Goal: Task Accomplishment & Management: Manage account settings

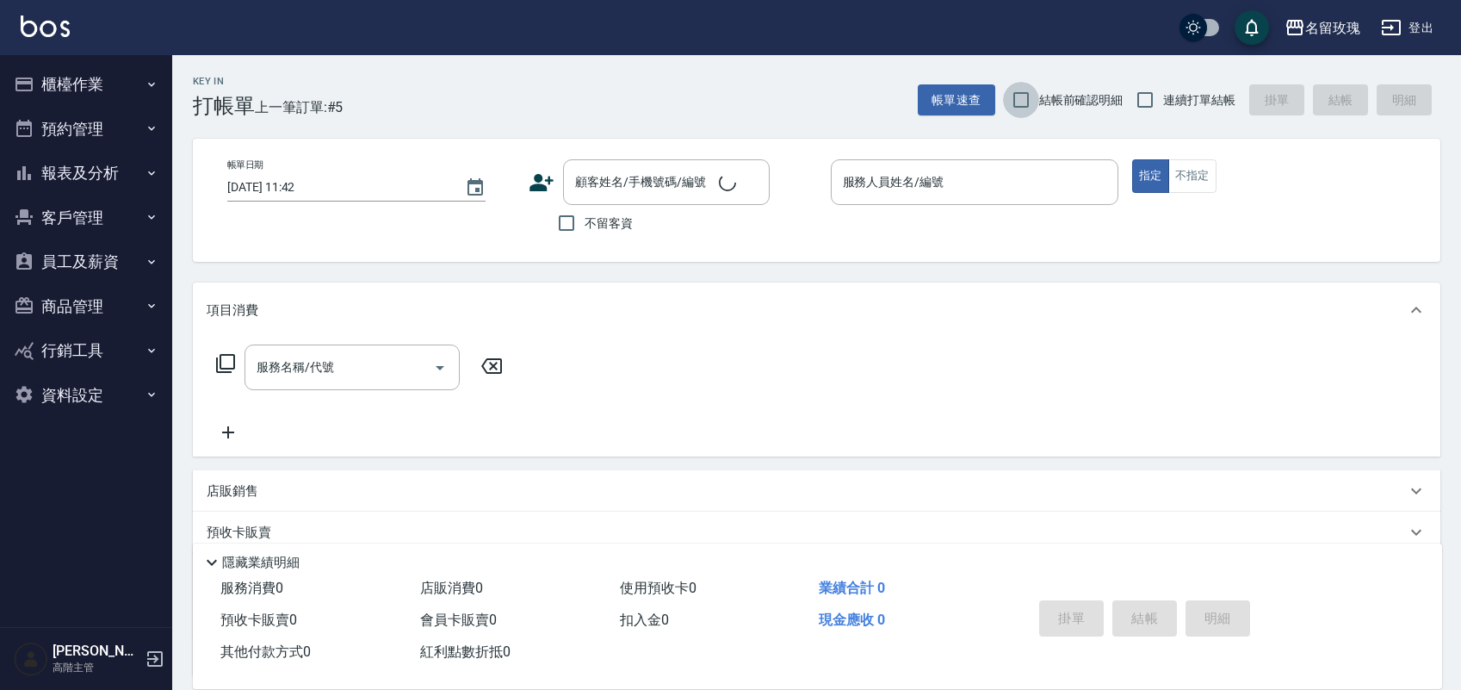
click at [1030, 97] on input "結帳前確認明細" at bounding box center [1021, 100] width 36 height 36
checkbox input "true"
click at [1177, 102] on span "連續打單結帳" at bounding box center [1199, 100] width 72 height 18
click at [1163, 102] on input "連續打單結帳" at bounding box center [1145, 100] width 36 height 36
checkbox input "true"
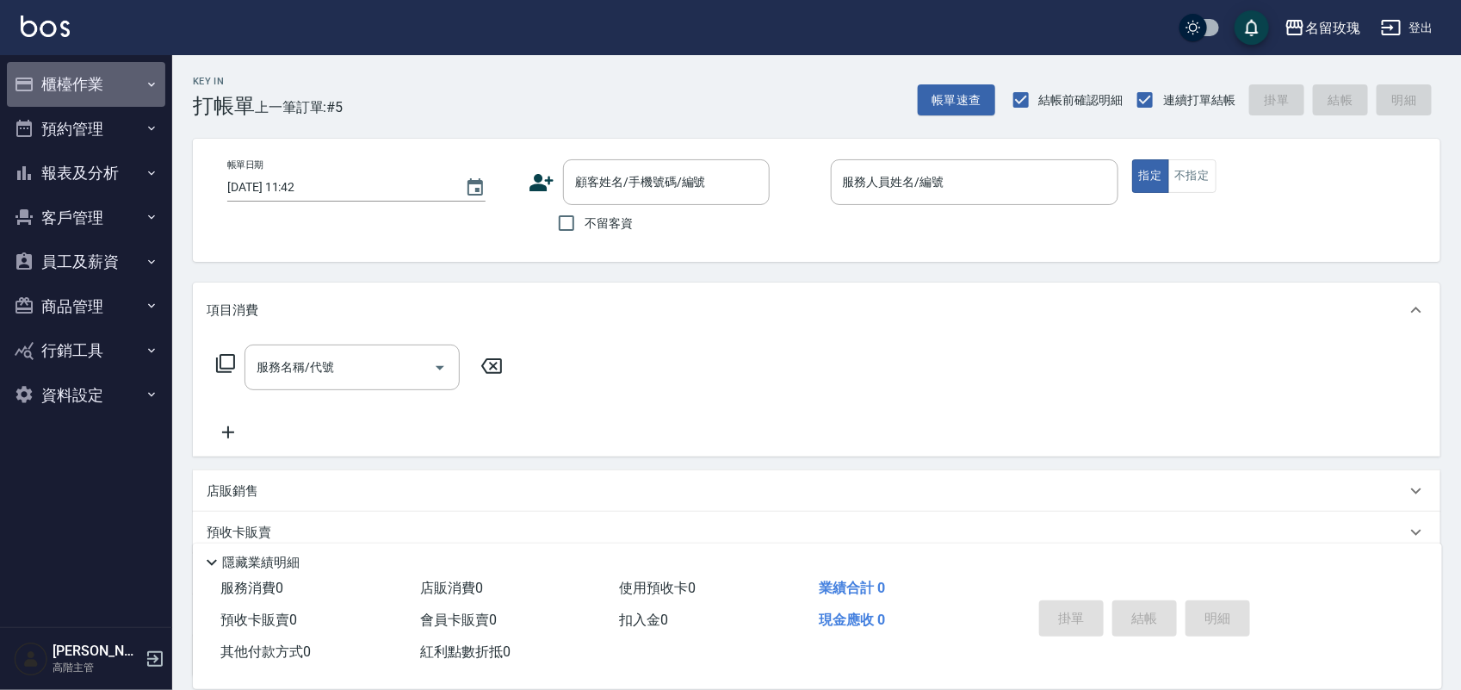
click at [58, 89] on button "櫃檯作業" at bounding box center [86, 84] width 158 height 45
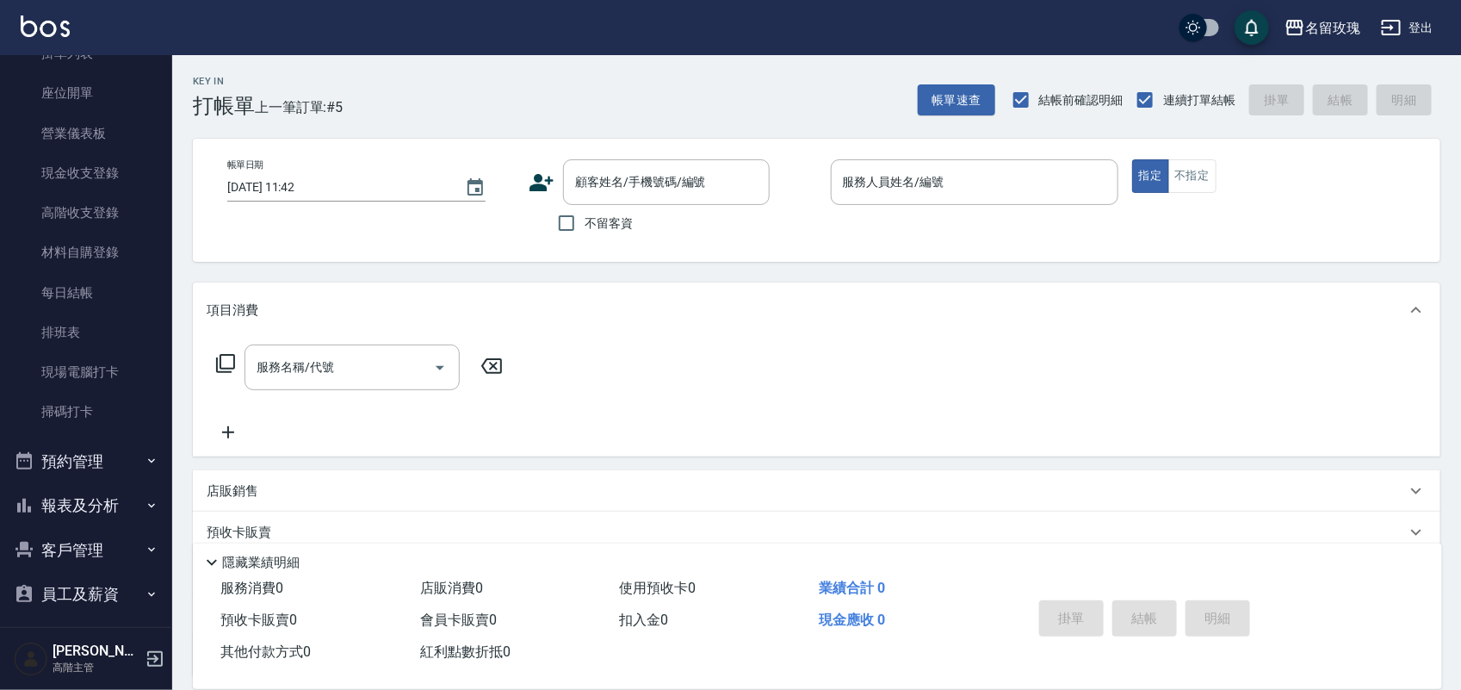
scroll to position [302, 0]
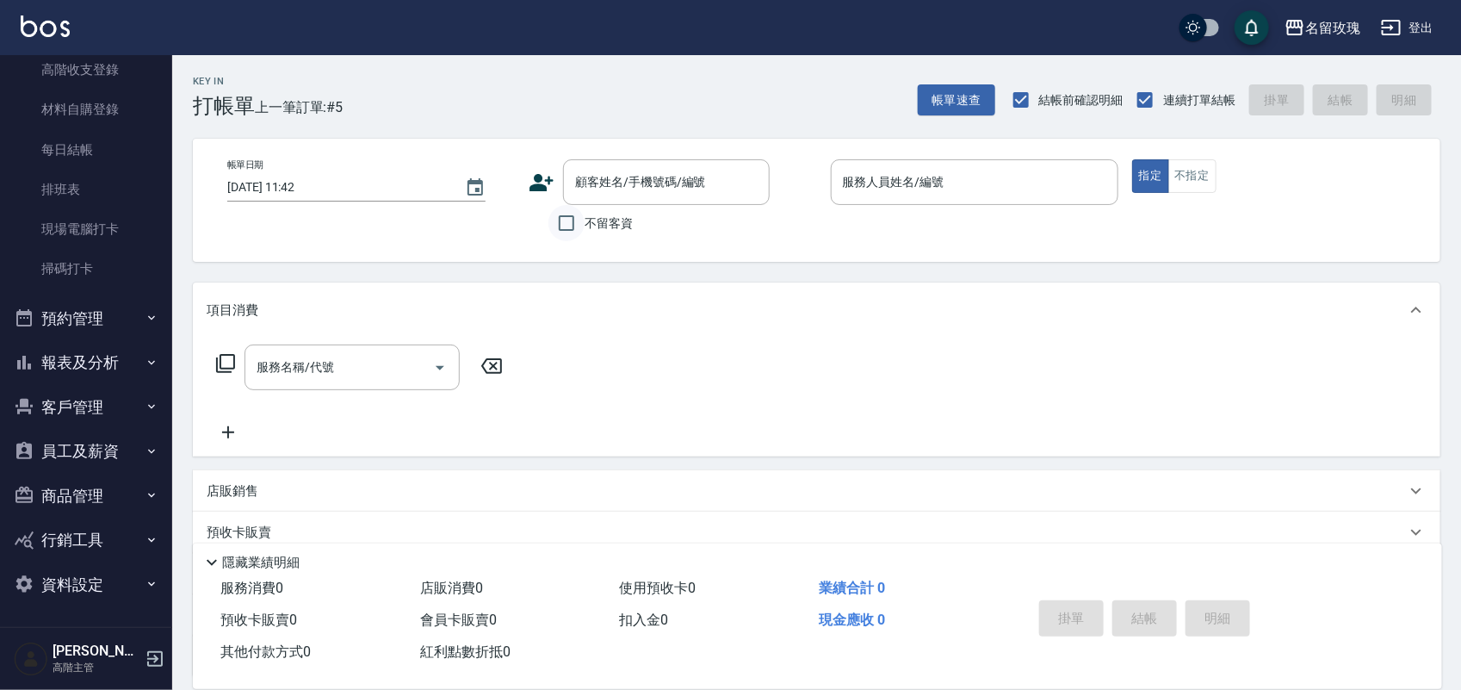
click at [575, 217] on input "不留客資" at bounding box center [566, 223] width 36 height 36
checkbox input "true"
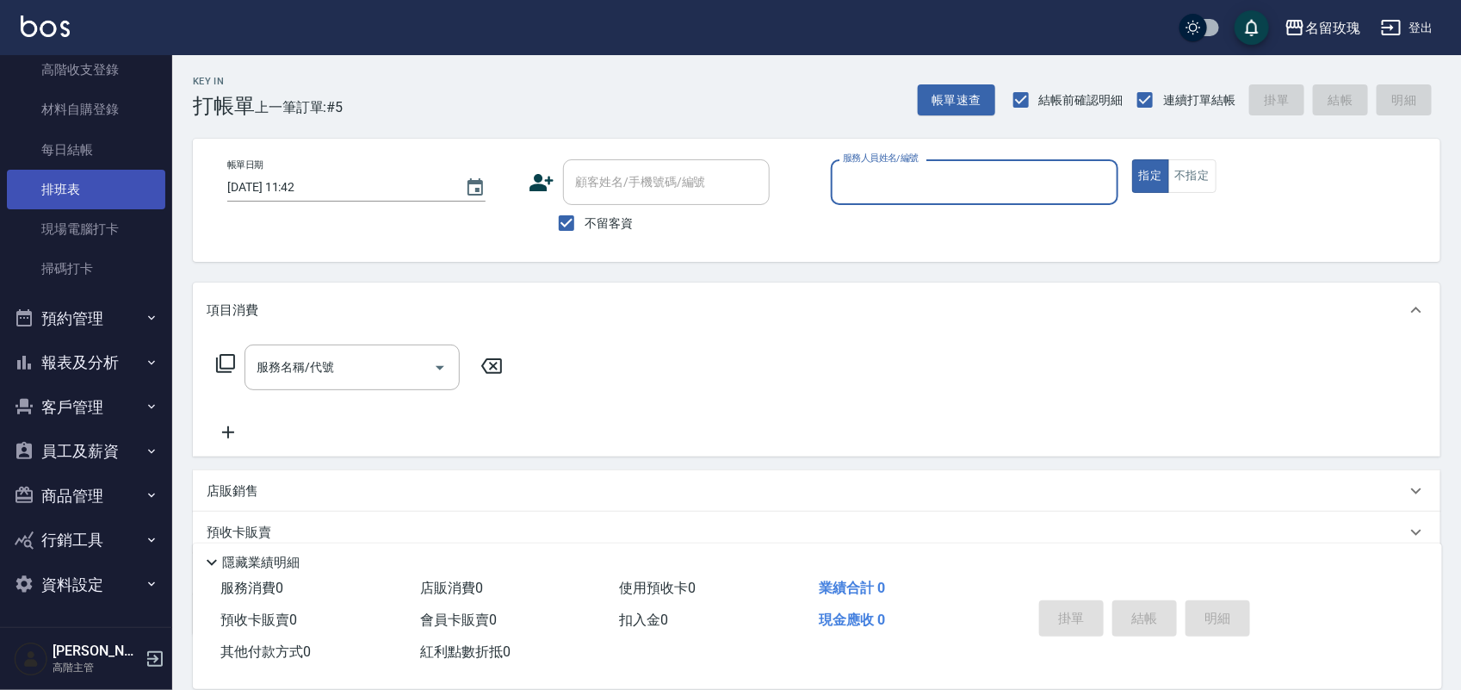
scroll to position [0, 0]
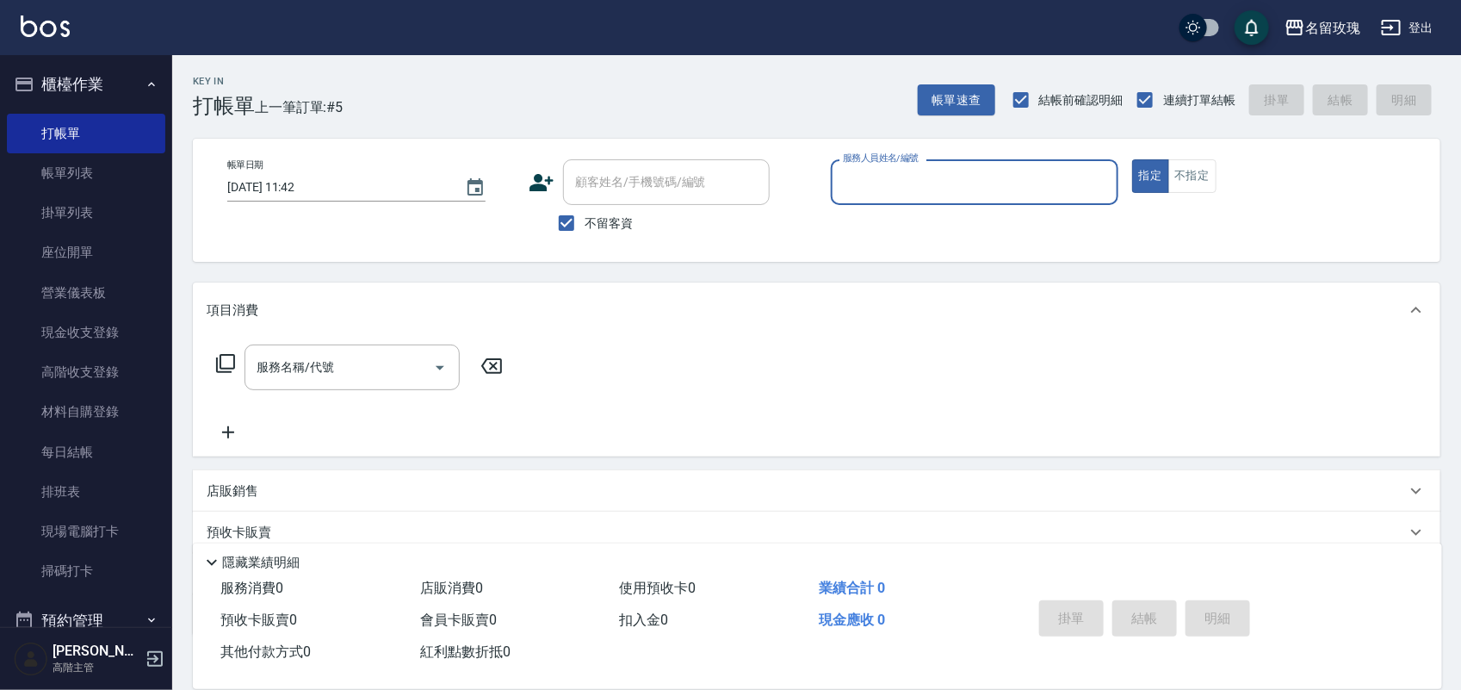
click at [511, 7] on div "名留玫瑰 登出" at bounding box center [730, 27] width 1461 height 55
click at [1331, 15] on button "名留玫瑰" at bounding box center [1323, 27] width 90 height 35
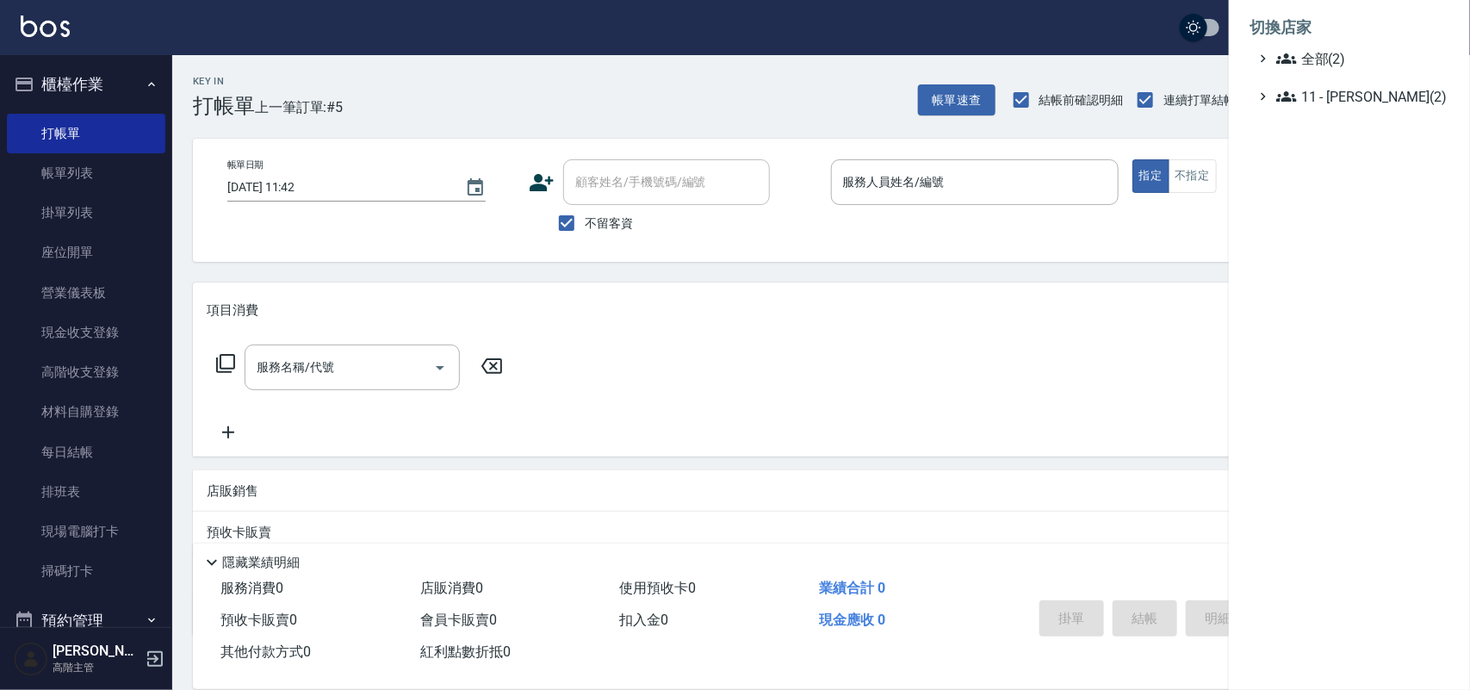
click at [1021, 11] on div at bounding box center [735, 345] width 1470 height 690
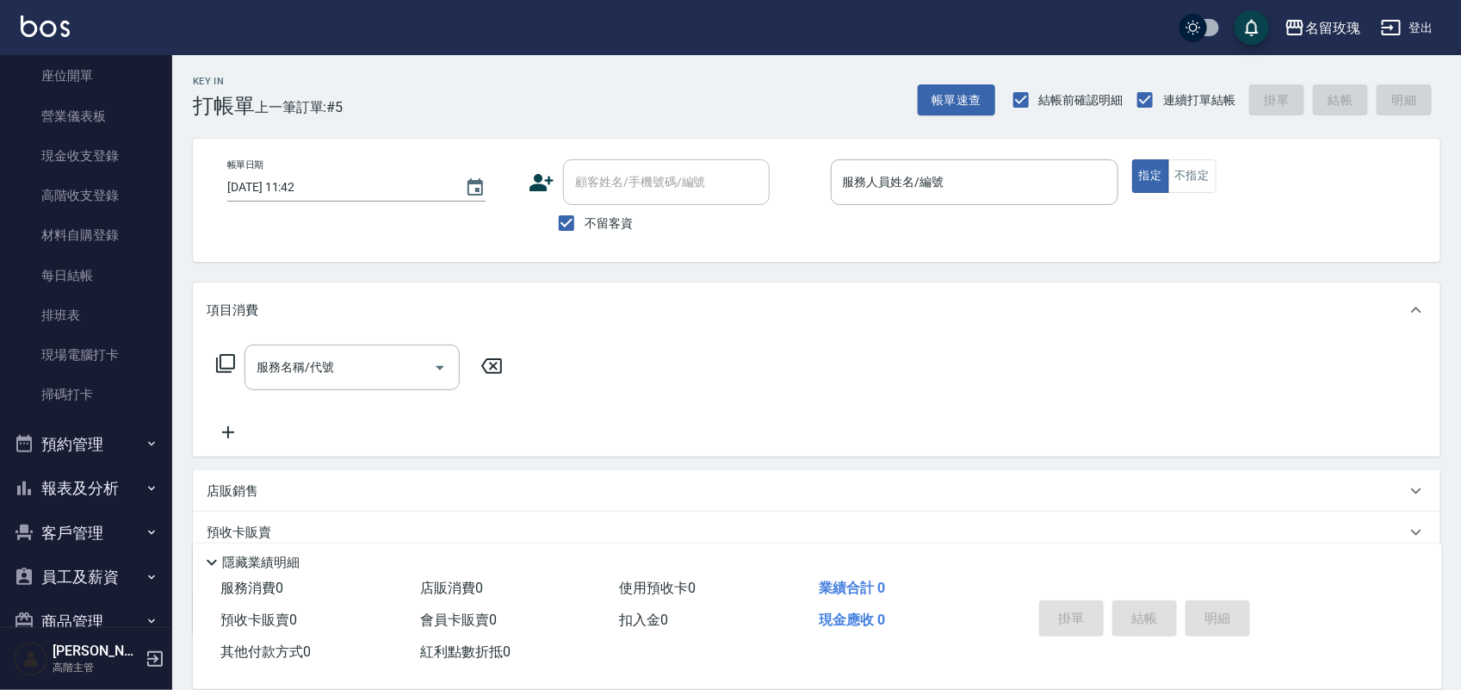
scroll to position [302, 0]
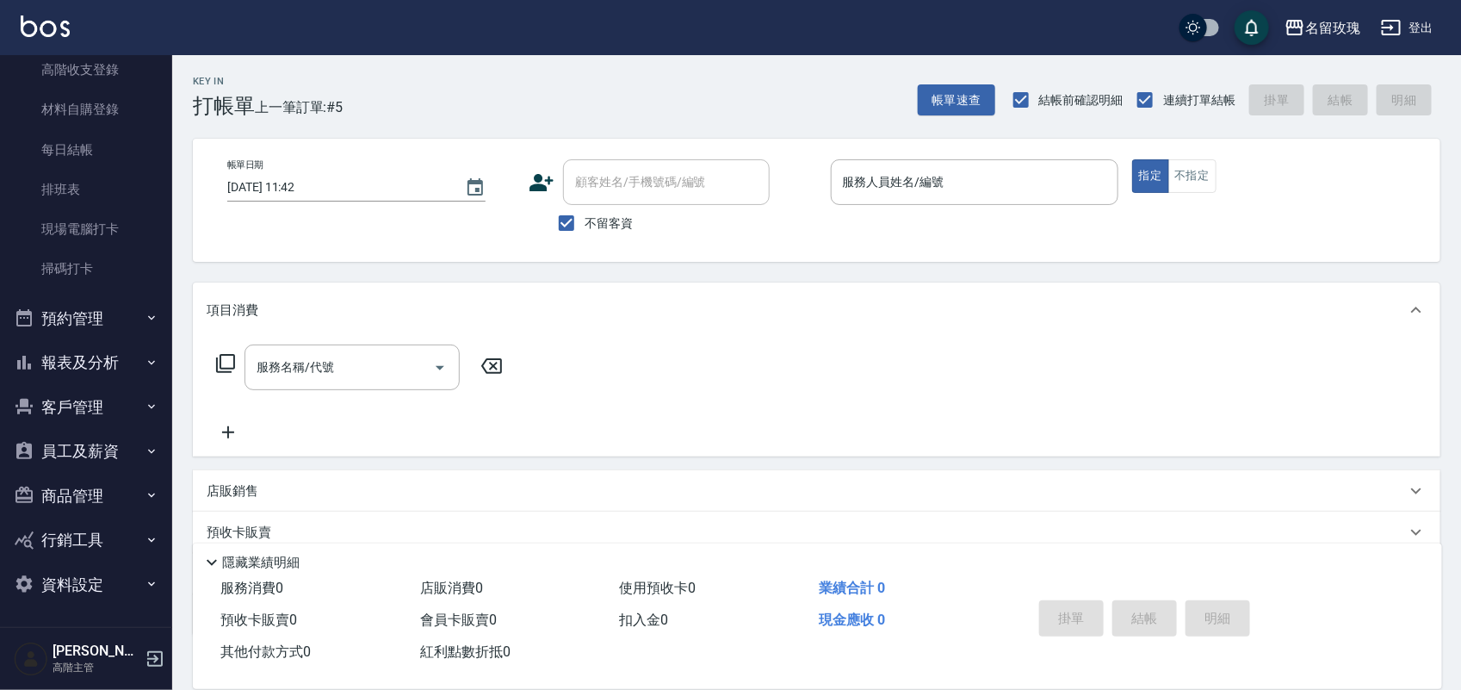
click at [91, 373] on button "報表及分析" at bounding box center [86, 362] width 158 height 45
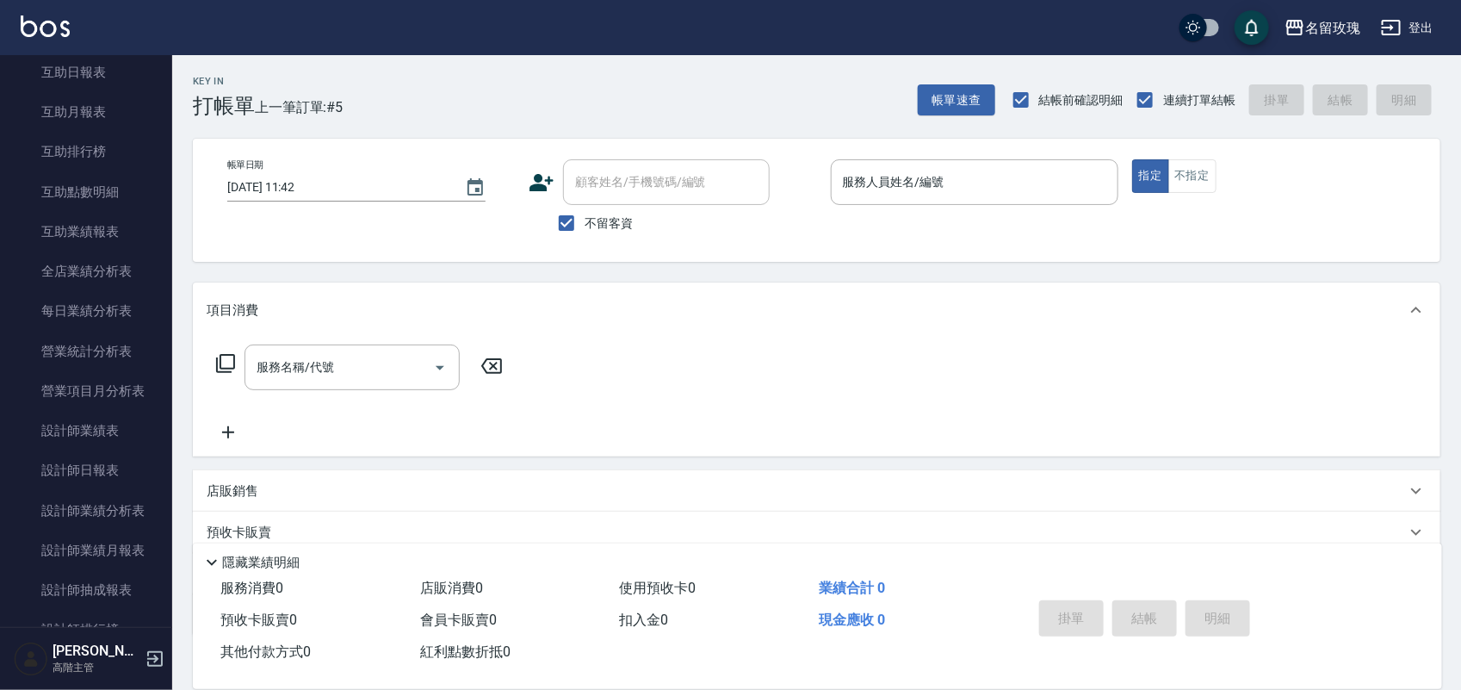
scroll to position [410, 0]
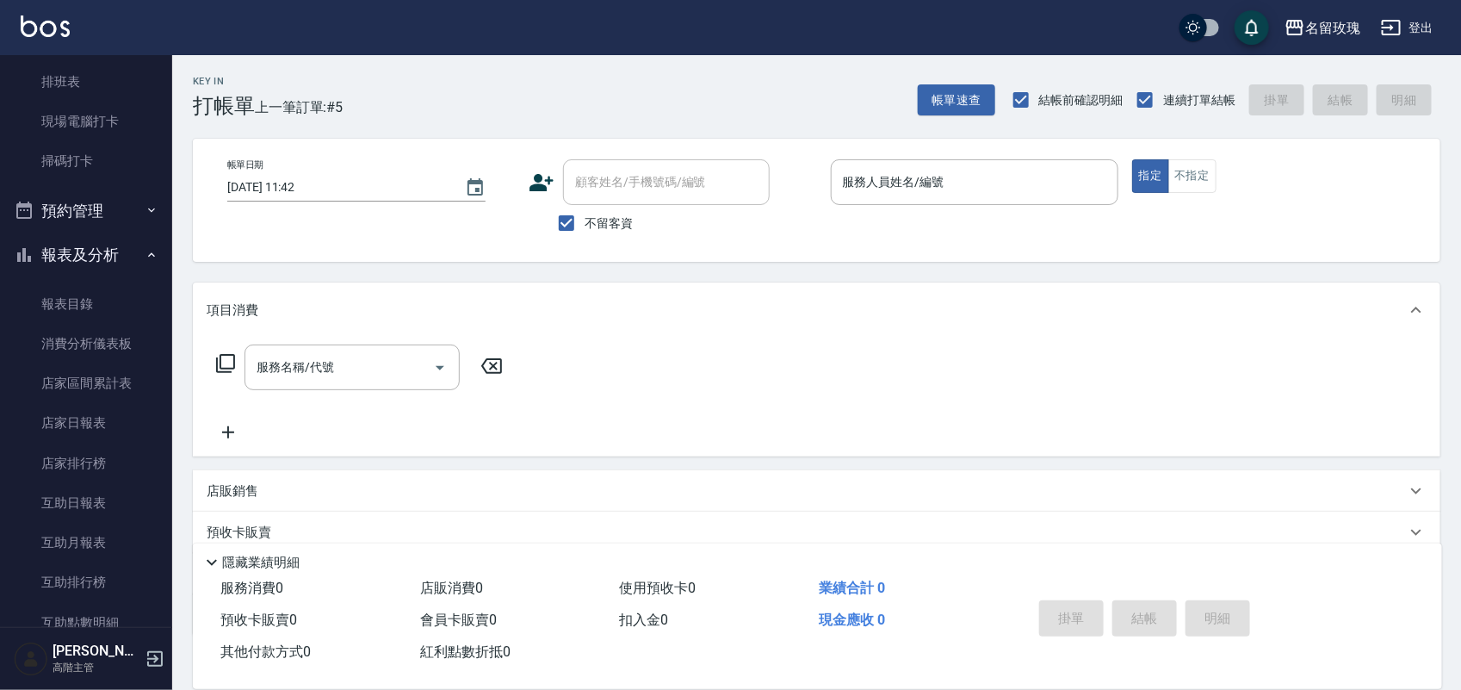
click at [53, 269] on button "報表及分析" at bounding box center [86, 254] width 158 height 45
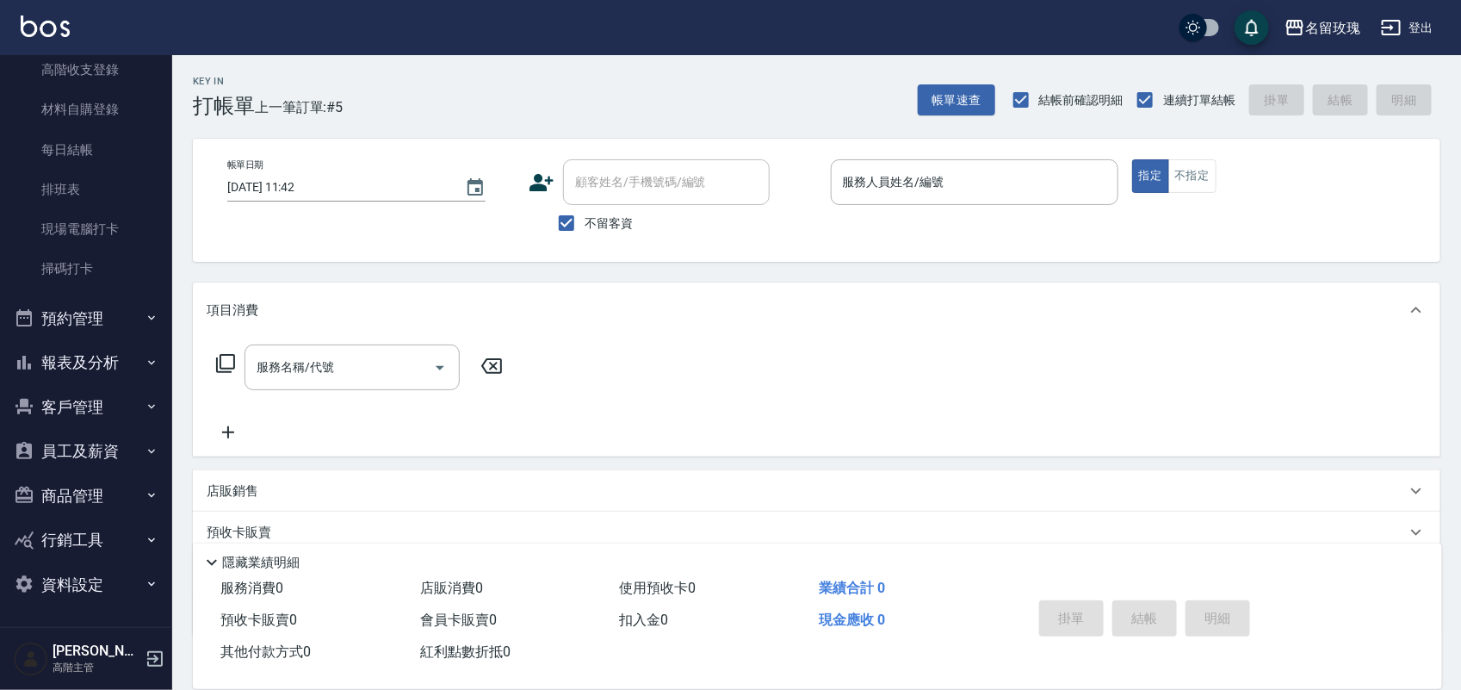
scroll to position [302, 0]
click at [95, 454] on button "員工及薪資" at bounding box center [86, 451] width 158 height 45
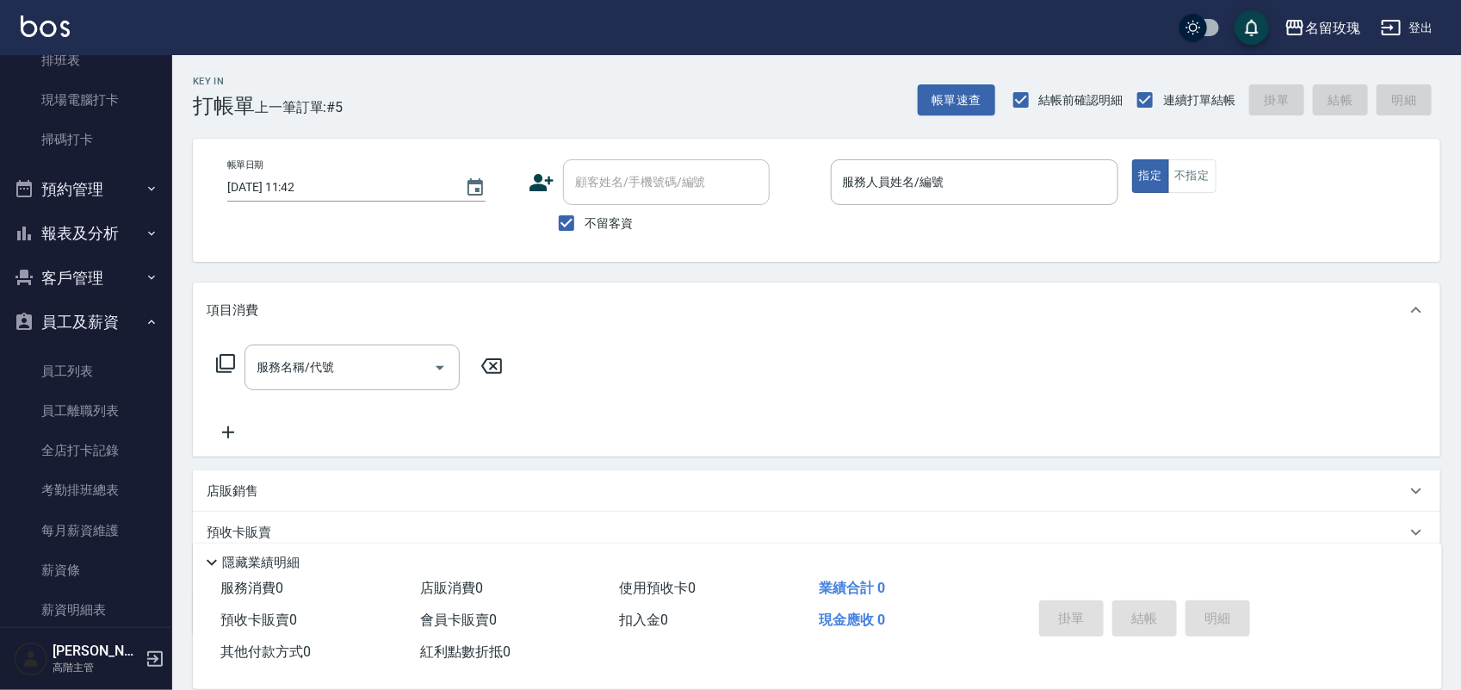
scroll to position [625, 0]
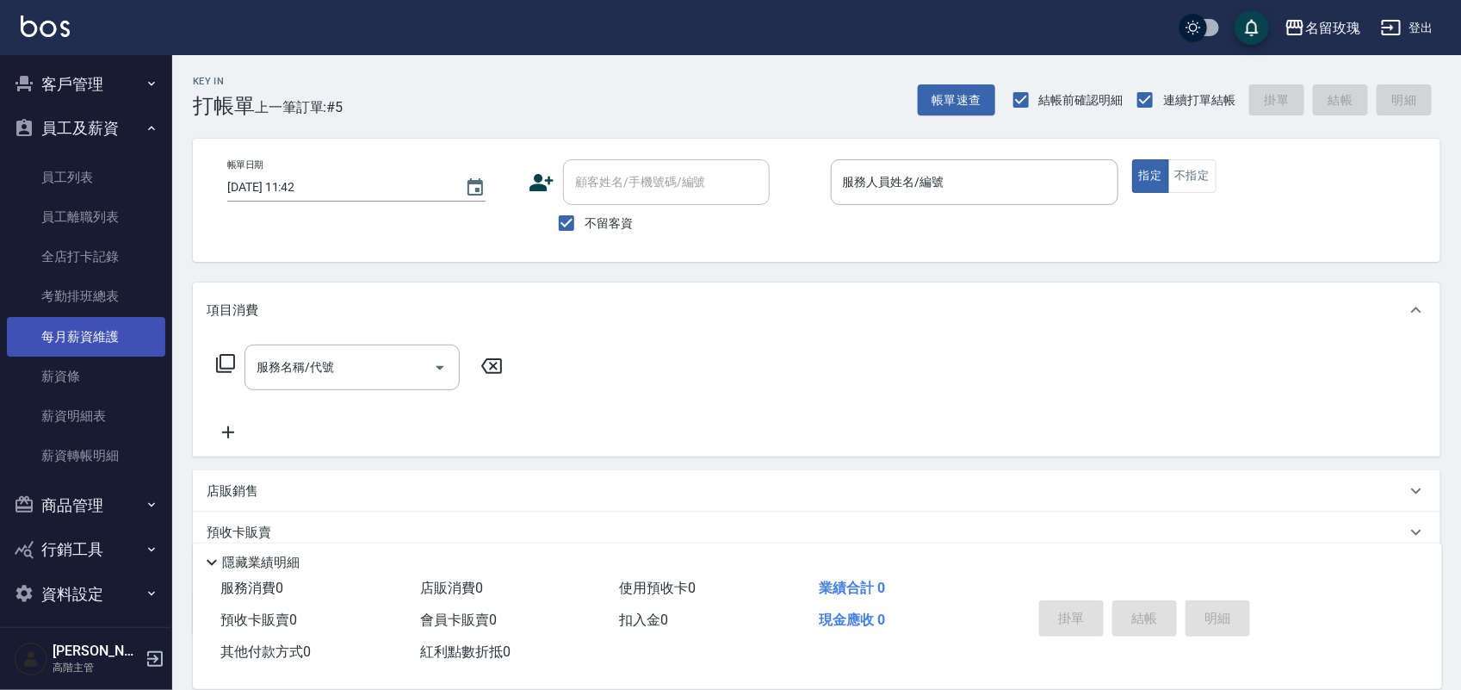
click at [90, 327] on link "每月薪資維護" at bounding box center [86, 337] width 158 height 40
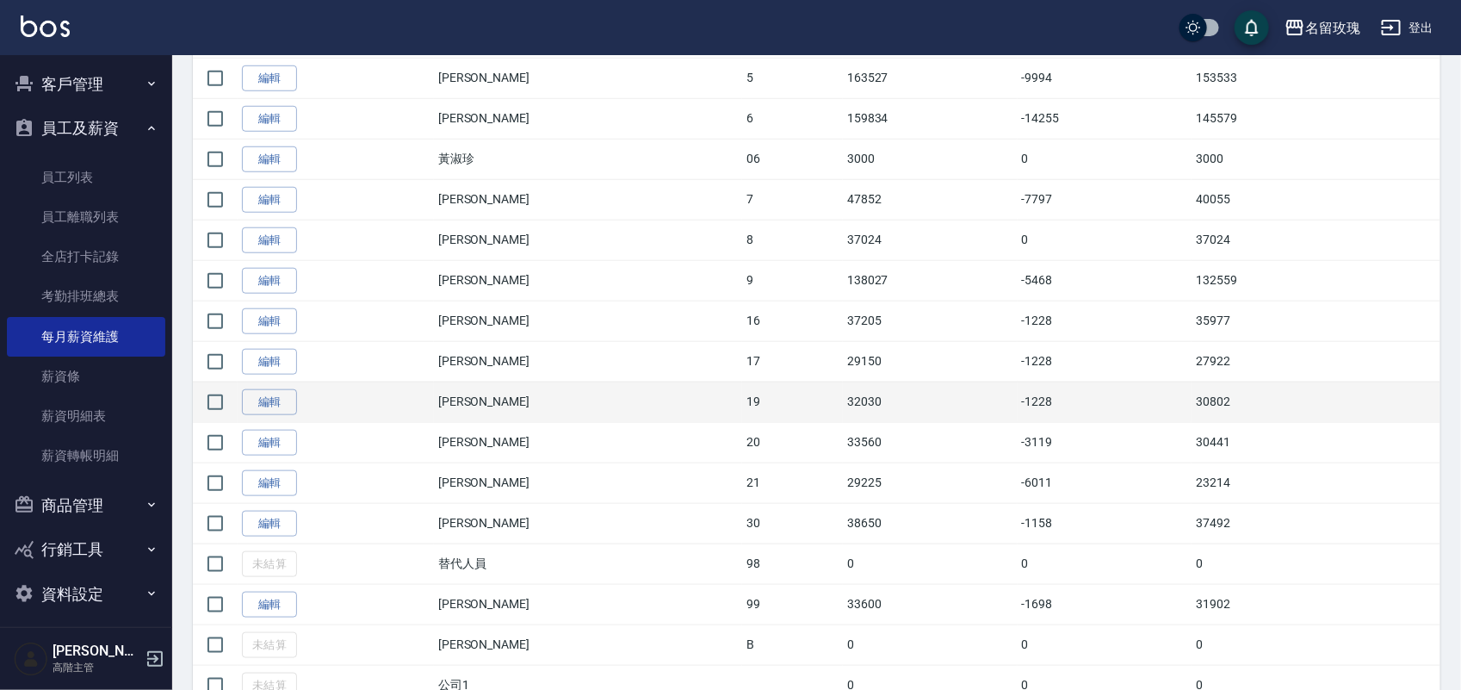
scroll to position [676, 0]
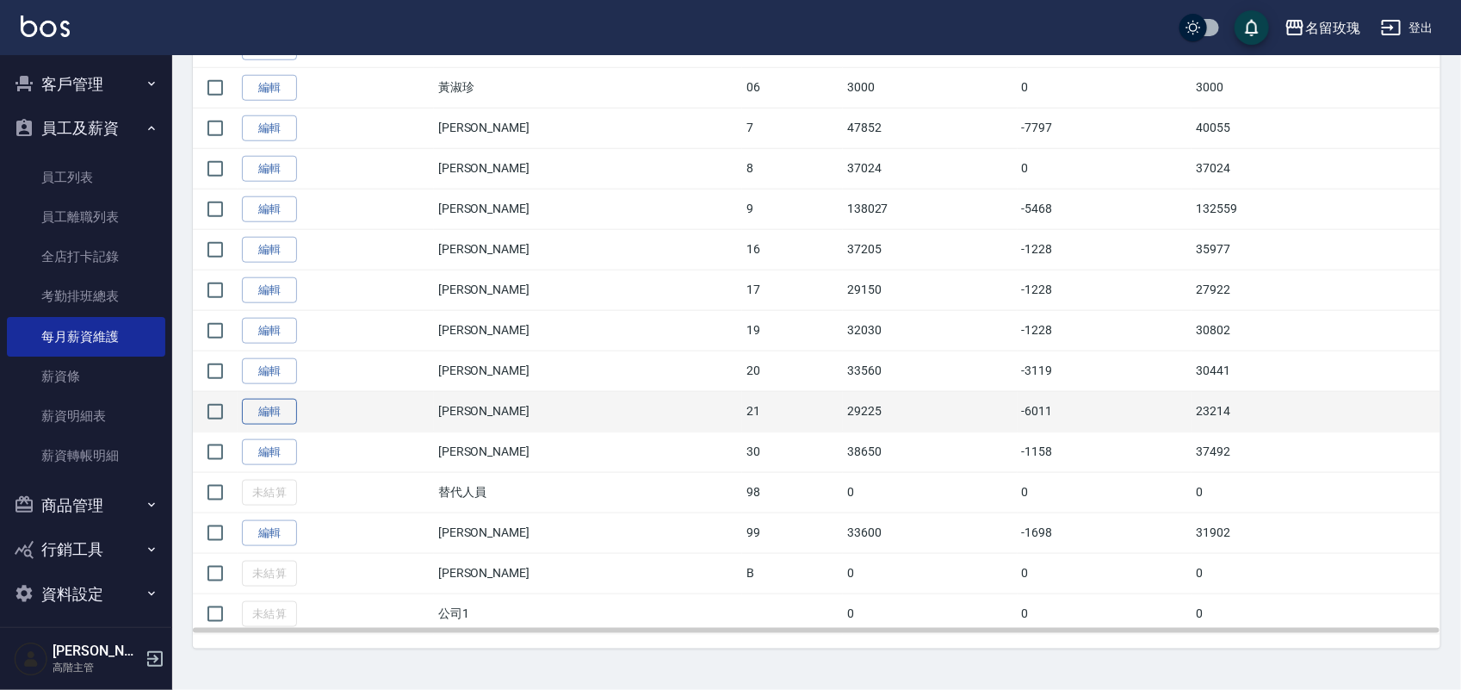
click at [273, 413] on link "編輯" at bounding box center [269, 412] width 55 height 27
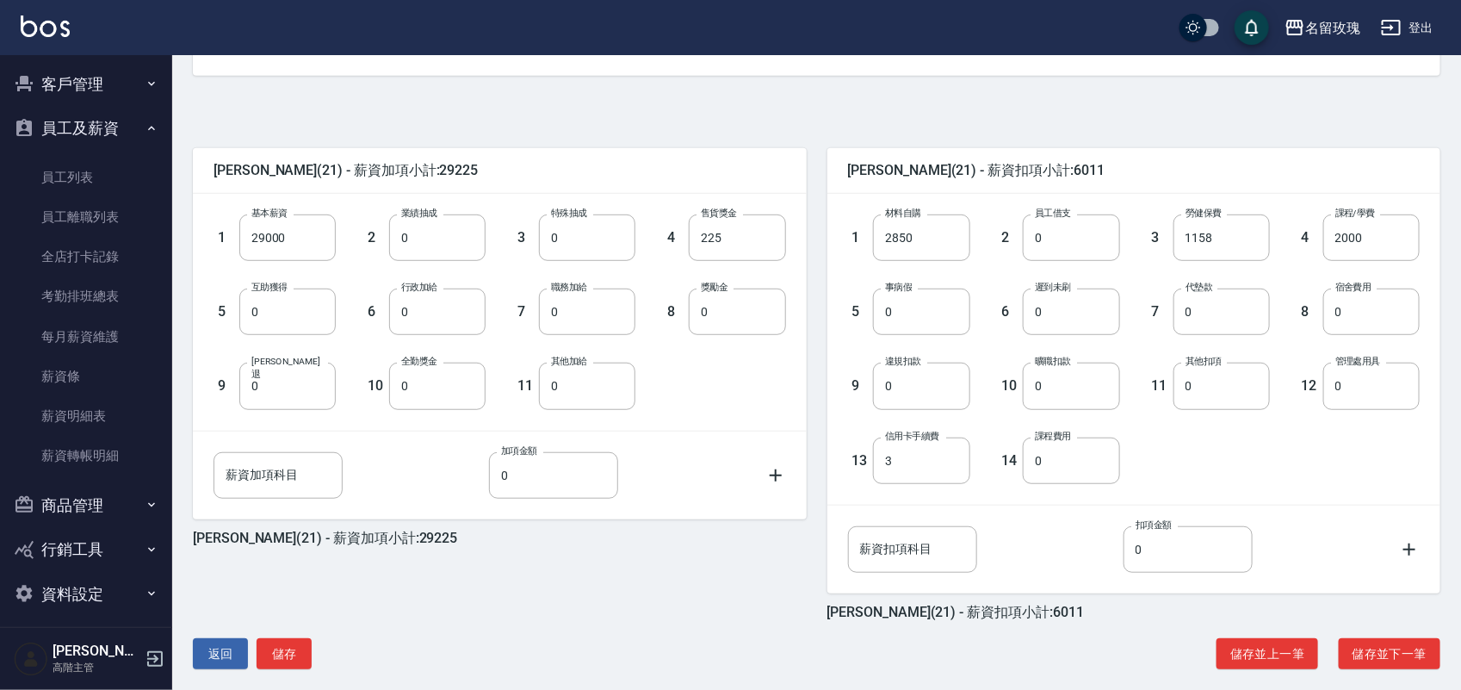
scroll to position [355, 0]
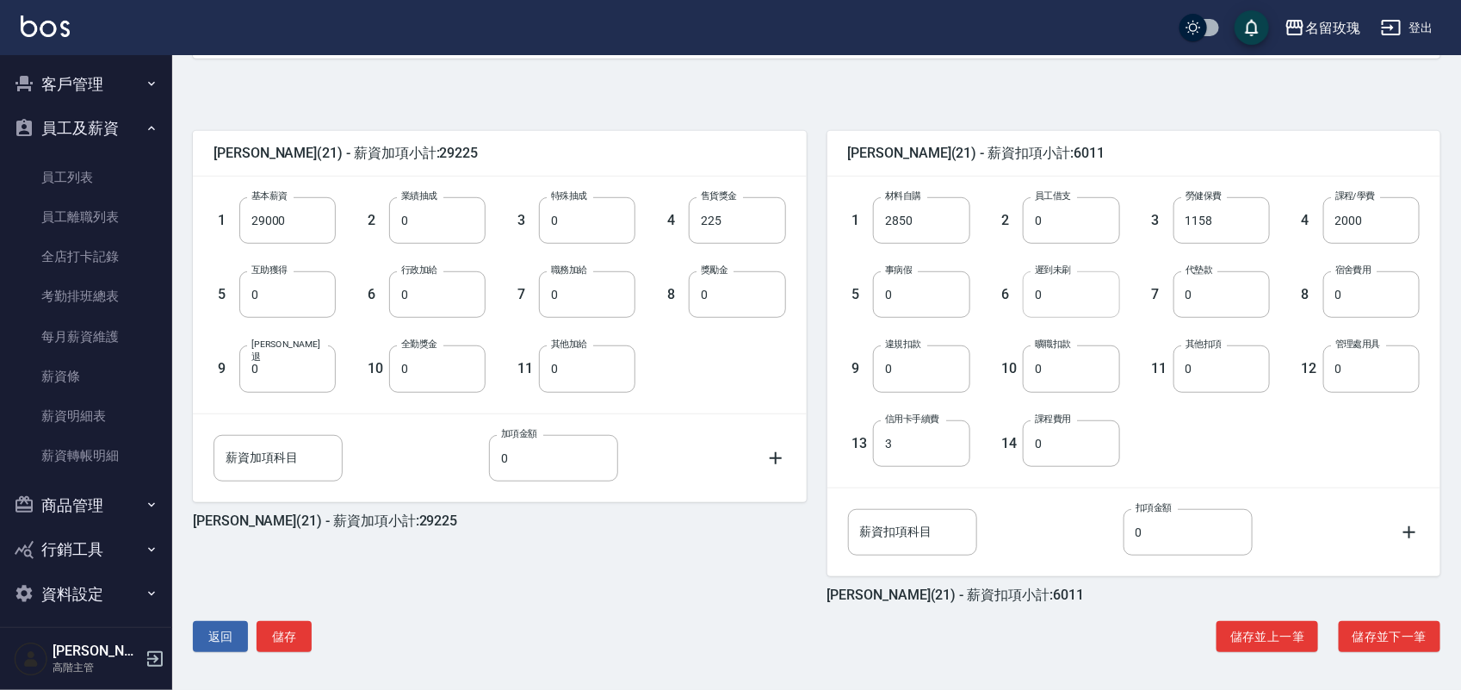
click at [1068, 299] on input "0" at bounding box center [1071, 294] width 96 height 46
type input "3250"
click at [285, 624] on button "儲存" at bounding box center [284, 637] width 55 height 32
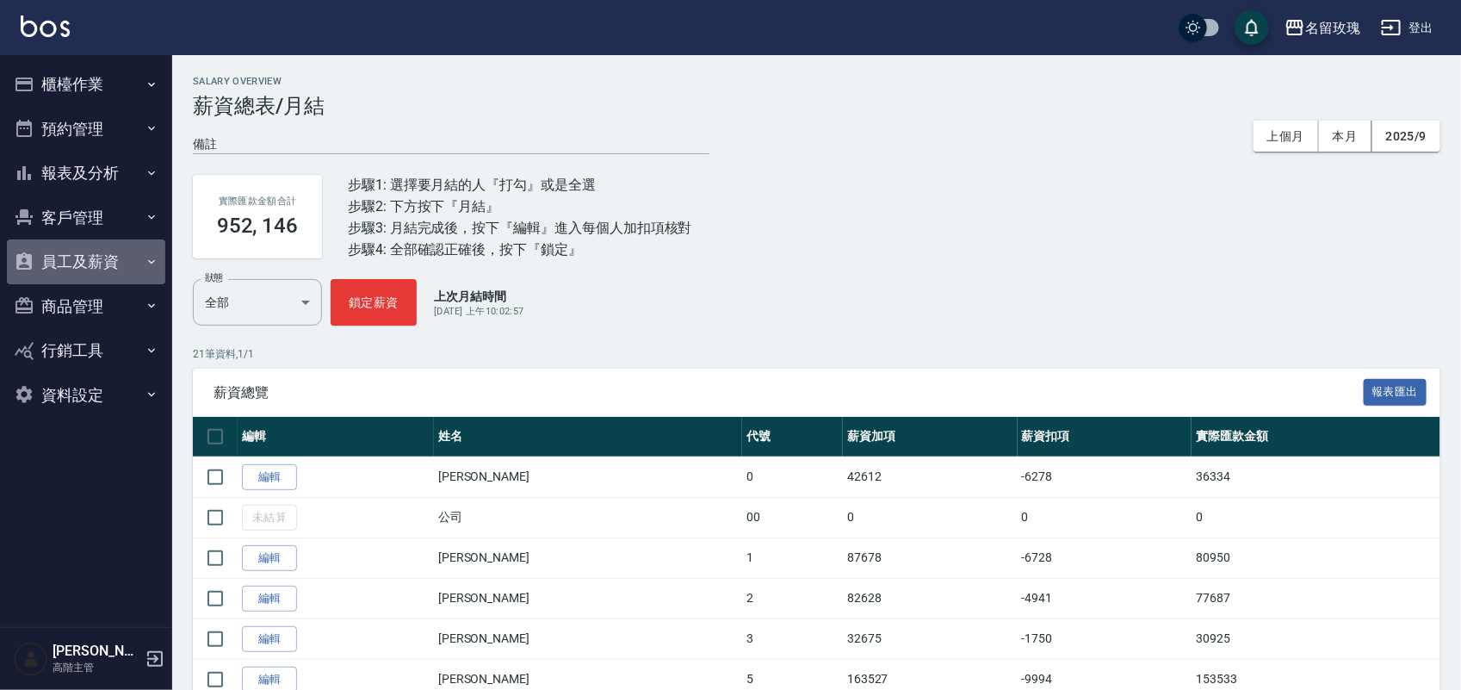
click at [92, 277] on button "員工及薪資" at bounding box center [86, 261] width 158 height 45
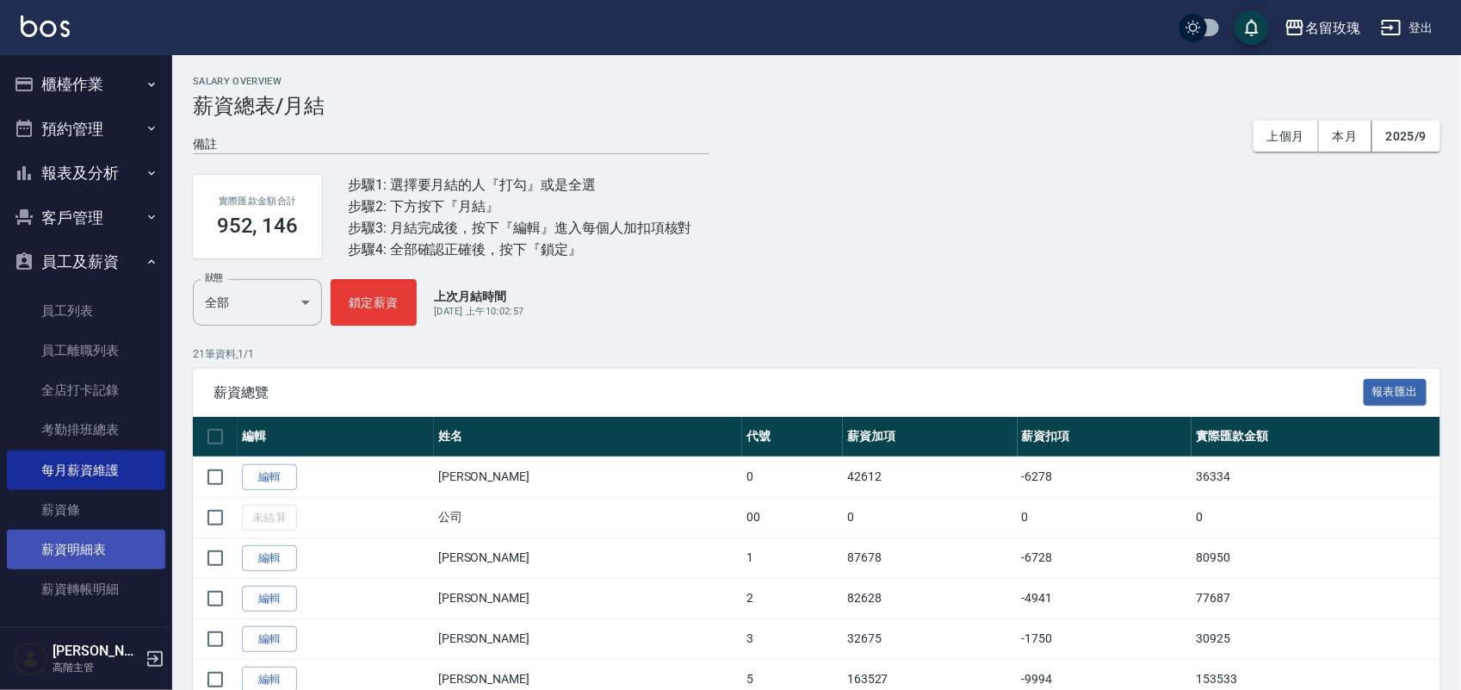
click at [101, 558] on link "薪資明細表" at bounding box center [86, 549] width 158 height 40
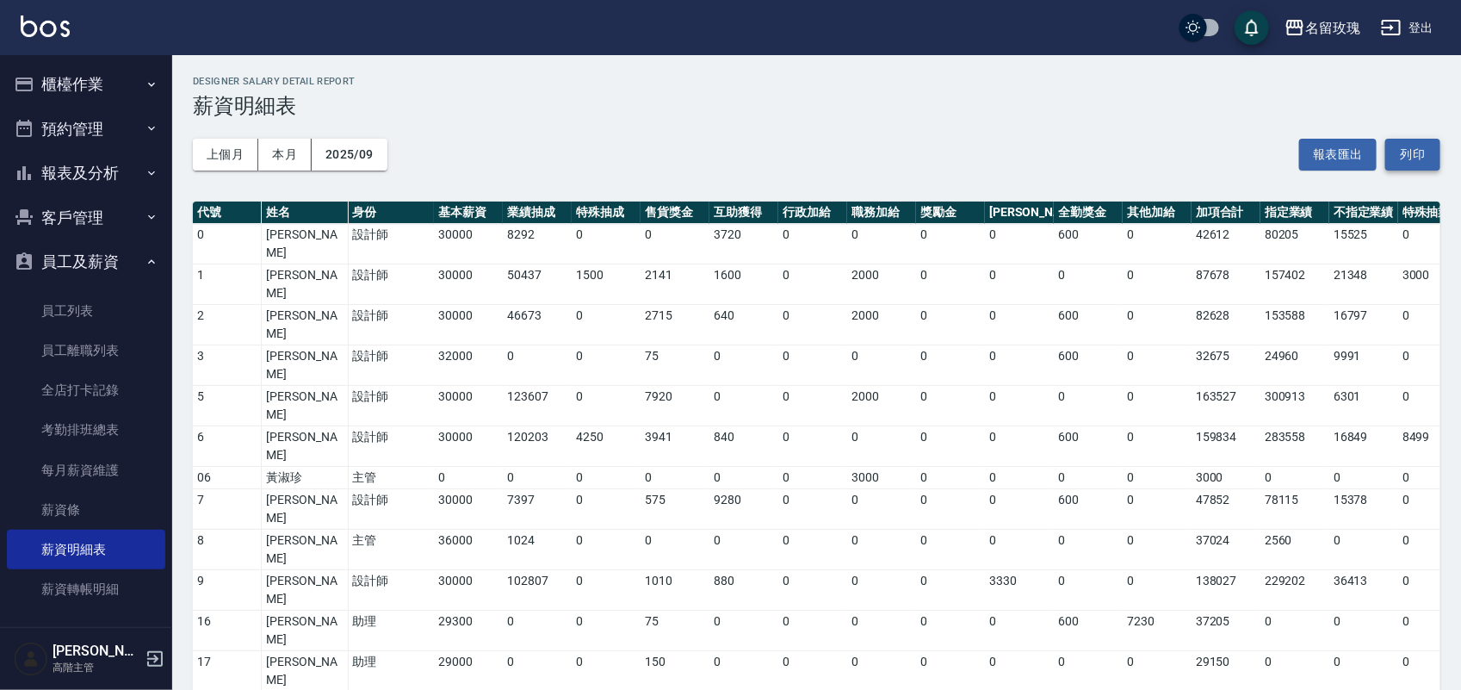
click at [1410, 146] on button "列印" at bounding box center [1412, 155] width 55 height 32
click at [104, 511] on link "薪資條" at bounding box center [86, 510] width 158 height 40
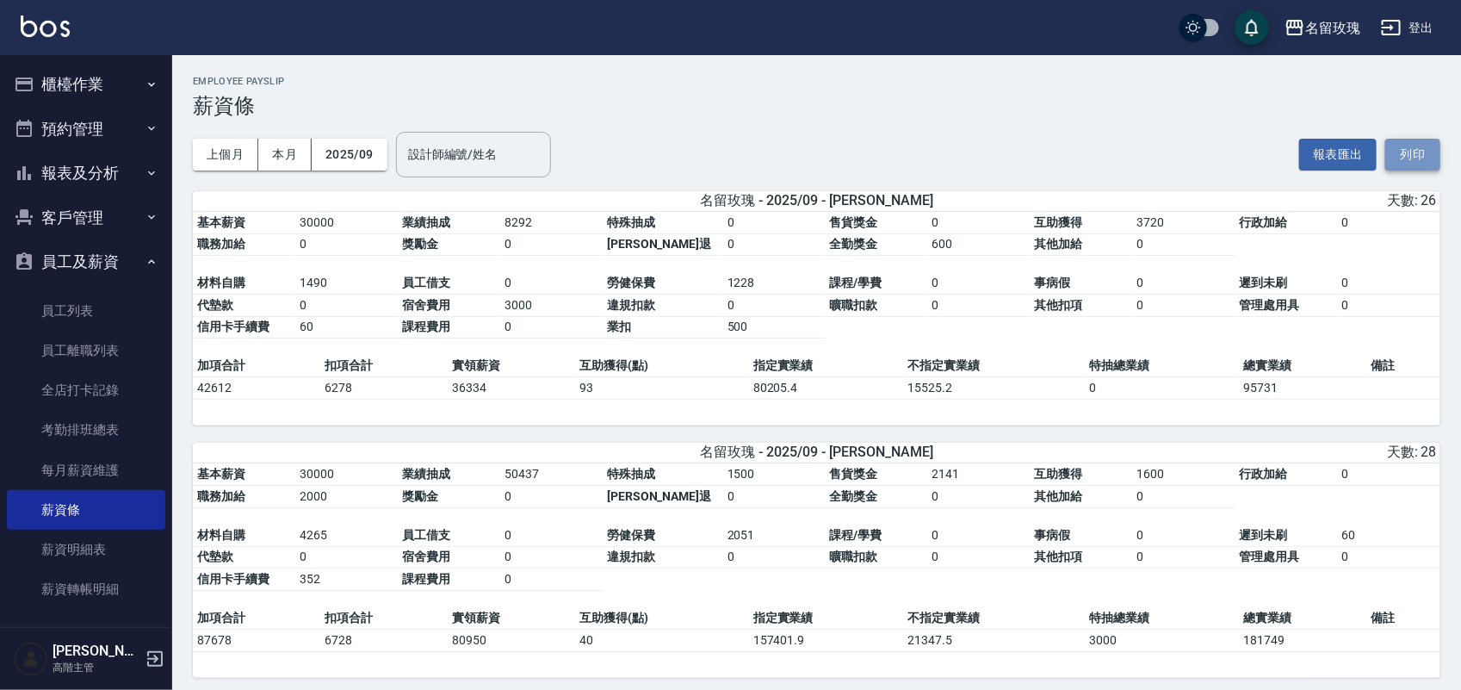
click at [1402, 155] on button "列印" at bounding box center [1412, 155] width 55 height 32
click at [1320, 14] on button "名留玫瑰" at bounding box center [1323, 27] width 90 height 35
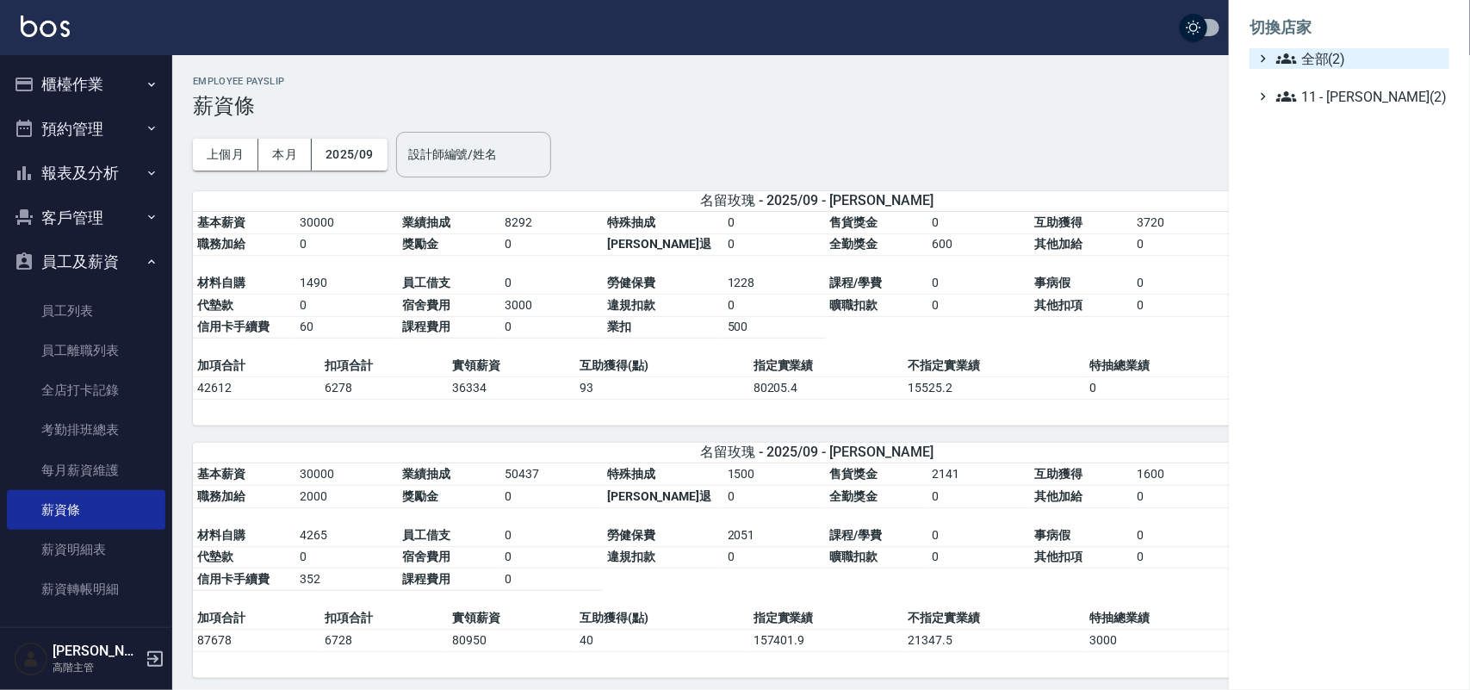
click at [1314, 60] on span "全部(2)" at bounding box center [1359, 58] width 166 height 21
click at [1330, 86] on span "名留德行" at bounding box center [1357, 79] width 169 height 21
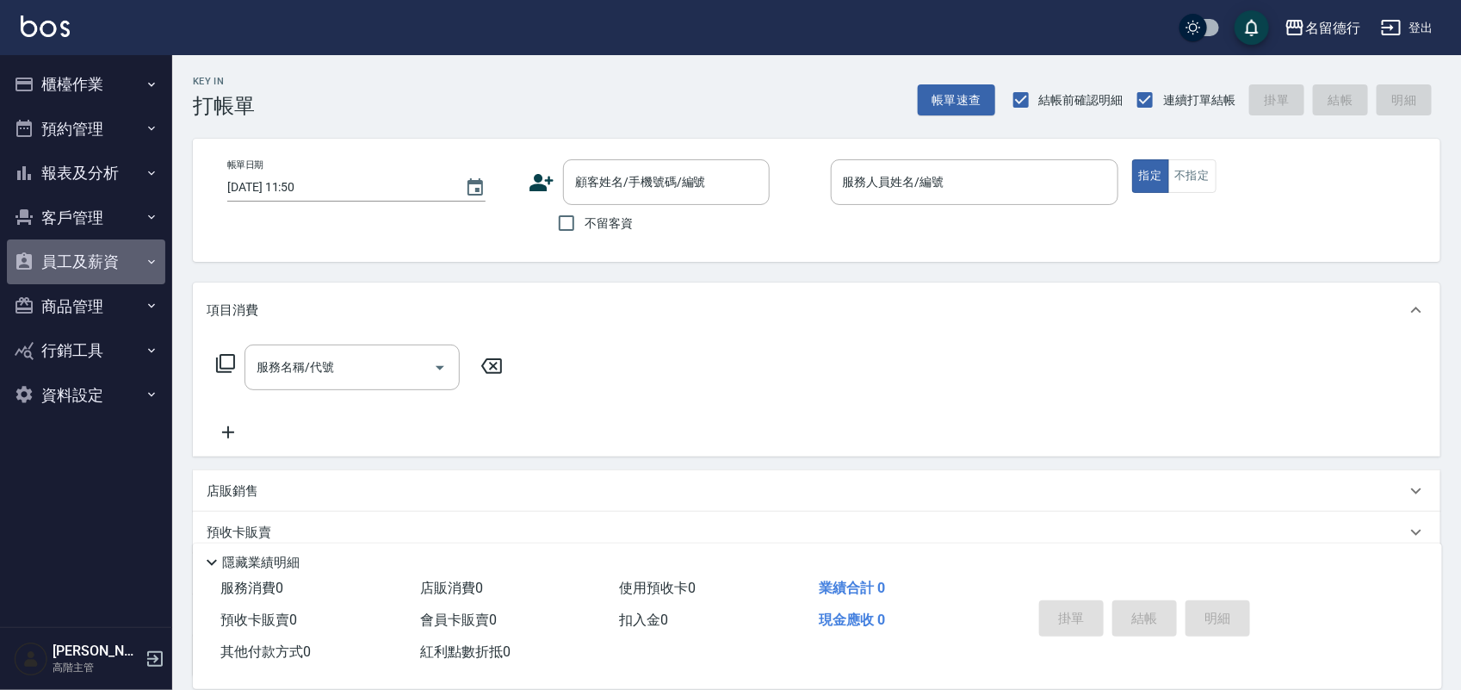
click at [75, 245] on button "員工及薪資" at bounding box center [86, 261] width 158 height 45
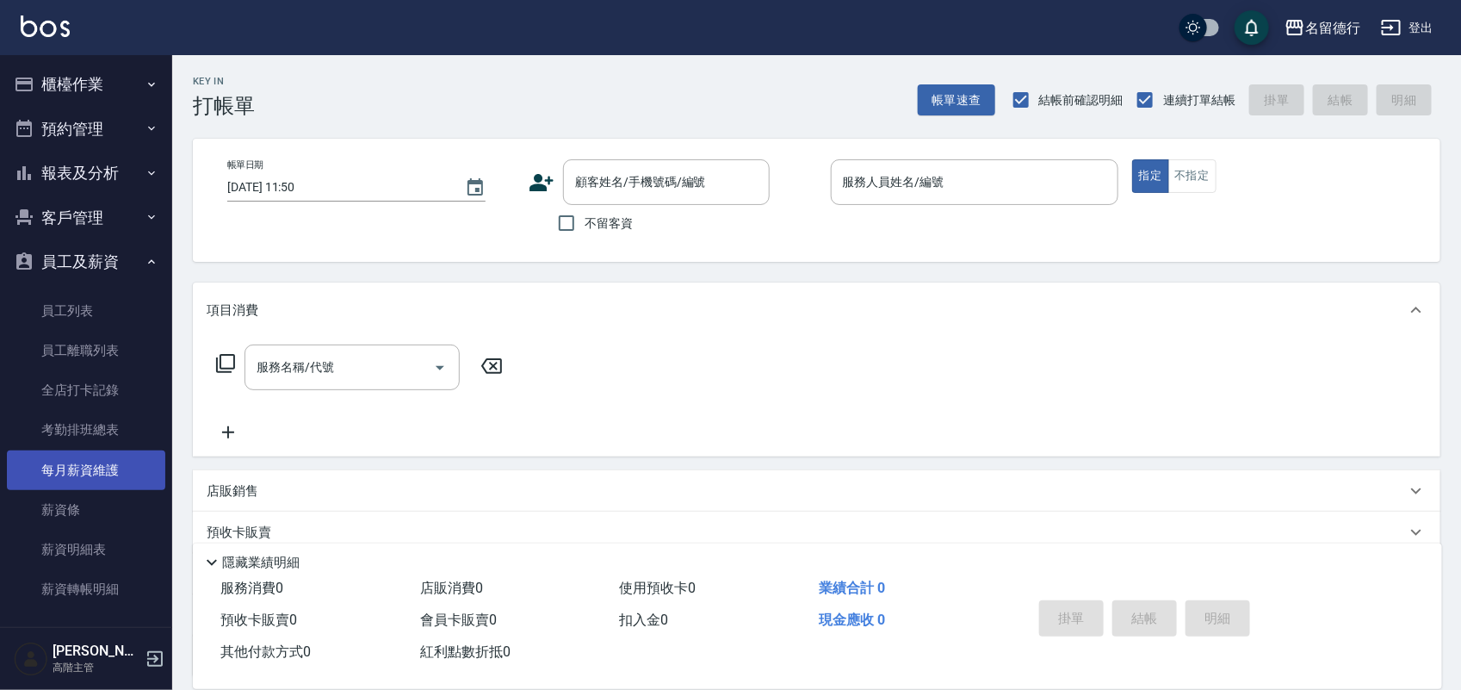
click at [84, 472] on link "每月薪資維護" at bounding box center [86, 470] width 158 height 40
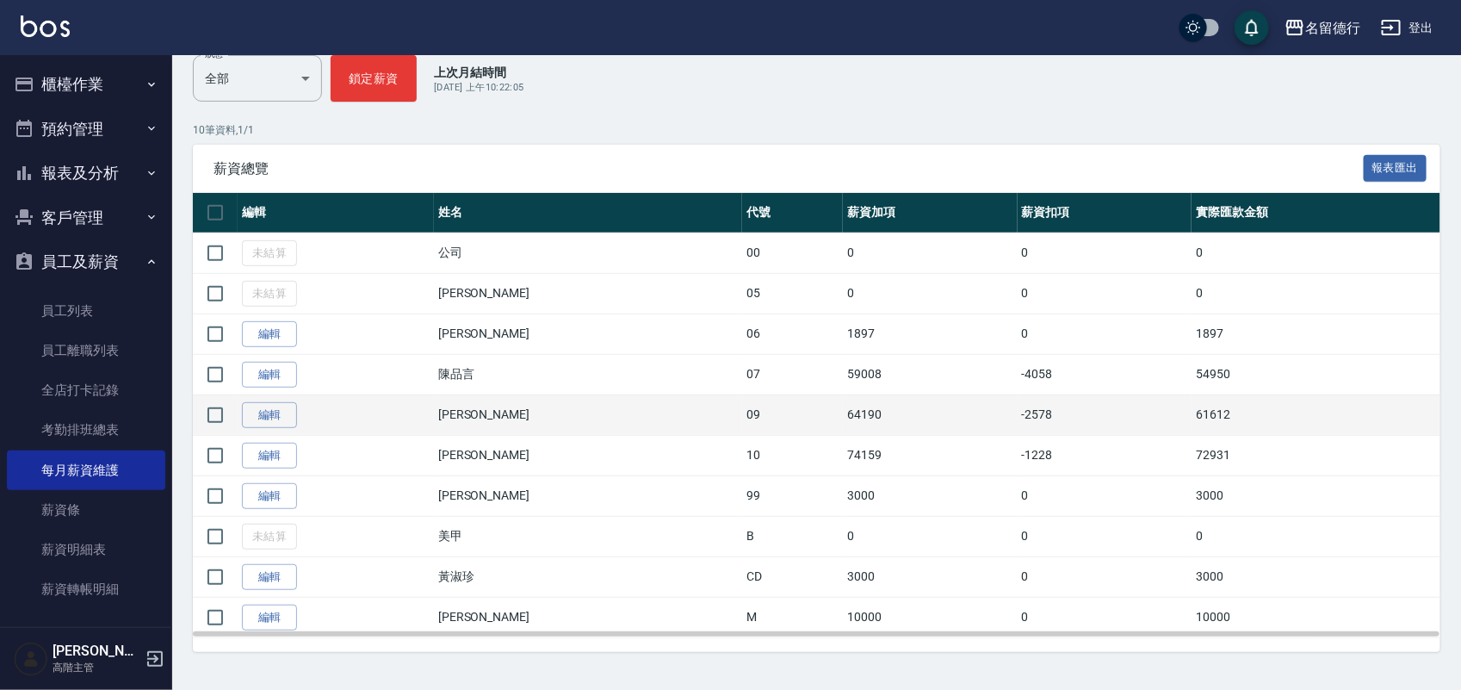
scroll to position [229, 0]
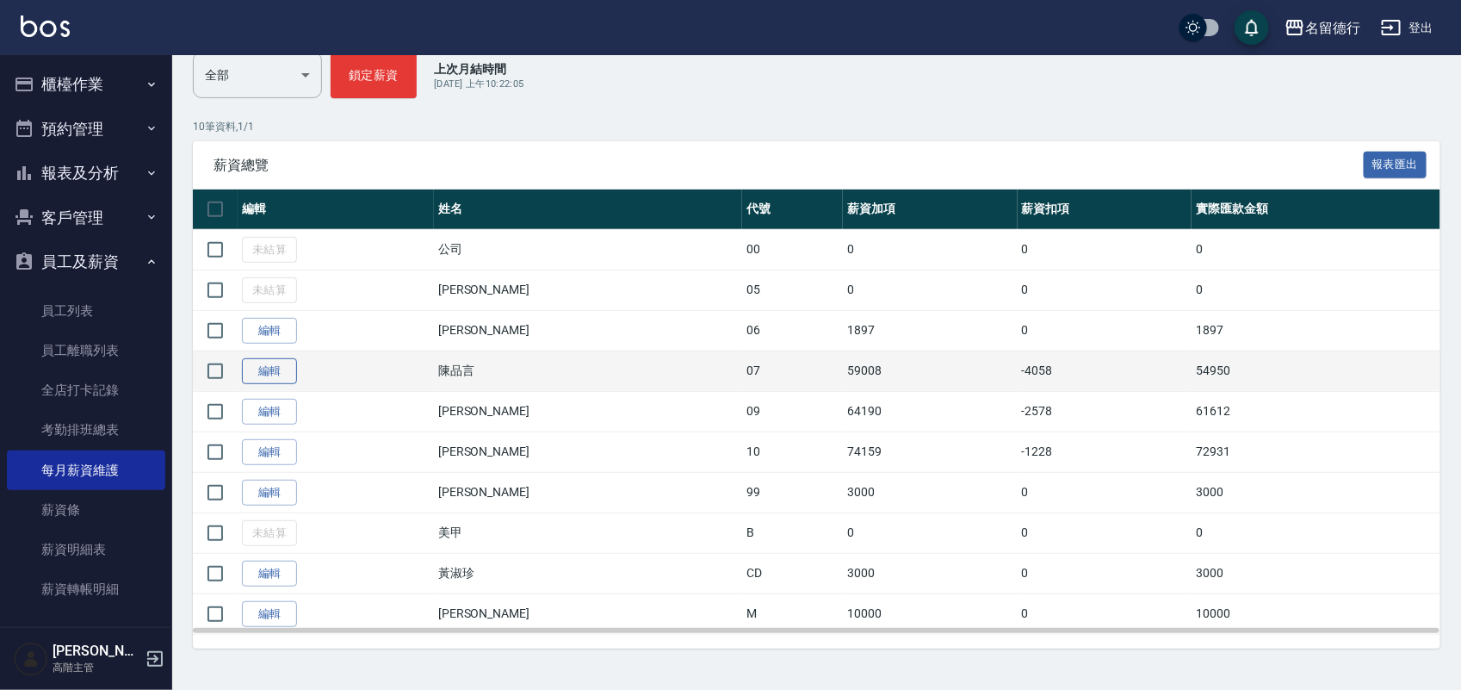
click at [263, 379] on link "編輯" at bounding box center [269, 371] width 55 height 27
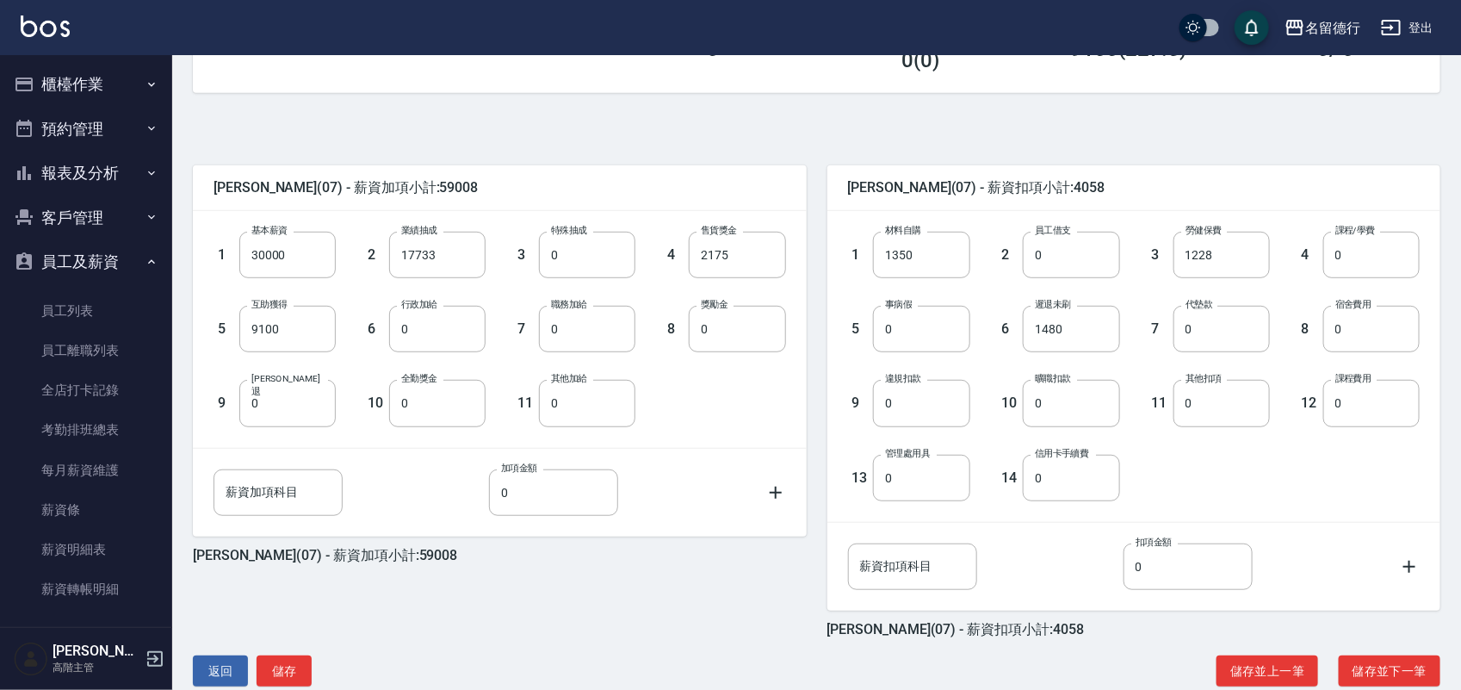
scroll to position [355, 0]
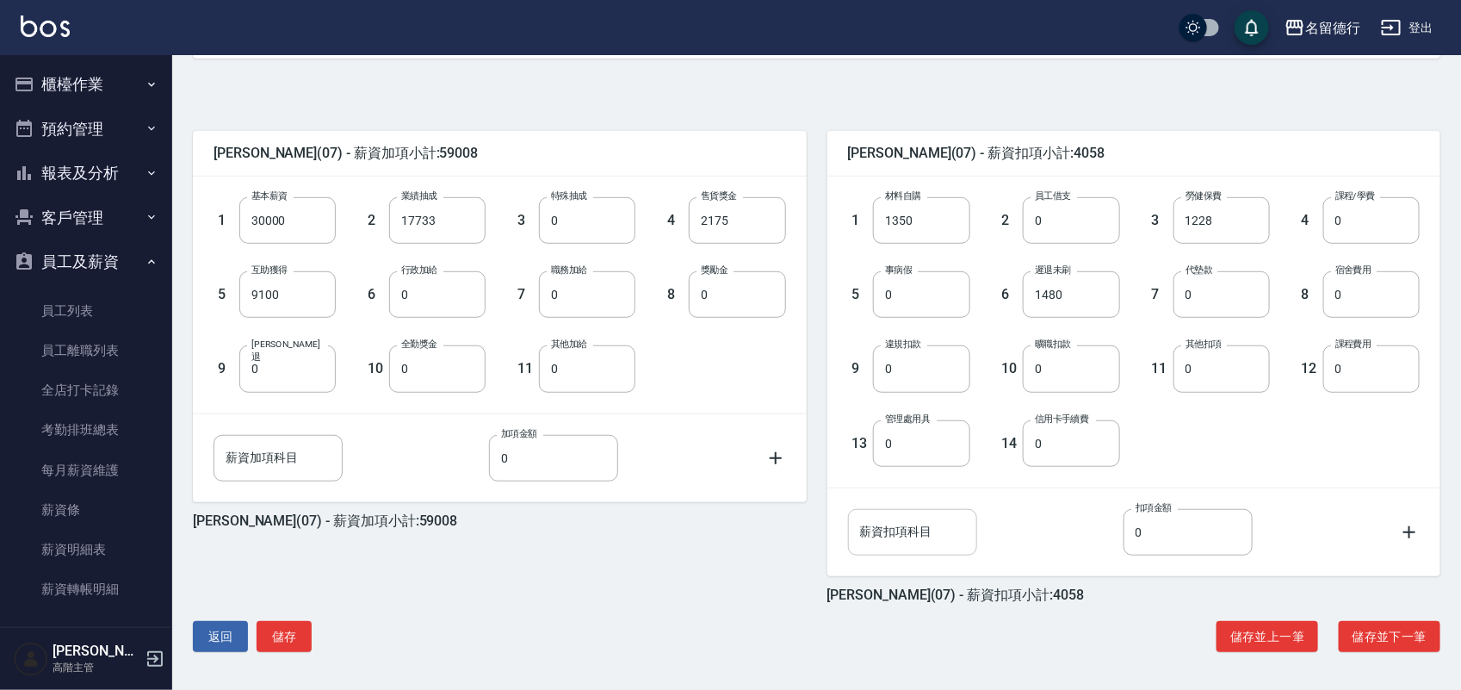
click at [918, 523] on div "薪資扣項科目 薪資扣項科目" at bounding box center [912, 532] width 129 height 46
type input "u"
drag, startPoint x: 909, startPoint y: 526, endPoint x: 689, endPoint y: 505, distance: 221.4
click at [694, 506] on div "陳品言 (07) - 薪資加項小計:59008 1 基本薪資 30000 基本薪資 2 業績抽成 17733 業績抽成 3 特殊抽成 0 特殊抽成 4 售貨獎…" at bounding box center [806, 356] width 1268 height 493
type input "業扣"
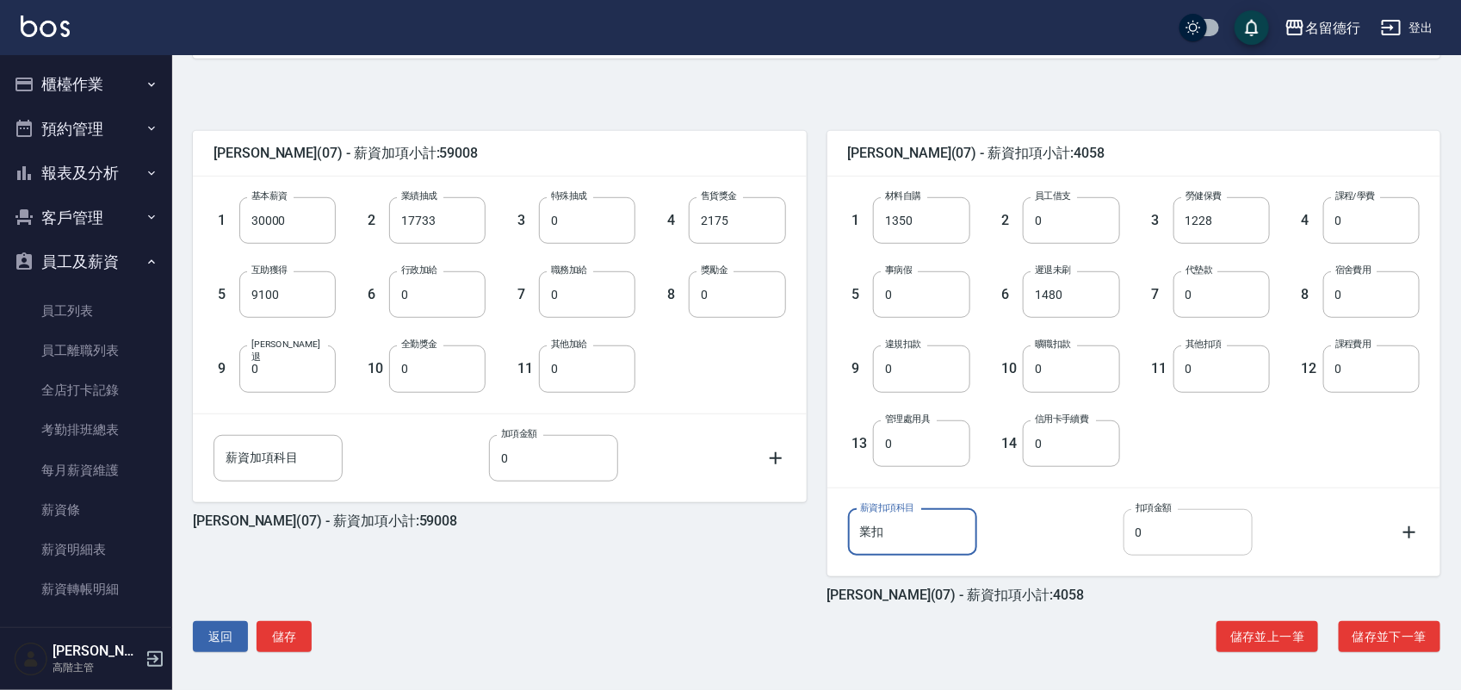
click at [1171, 536] on input "0" at bounding box center [1187, 532] width 129 height 46
type input "500"
drag, startPoint x: 1060, startPoint y: 627, endPoint x: 1056, endPoint y: 611, distance: 15.9
click at [1055, 626] on div "返回 儲存 儲存並上一筆 儲存並下一筆" at bounding box center [816, 637] width 1247 height 32
click at [1377, 634] on button "儲存並下一筆" at bounding box center [1390, 637] width 102 height 32
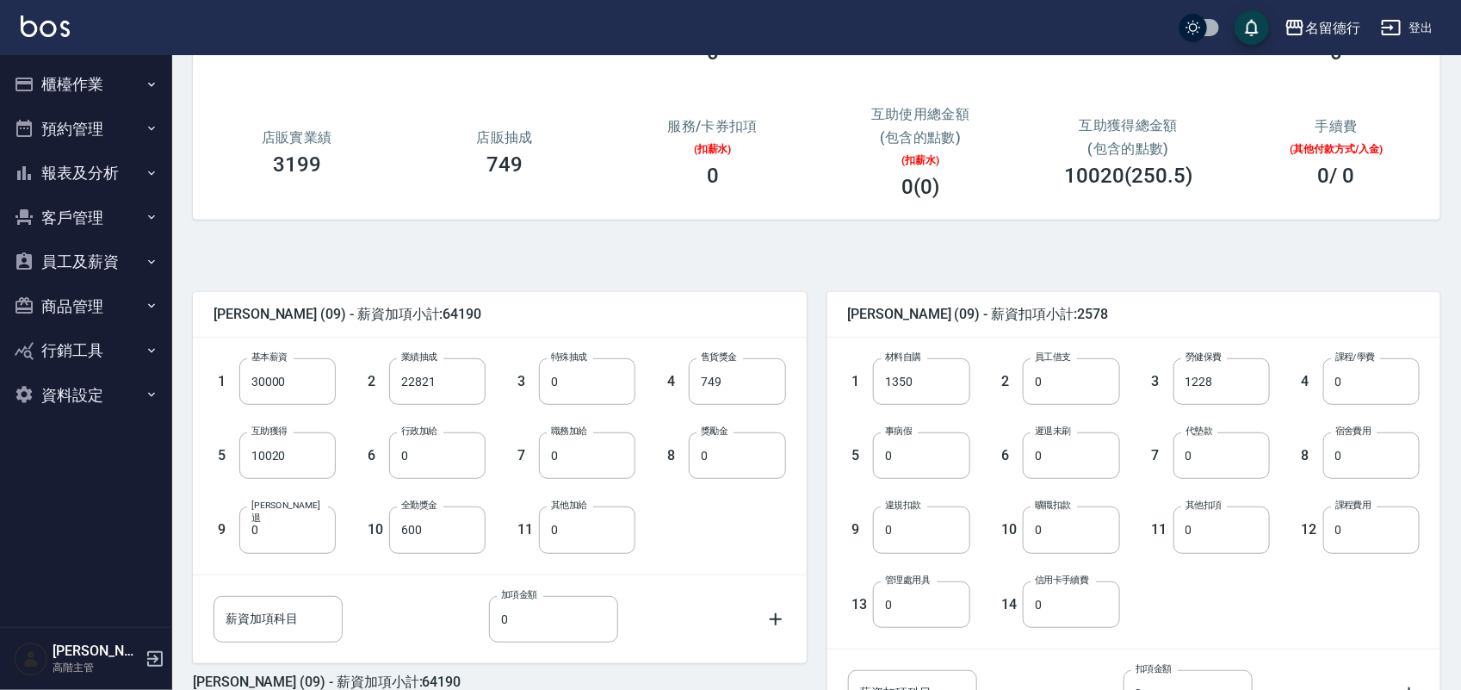
scroll to position [355, 0]
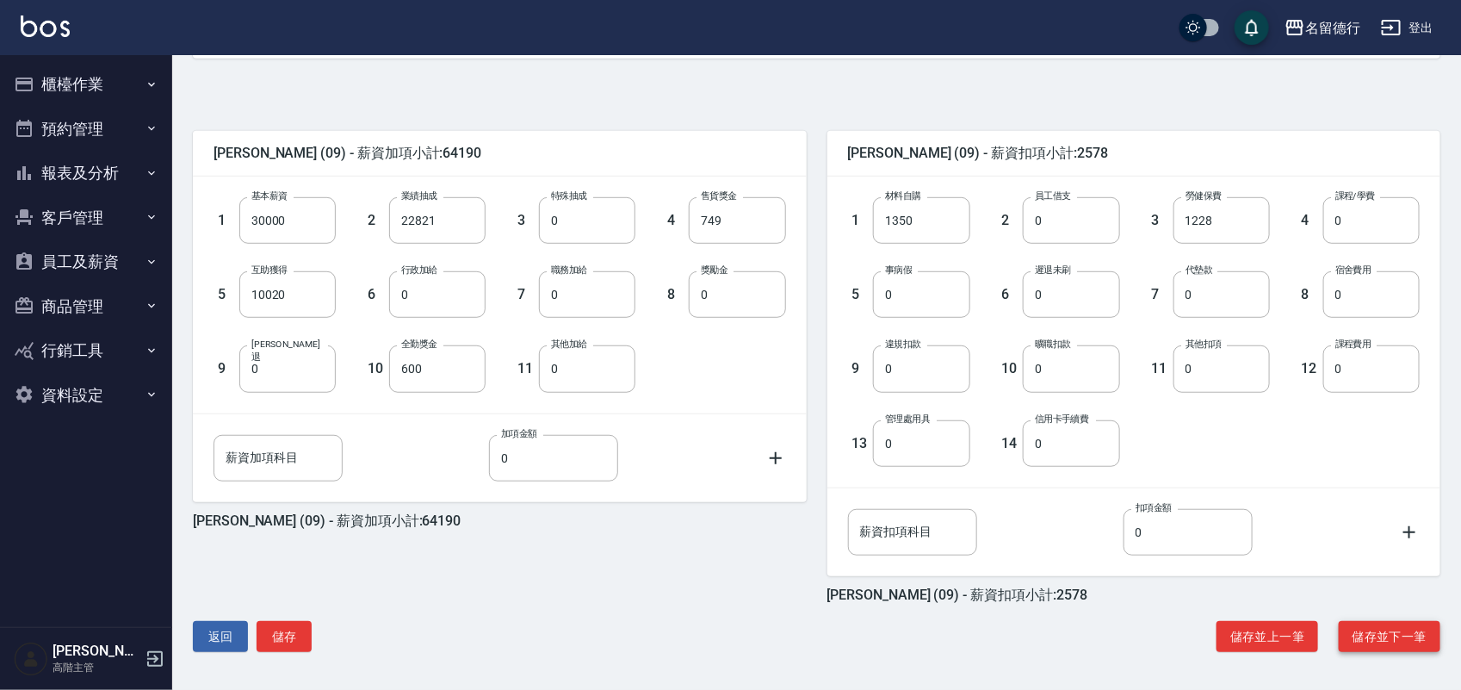
click at [1414, 634] on button "儲存並下一筆" at bounding box center [1390, 637] width 102 height 32
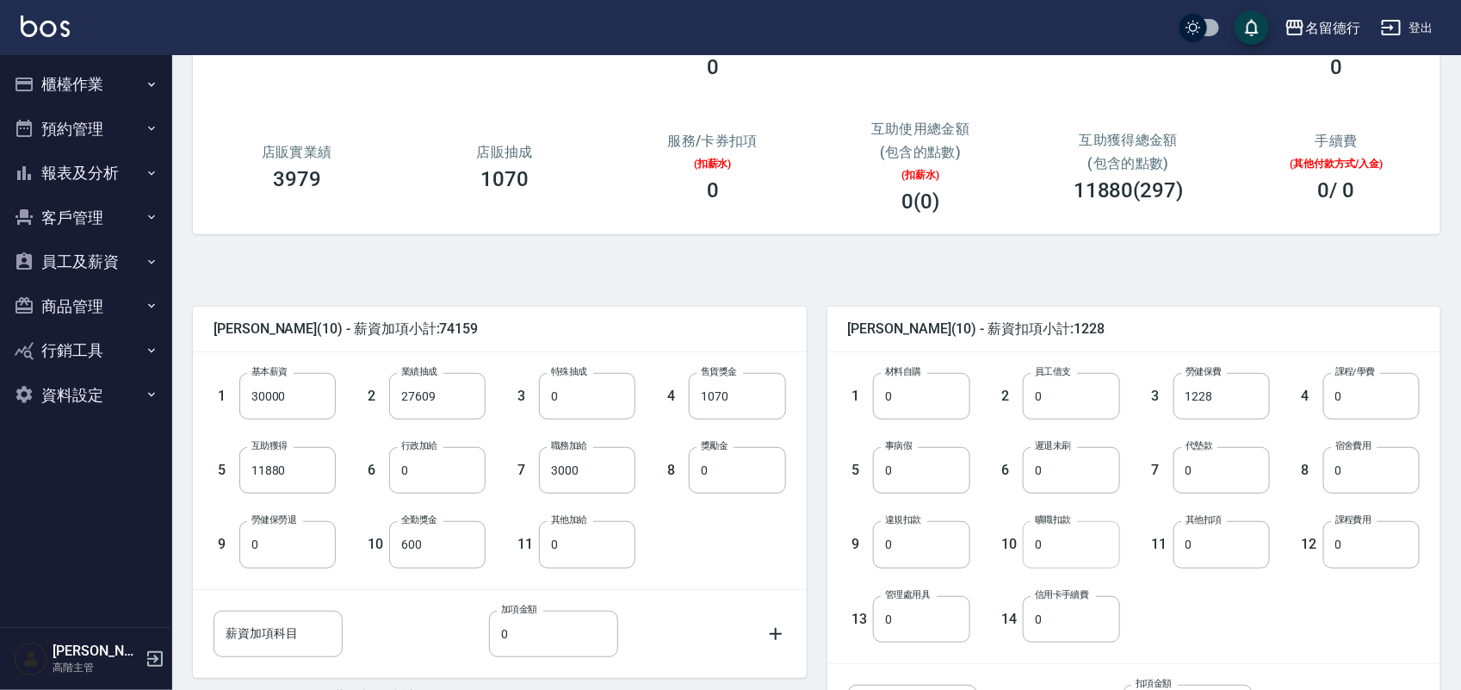
scroll to position [355, 0]
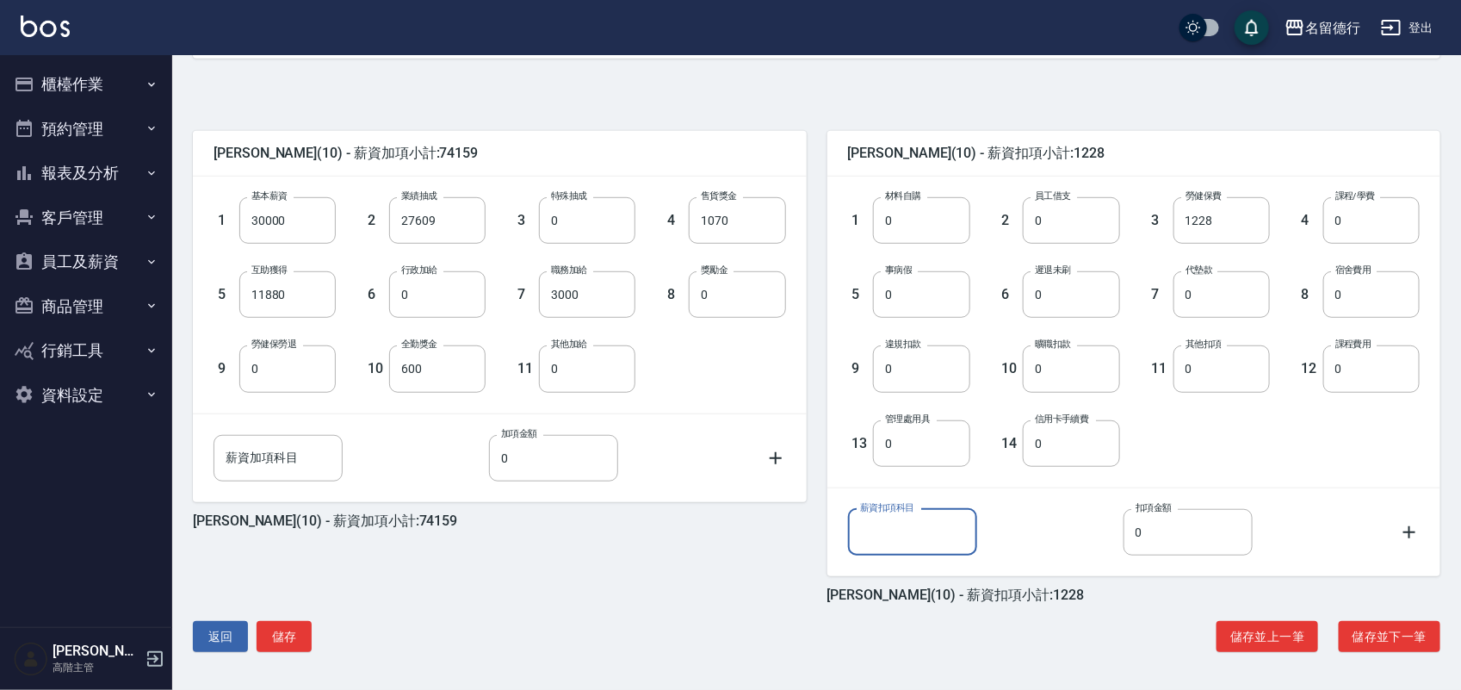
click at [904, 531] on input "薪資扣項科目" at bounding box center [912, 532] width 129 height 46
paste input "業扣"
type input "業扣"
click at [1178, 530] on input "0" at bounding box center [1187, 532] width 129 height 46
type input "500"
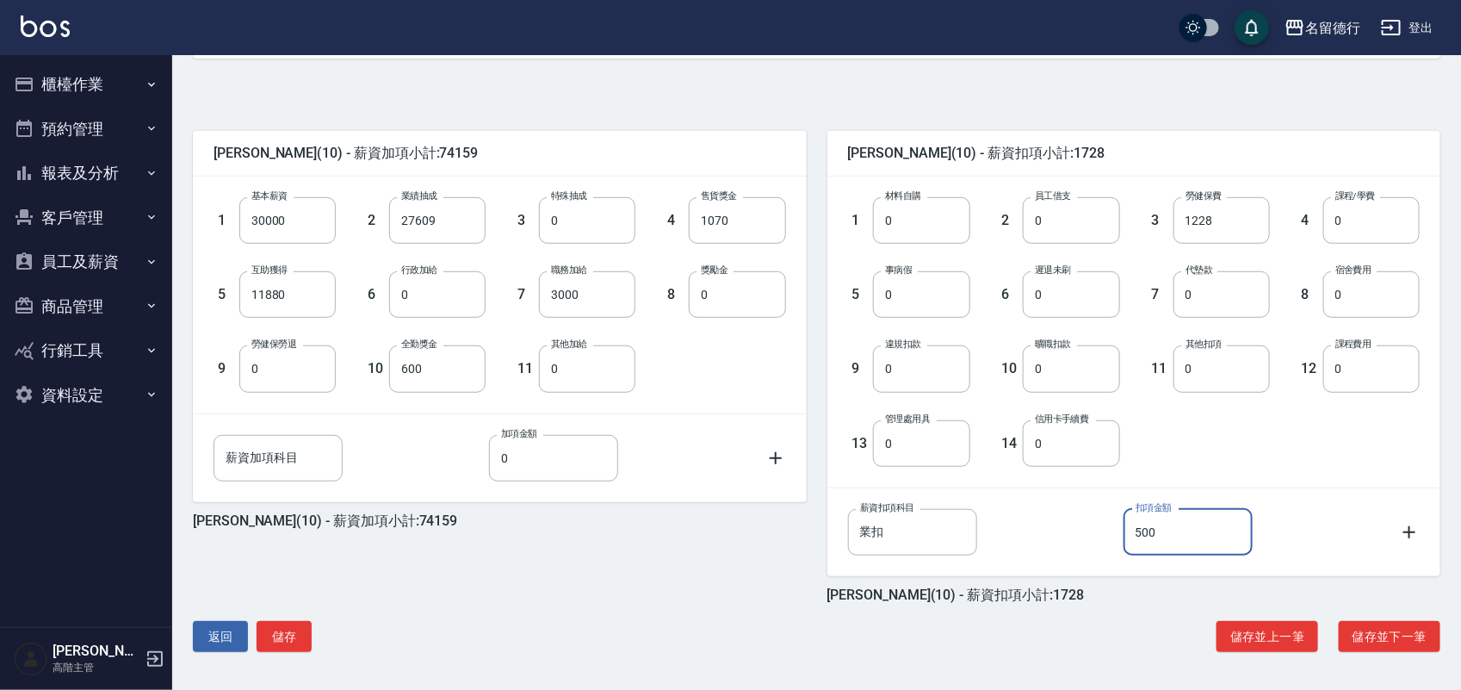
click at [895, 659] on div "[PERSON_NAME](10) - 薪資加項小計:74159 1 基本薪資 30000 基本薪資 2 業績抽成 27609 業績抽成 3 特殊抽成 0 特…" at bounding box center [809, 374] width 1261 height 590
click at [288, 635] on button "儲存" at bounding box center [284, 637] width 55 height 32
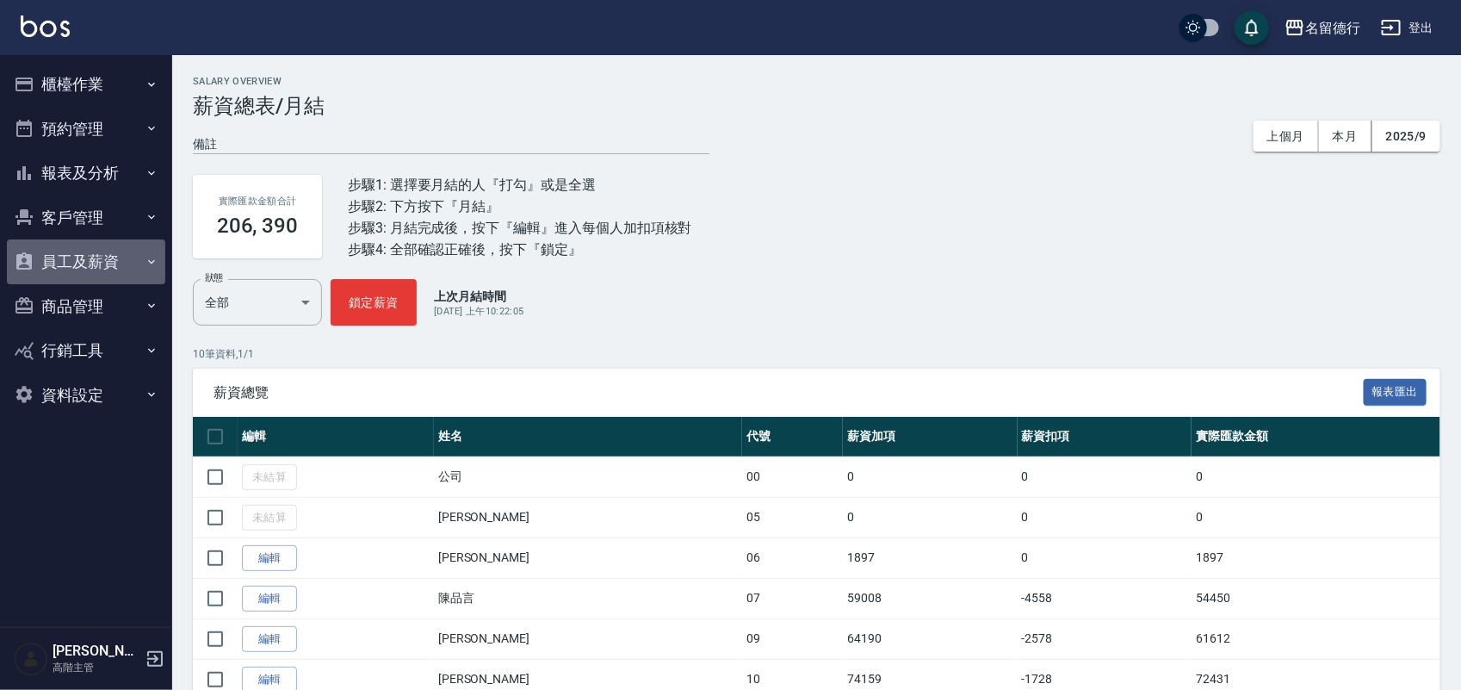
click at [84, 261] on button "員工及薪資" at bounding box center [86, 261] width 158 height 45
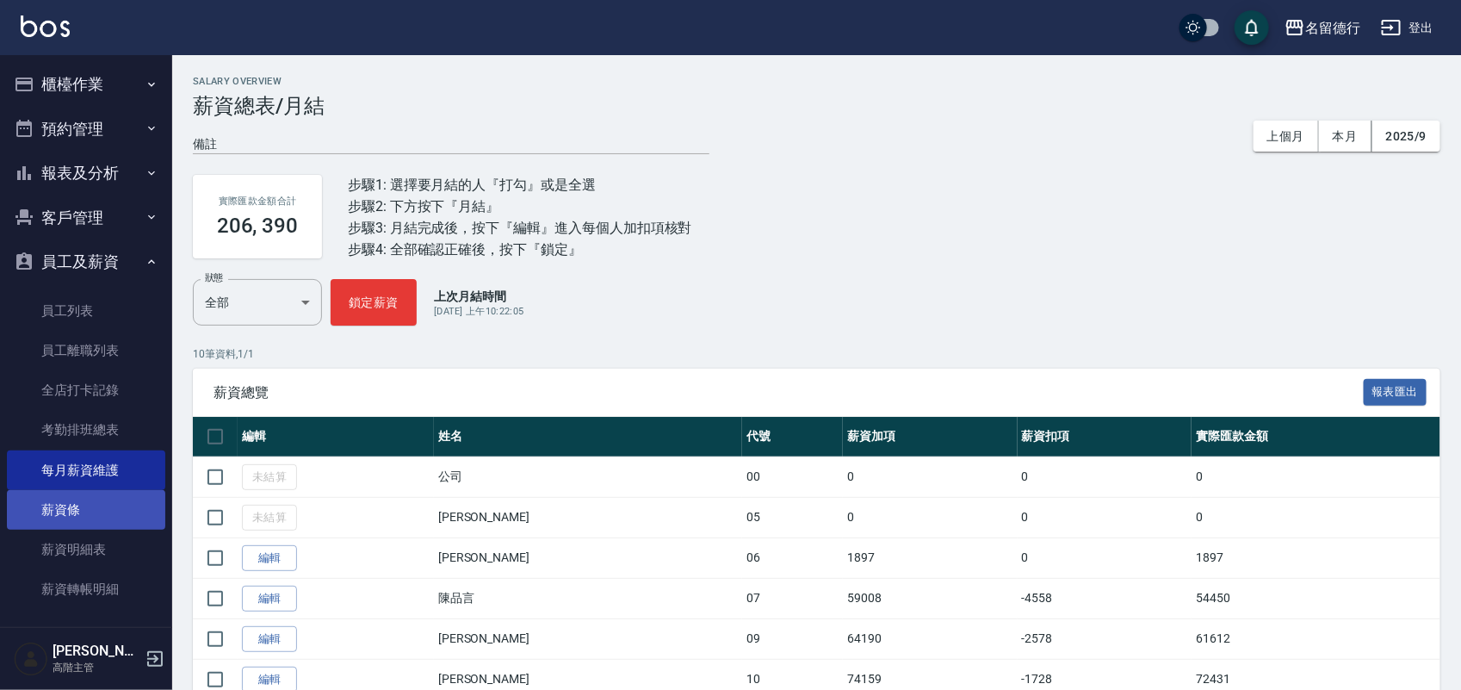
click at [65, 522] on link "薪資條" at bounding box center [86, 510] width 158 height 40
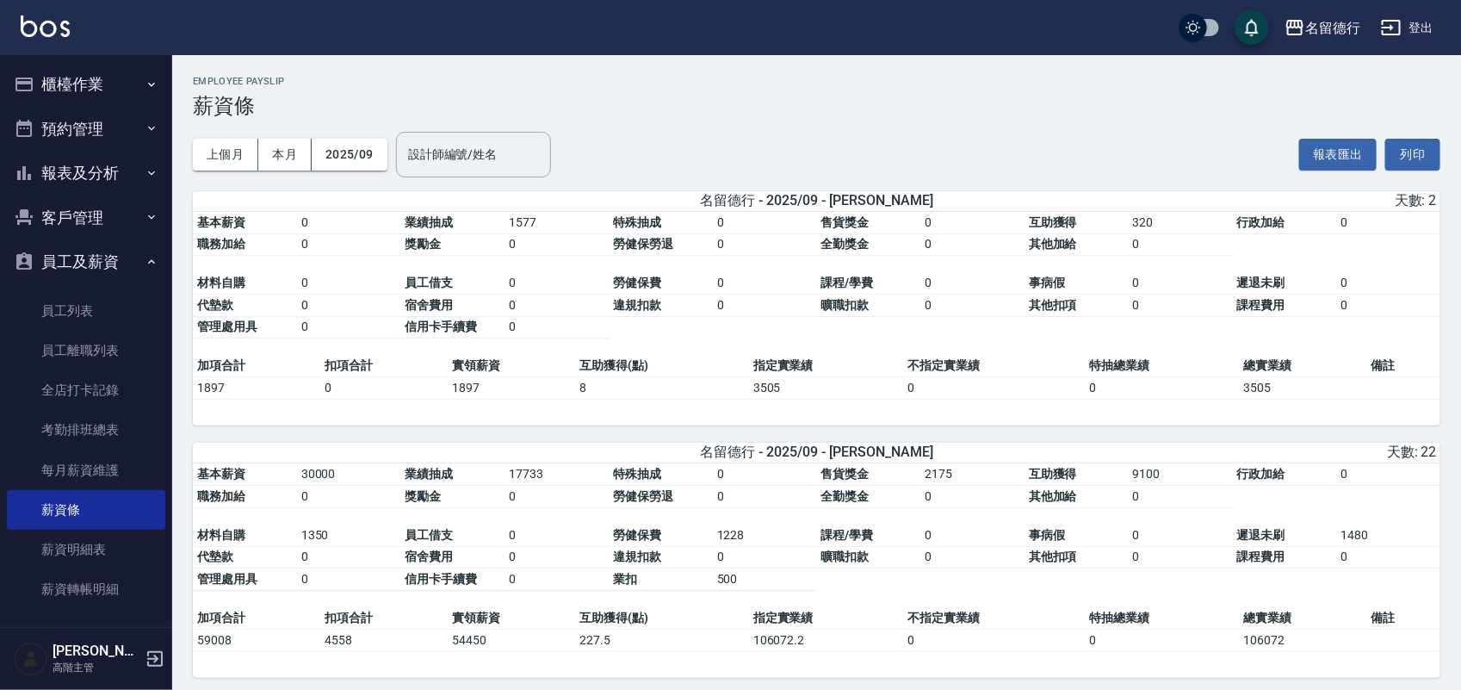
click at [1414, 155] on button "列印" at bounding box center [1412, 155] width 55 height 32
click at [102, 551] on link "薪資明細表" at bounding box center [86, 549] width 158 height 40
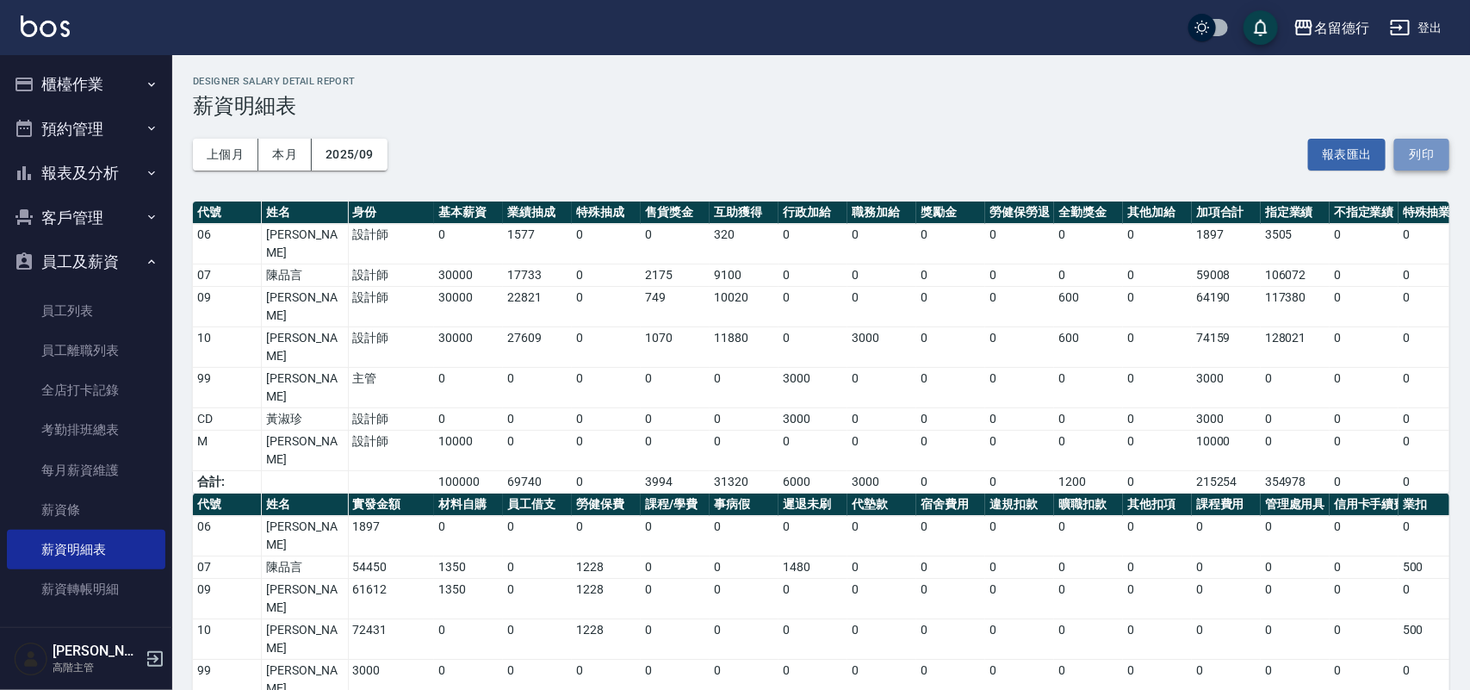
click at [1414, 152] on button "列印" at bounding box center [1421, 155] width 55 height 32
click at [1315, 14] on button "名留德行" at bounding box center [1331, 27] width 90 height 35
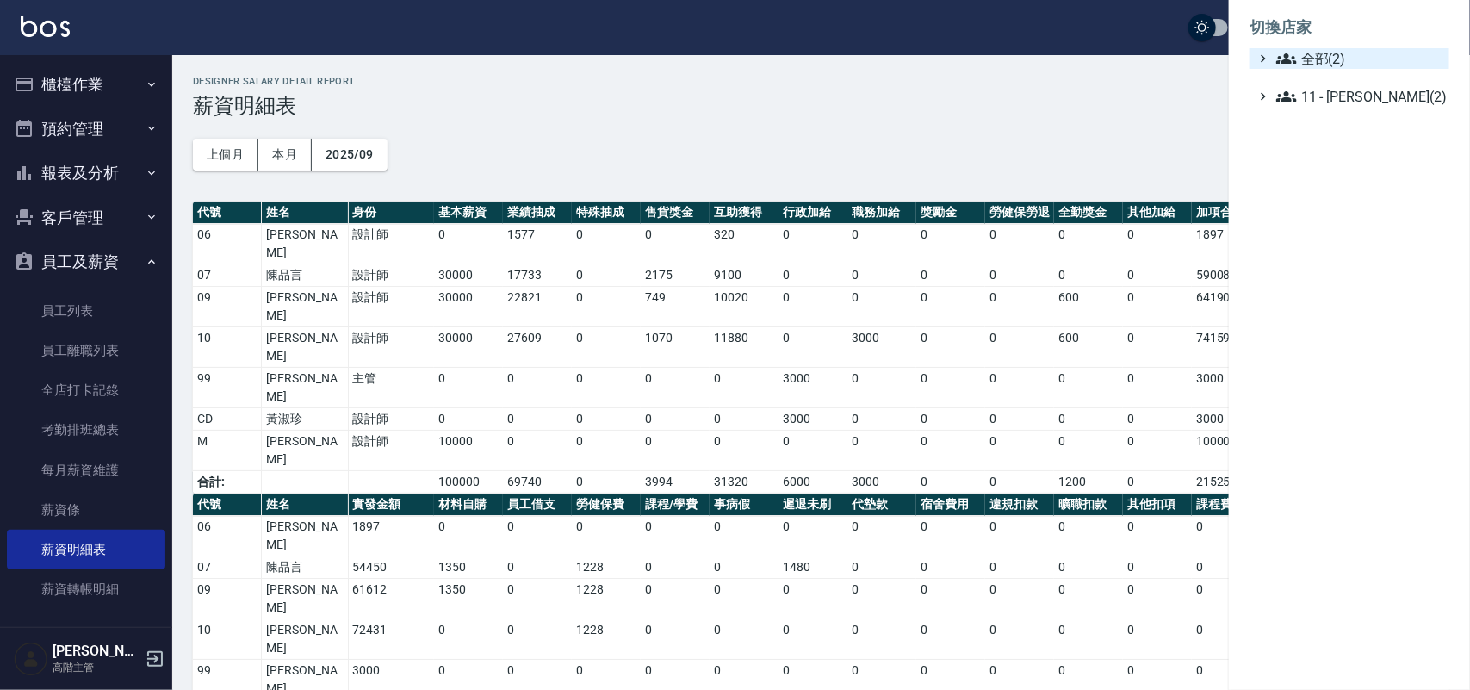
click at [1317, 53] on span "全部(2)" at bounding box center [1359, 58] width 166 height 21
click at [1315, 83] on span "名留德行" at bounding box center [1357, 79] width 169 height 21
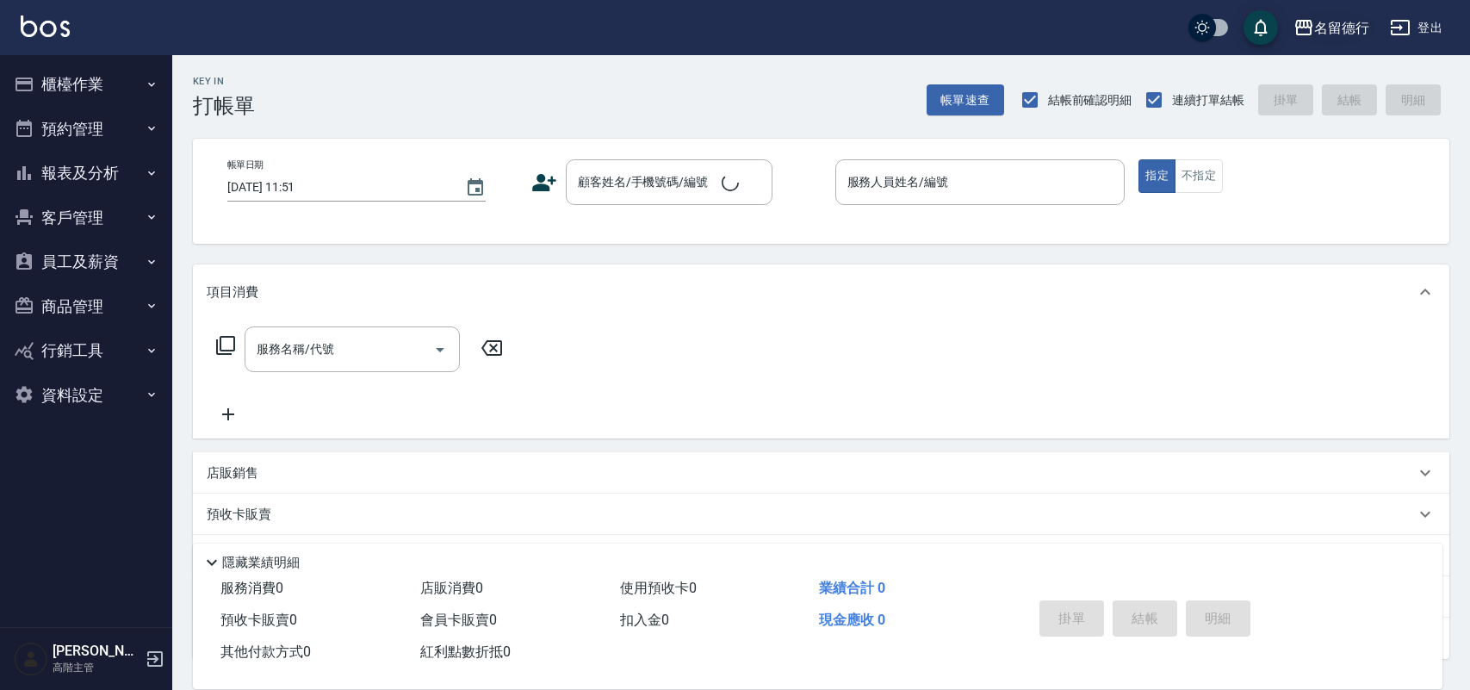
click at [1343, 9] on div "名[PERSON_NAME]出" at bounding box center [735, 27] width 1470 height 55
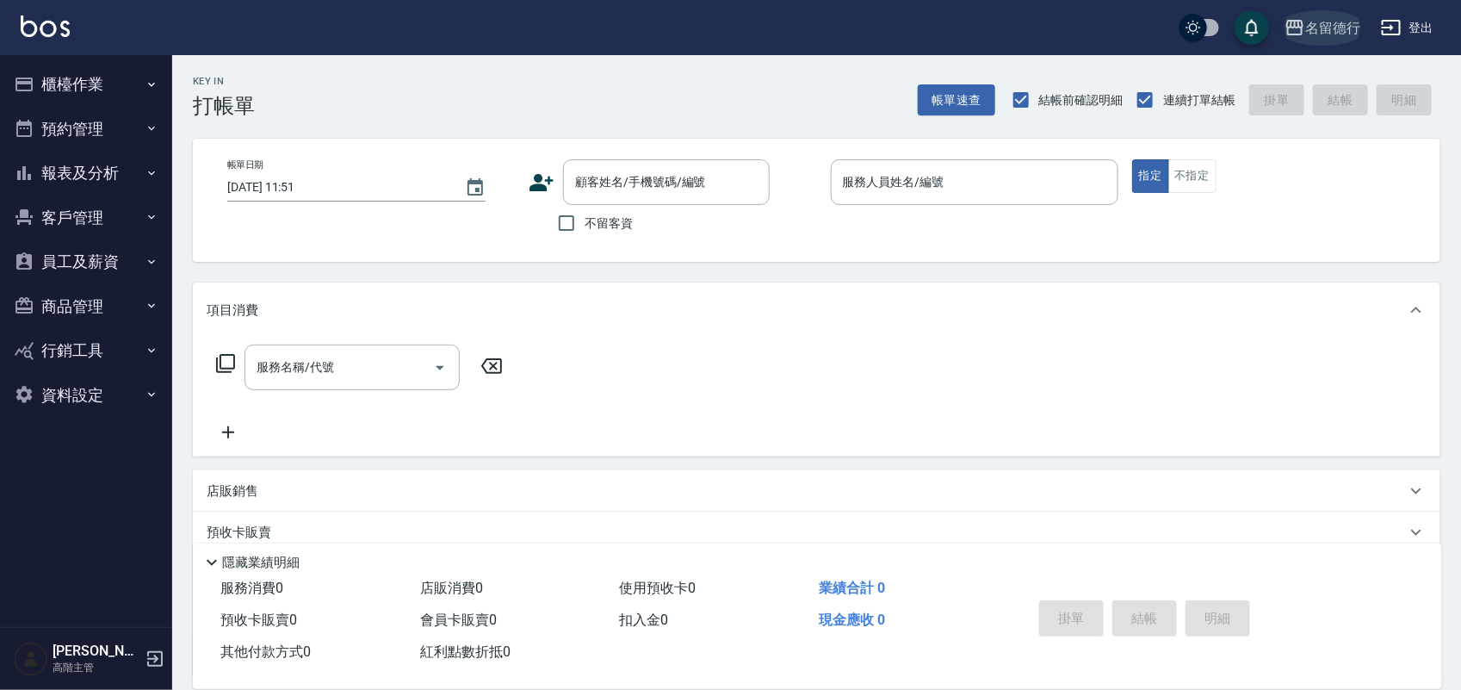
click at [1340, 26] on div "名留德行" at bounding box center [1332, 28] width 55 height 22
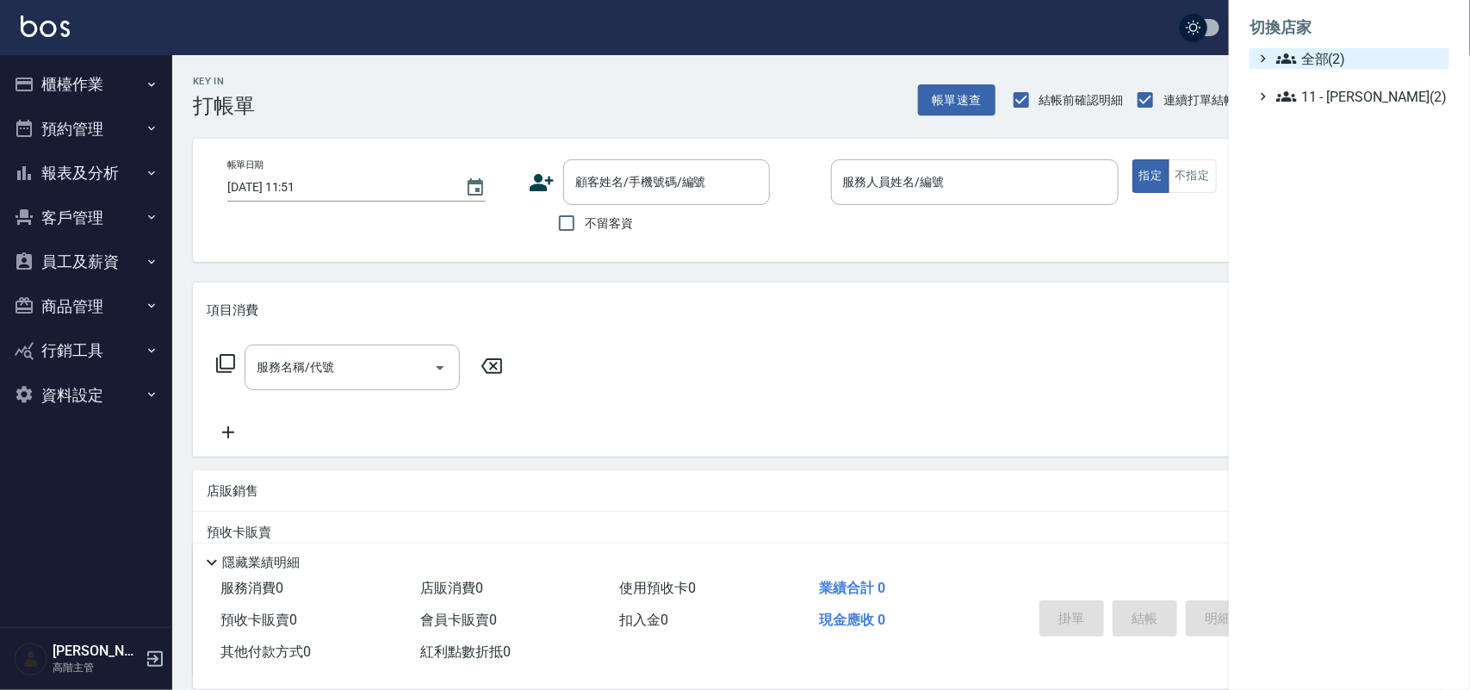
click at [1318, 65] on span "全部(2)" at bounding box center [1359, 58] width 166 height 21
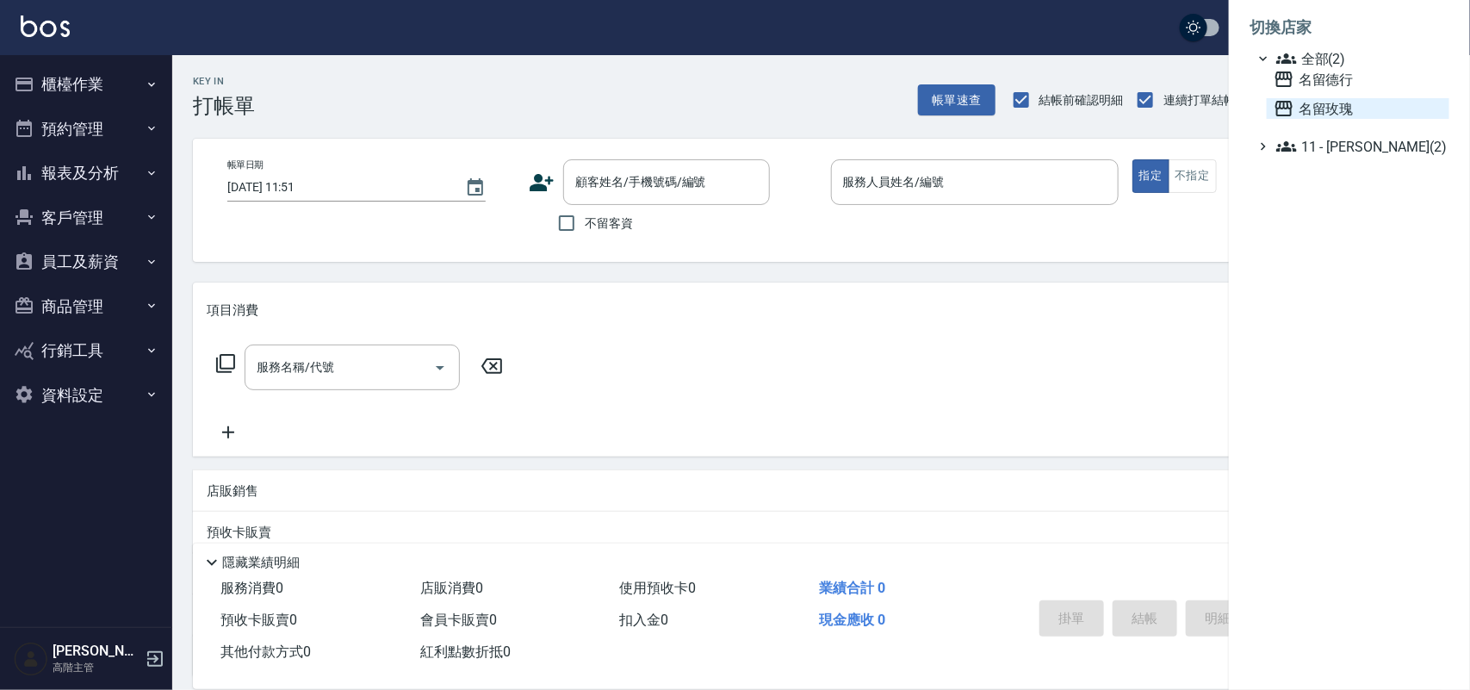
click at [1320, 99] on span "名留玫瑰" at bounding box center [1357, 108] width 169 height 21
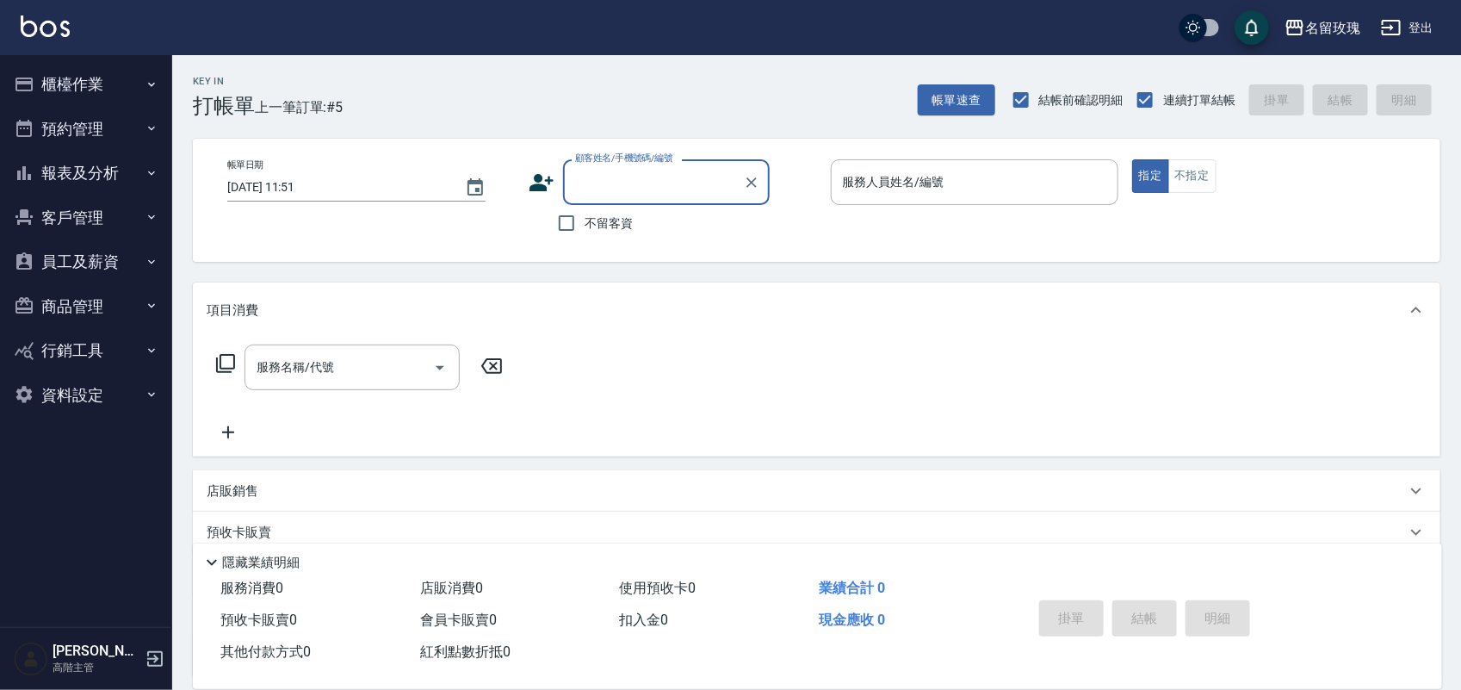
drag, startPoint x: 53, startPoint y: 91, endPoint x: 63, endPoint y: 90, distance: 10.4
click at [53, 91] on button "櫃檯作業" at bounding box center [86, 84] width 158 height 45
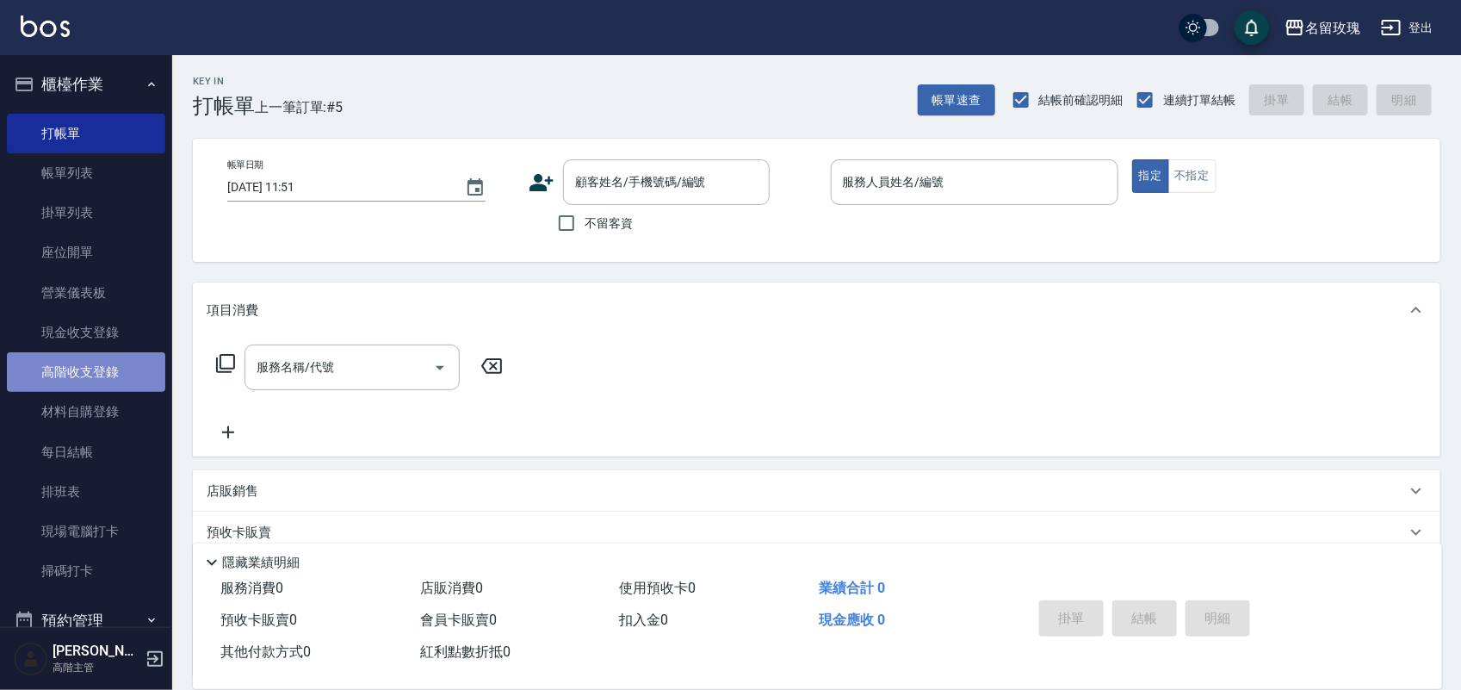
click at [130, 362] on link "高階收支登錄" at bounding box center [86, 372] width 158 height 40
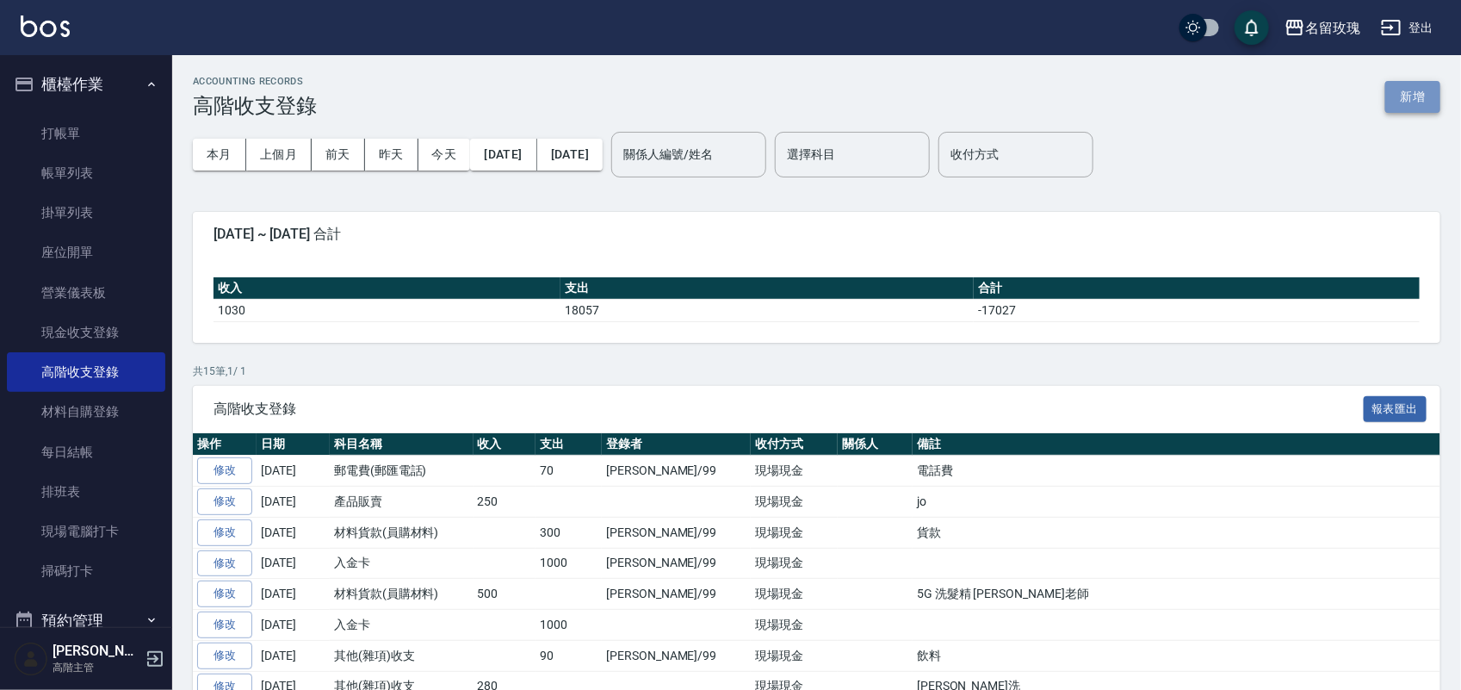
click at [1421, 89] on button "新增" at bounding box center [1412, 97] width 55 height 32
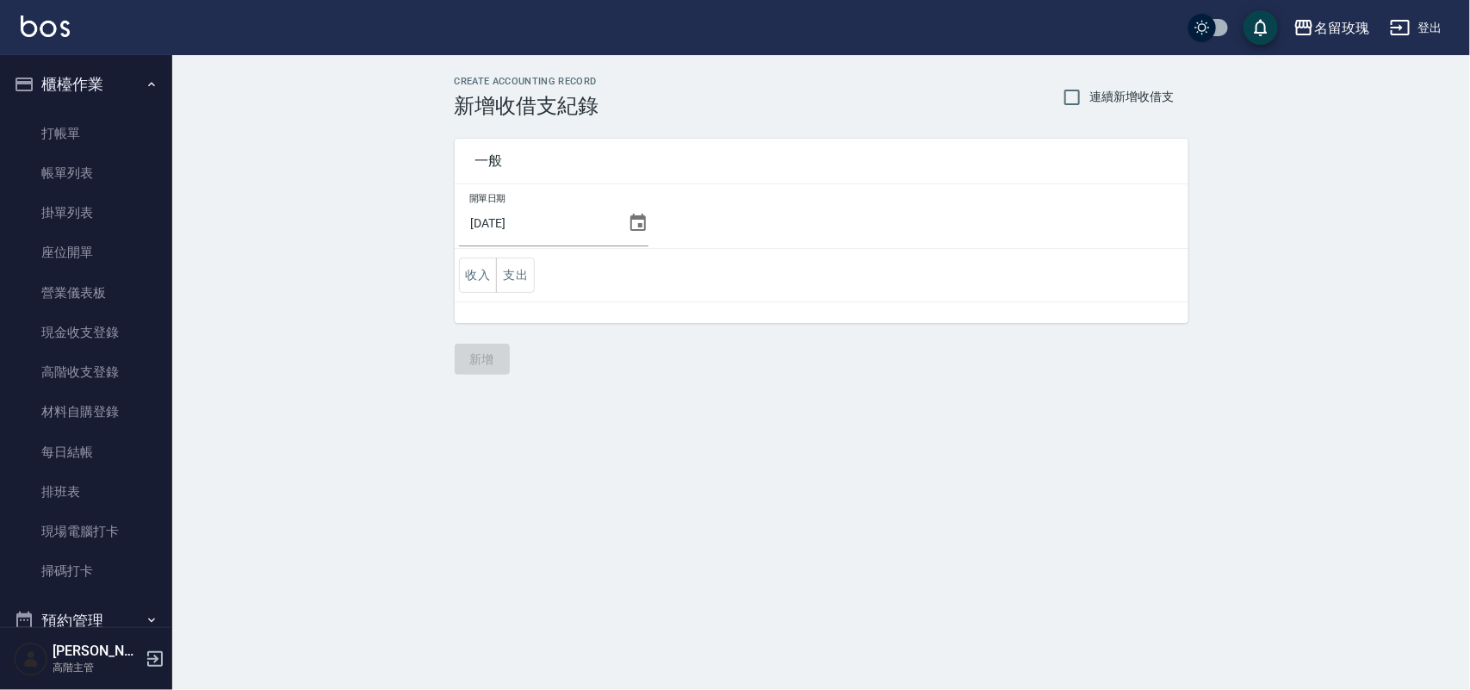
click at [641, 226] on icon at bounding box center [637, 222] width 15 height 17
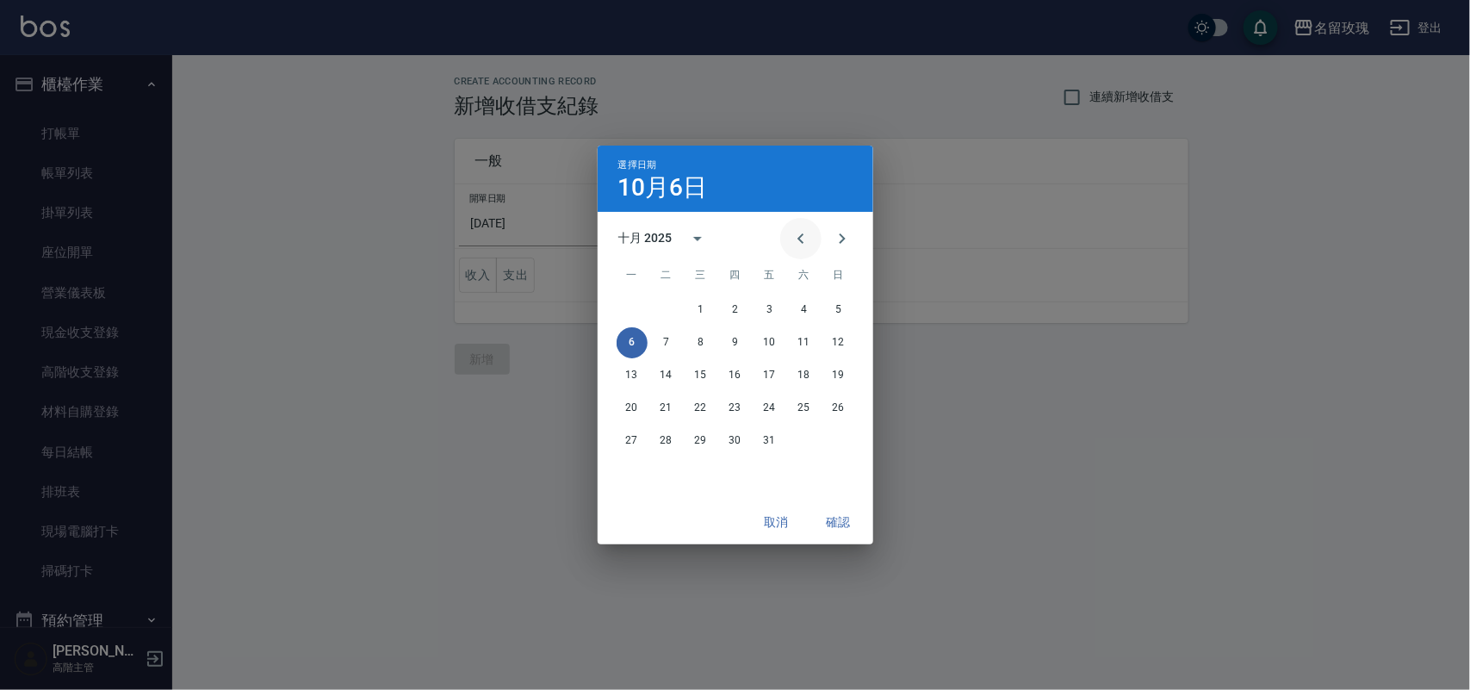
click at [792, 234] on icon "Previous month" at bounding box center [800, 238] width 21 height 21
click at [659, 442] on button "30" at bounding box center [666, 440] width 31 height 31
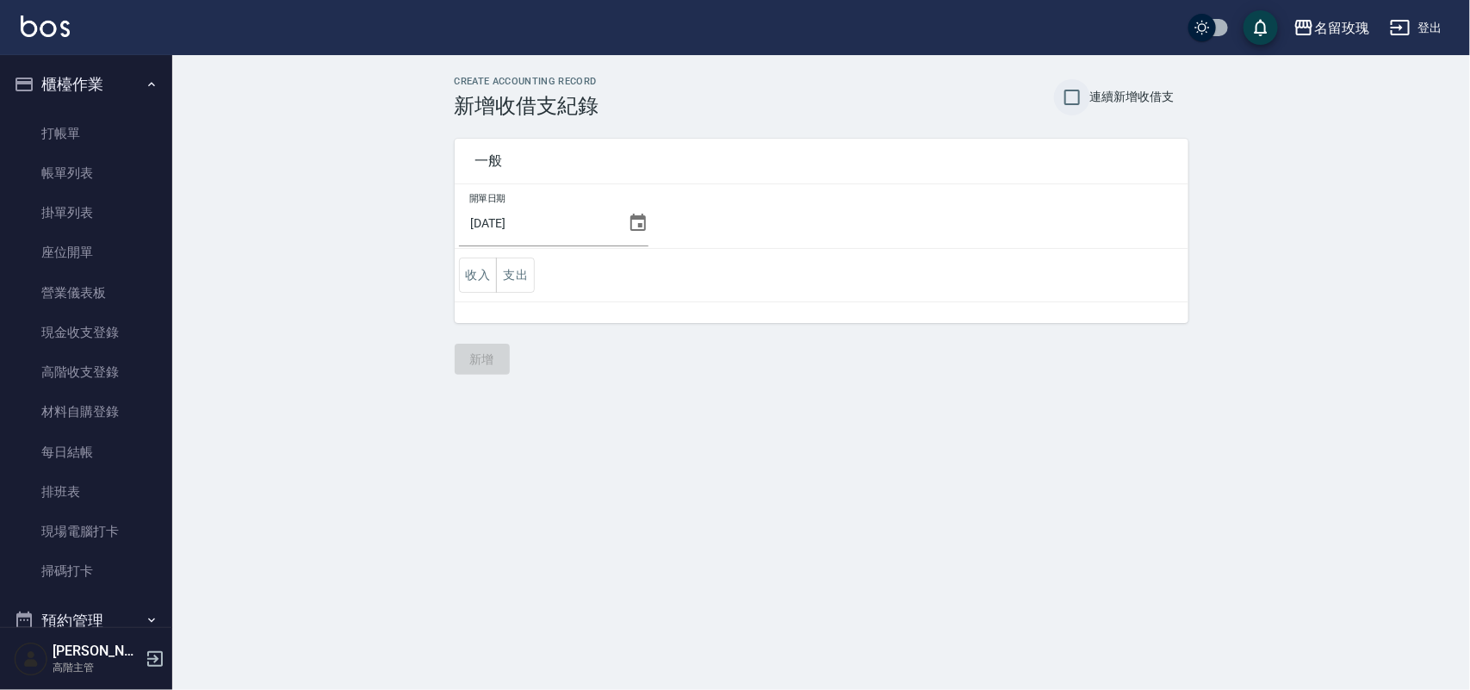
click at [1068, 114] on div "CREATE ACCOUNTING RECORD 新增收借支紀錄 連續新增收借支" at bounding box center [821, 97] width 733 height 42
click at [1068, 103] on input "連續新增收借支" at bounding box center [1072, 97] width 36 height 36
checkbox input "true"
click at [525, 272] on button "支出" at bounding box center [515, 274] width 39 height 35
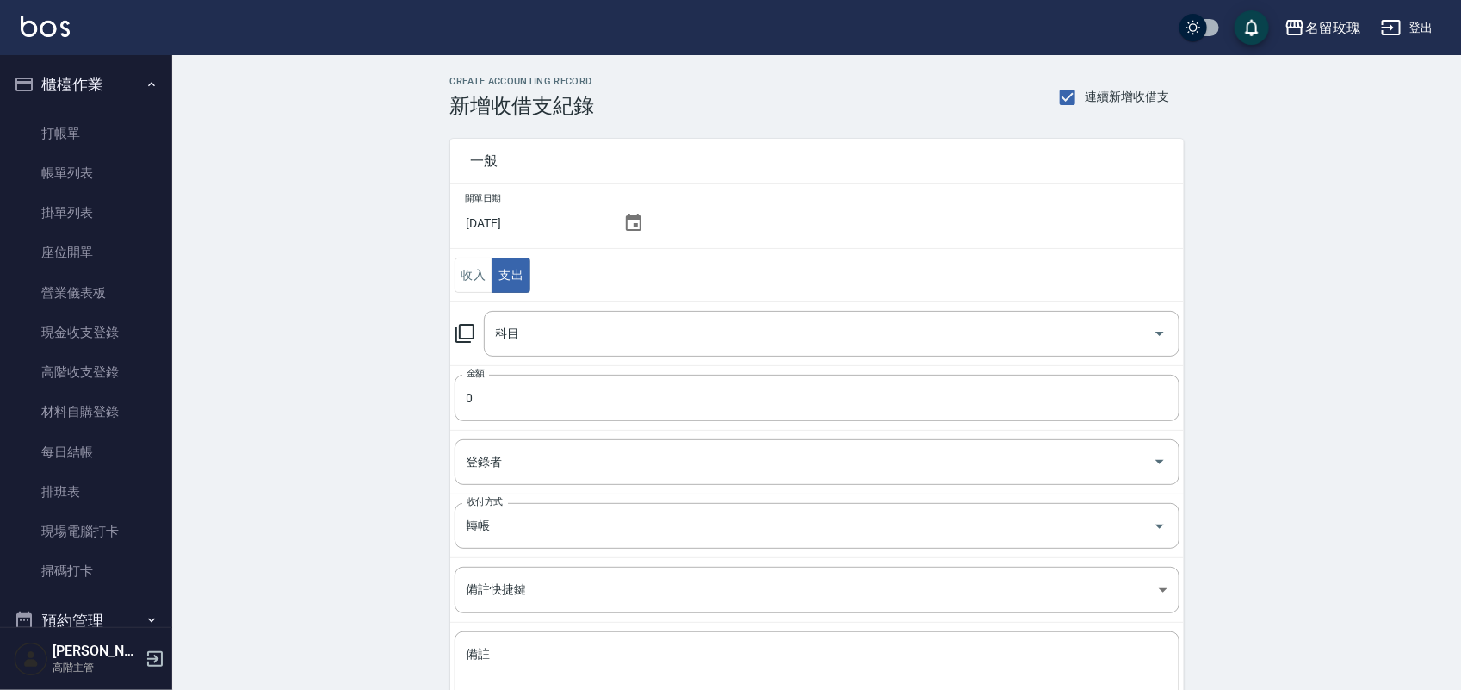
click at [474, 316] on div "科目 科目" at bounding box center [817, 334] width 725 height 46
click at [467, 330] on icon at bounding box center [465, 333] width 21 height 21
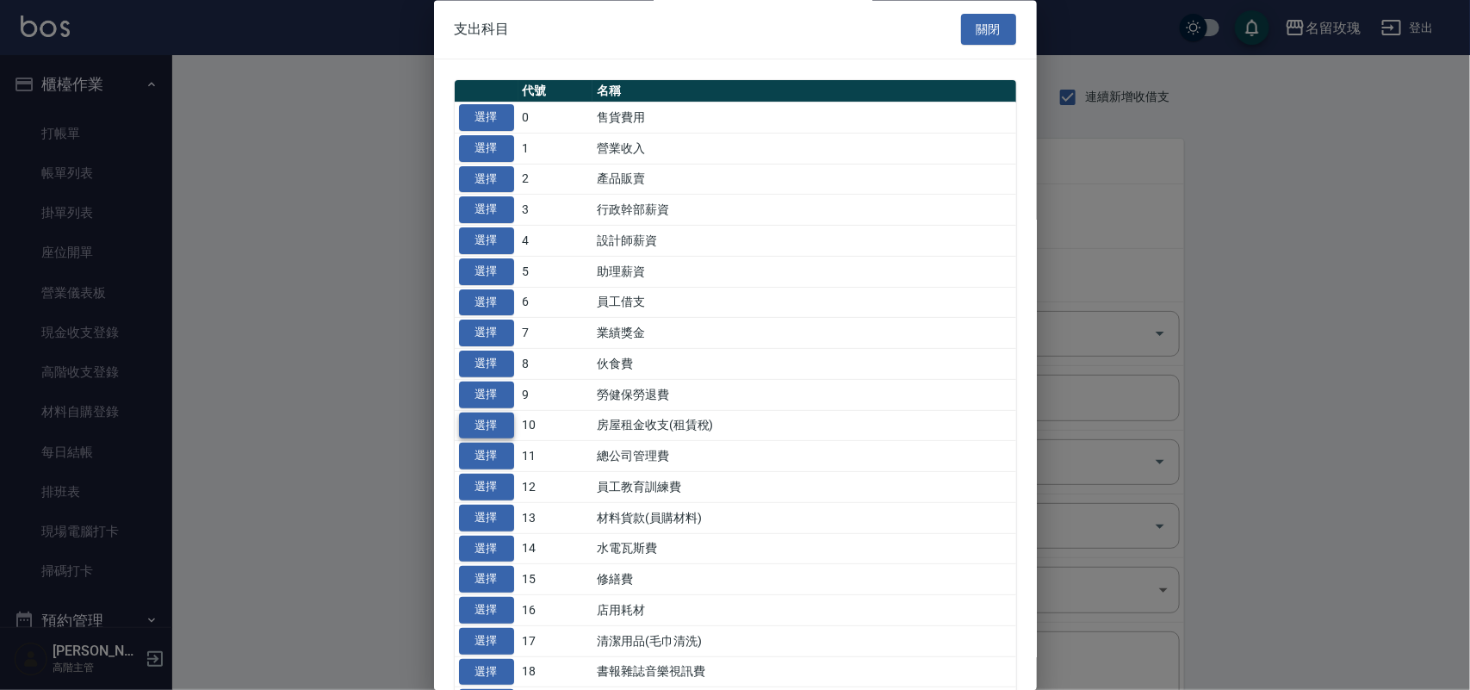
click at [486, 429] on button "選擇" at bounding box center [486, 425] width 55 height 27
type input "10 房屋租金收支(租賃稅)"
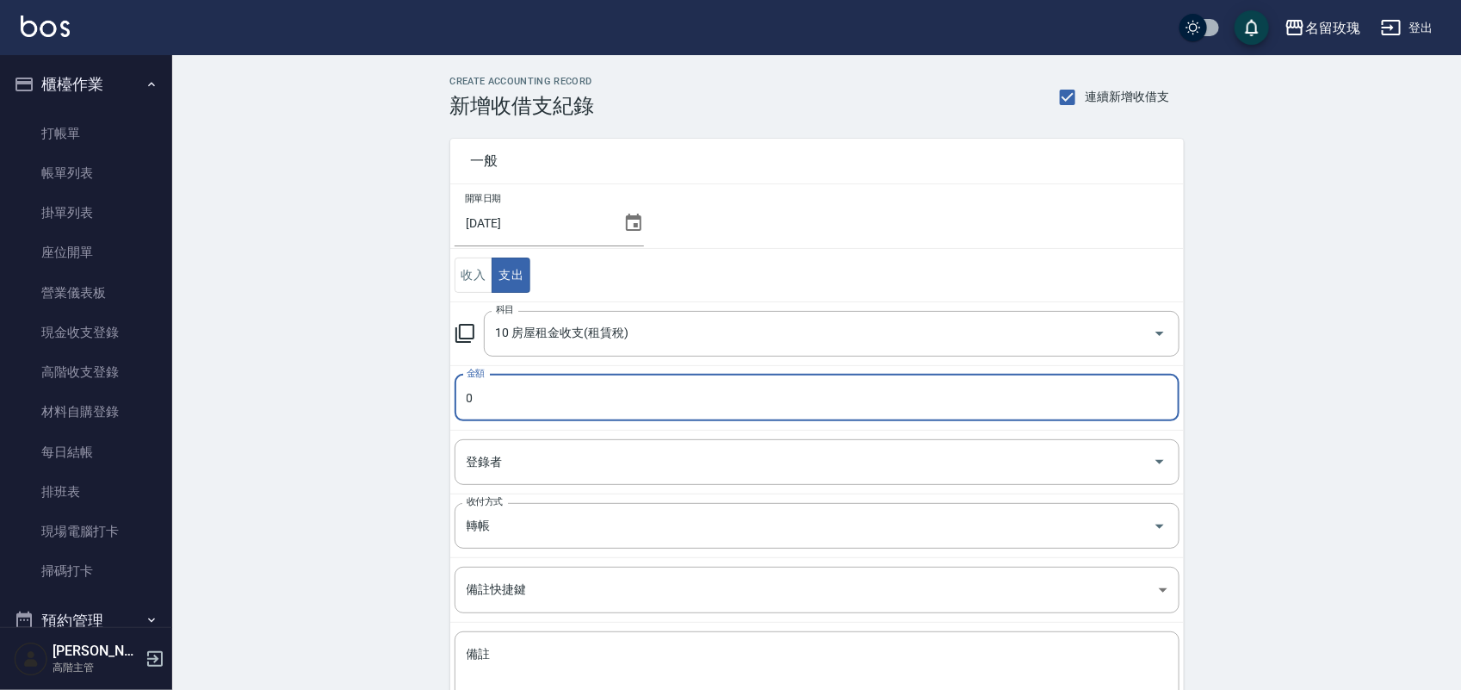
click at [496, 405] on input "0" at bounding box center [817, 397] width 725 height 46
type input "24000"
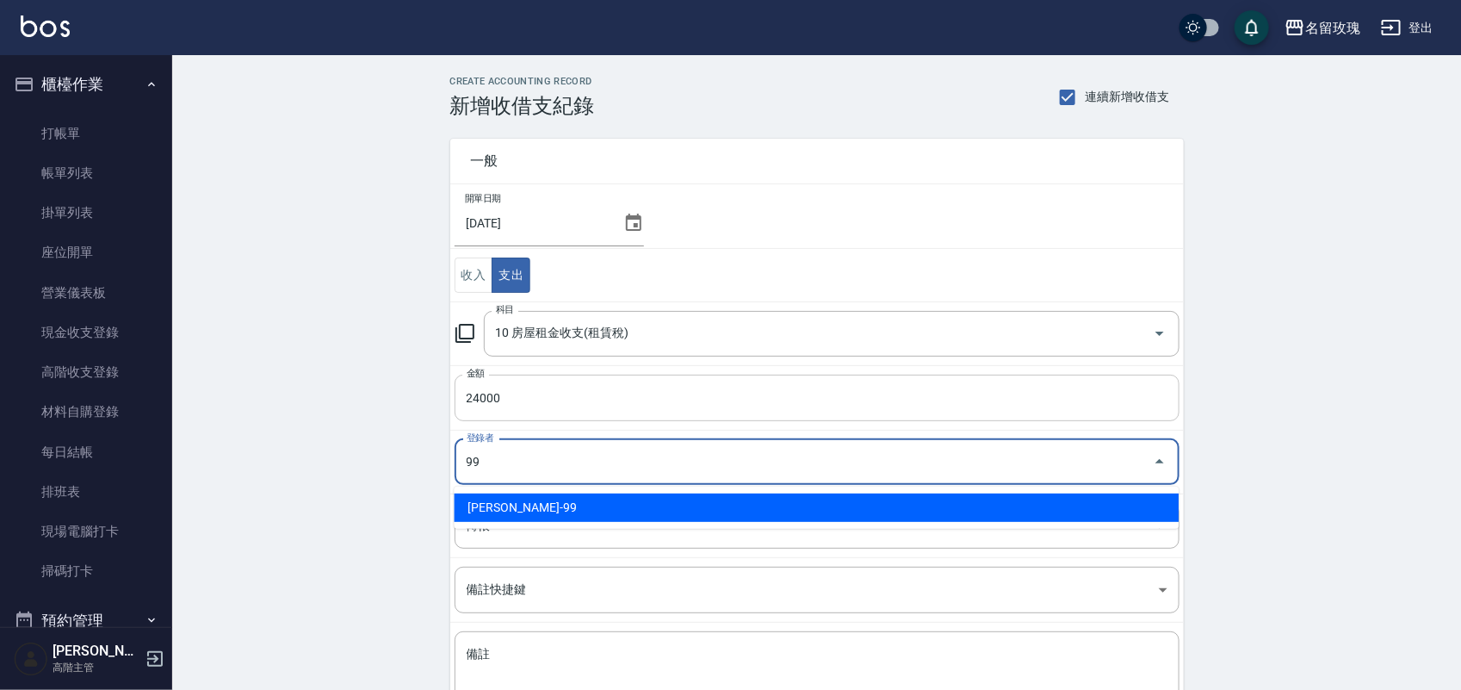
type input "劉期成-99"
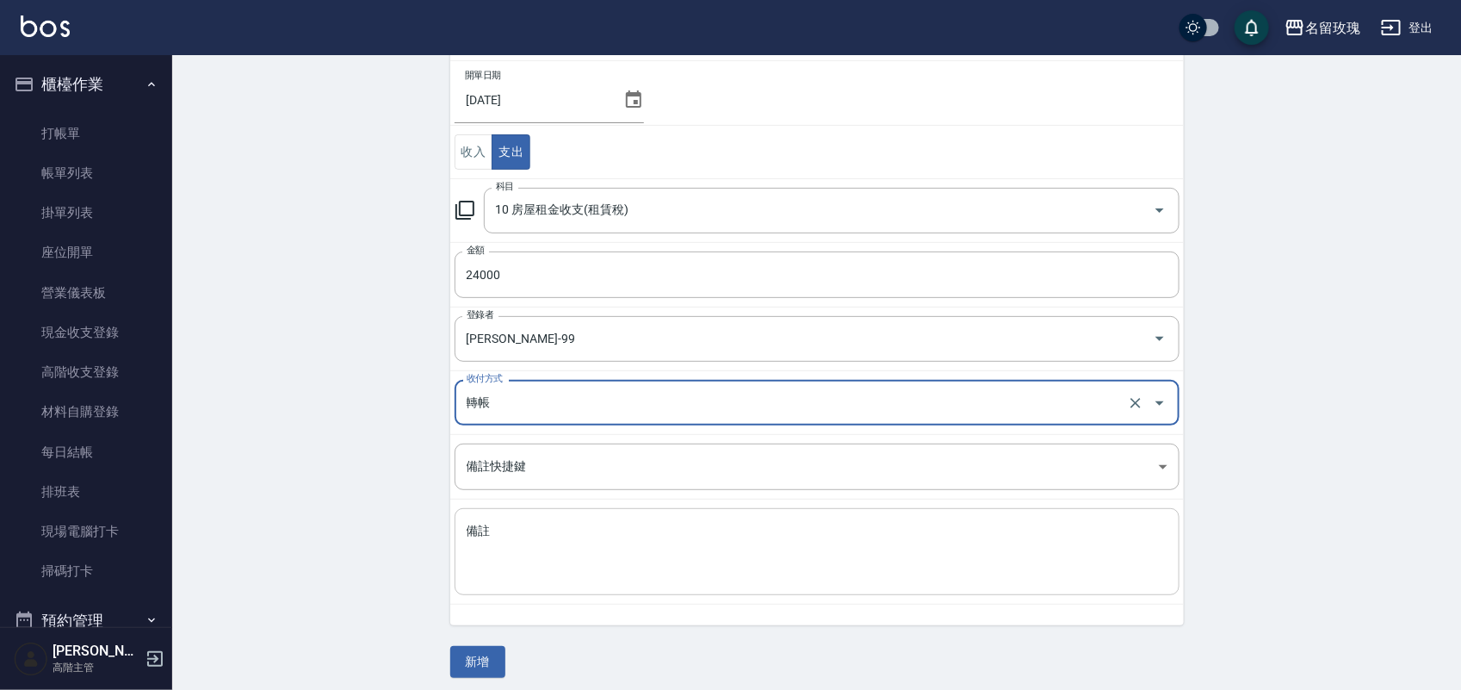
scroll to position [133, 0]
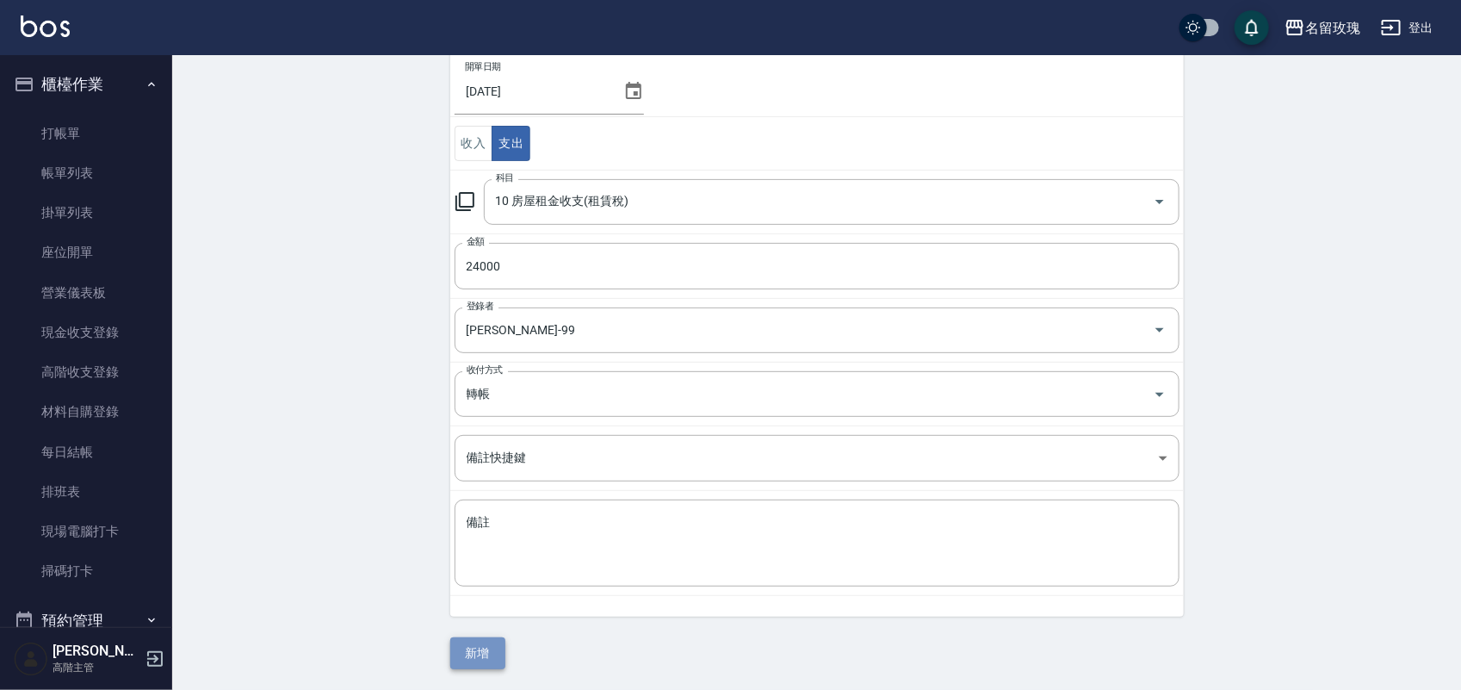
click at [483, 647] on button "新增" at bounding box center [477, 653] width 55 height 32
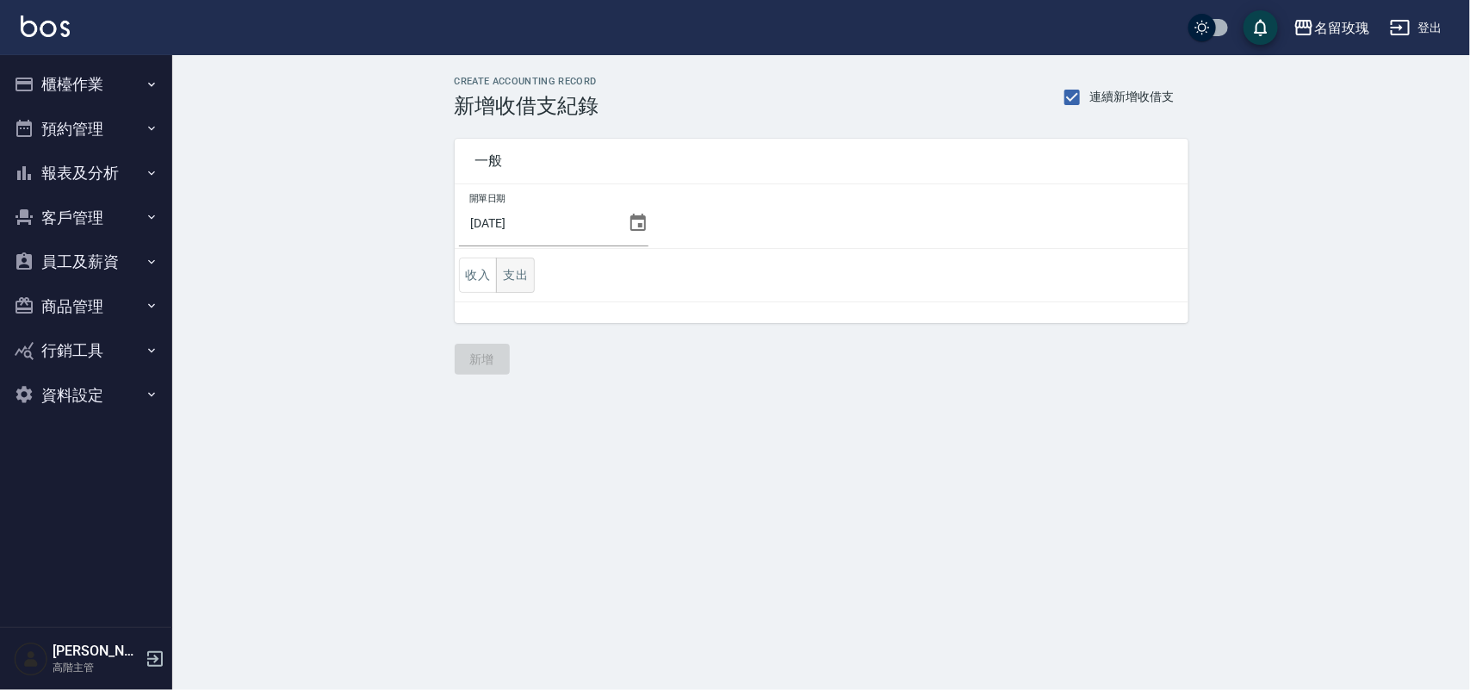
drag, startPoint x: 510, startPoint y: 281, endPoint x: 504, endPoint y: 290, distance: 10.8
click at [509, 281] on button "支出" at bounding box center [515, 274] width 39 height 35
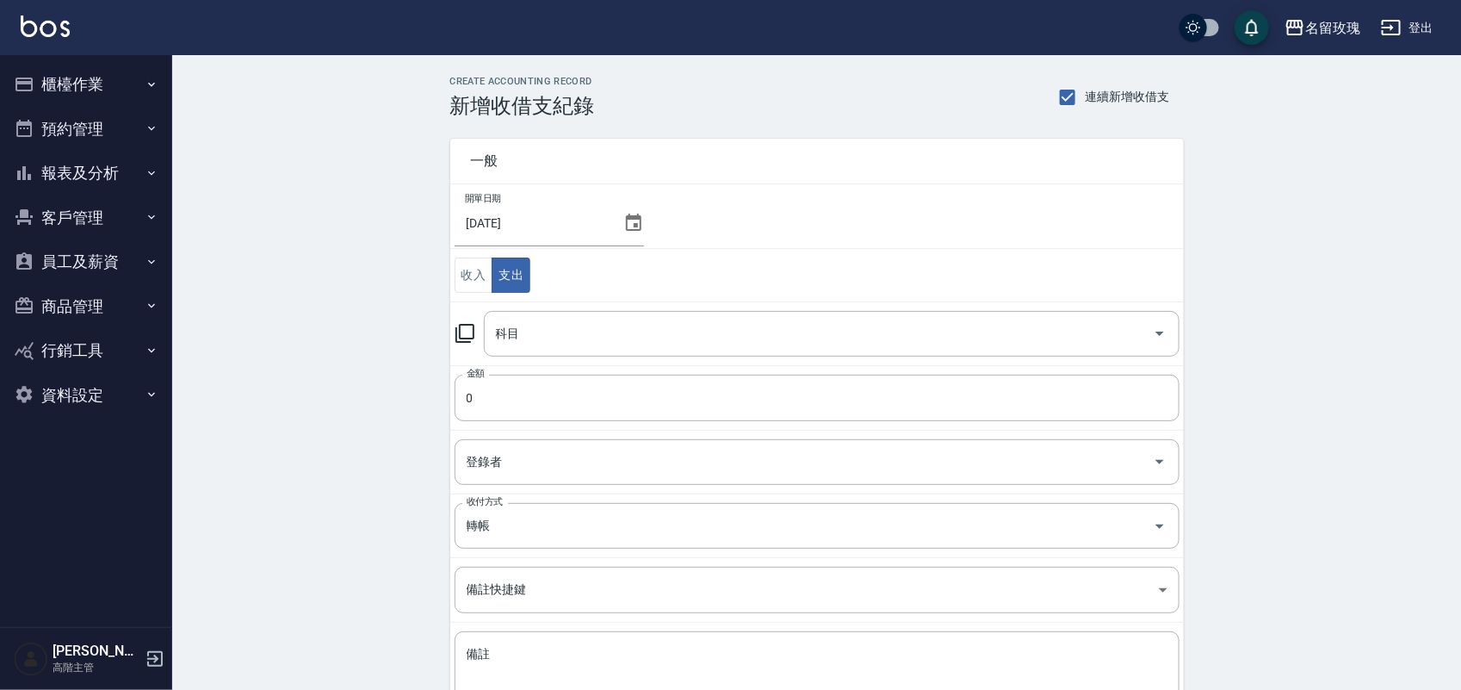
click at [467, 330] on icon at bounding box center [465, 333] width 21 height 21
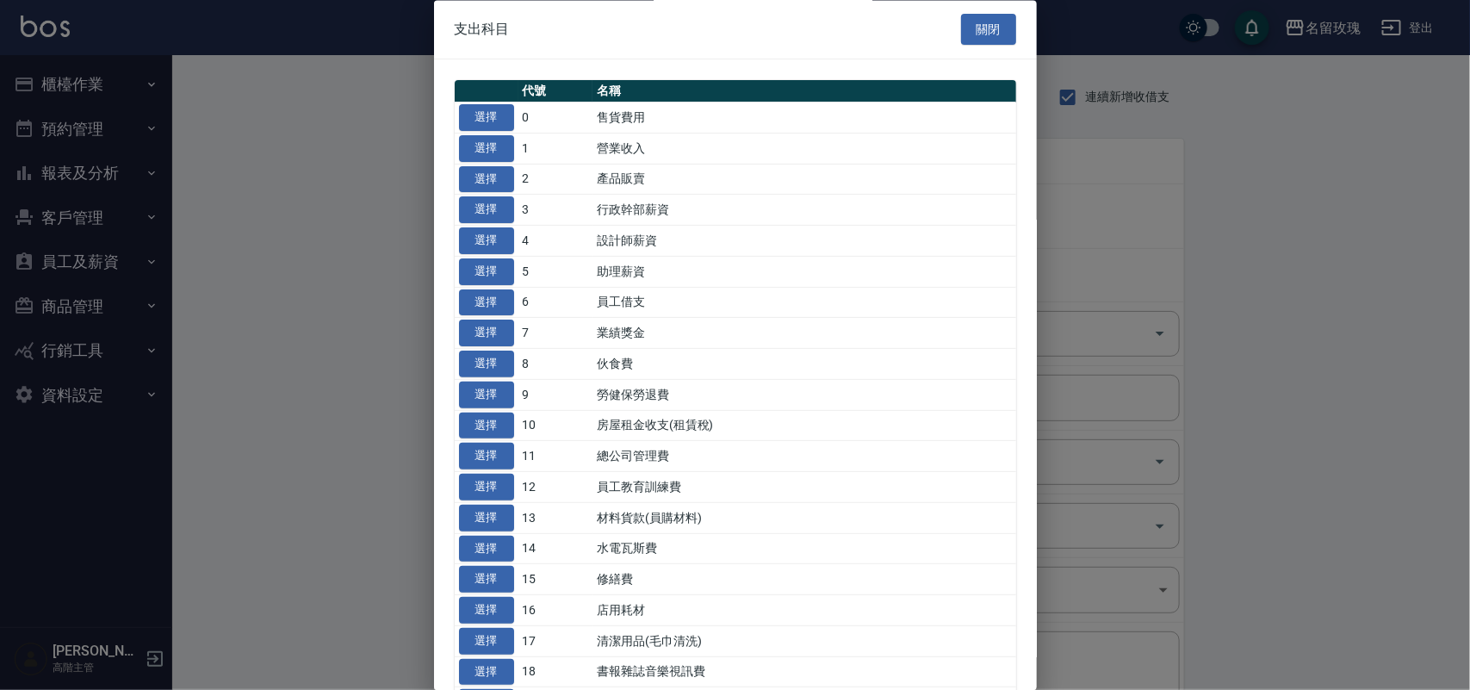
click at [478, 432] on button "選擇" at bounding box center [486, 425] width 55 height 27
type input "10 房屋租金收支(租賃稅)"
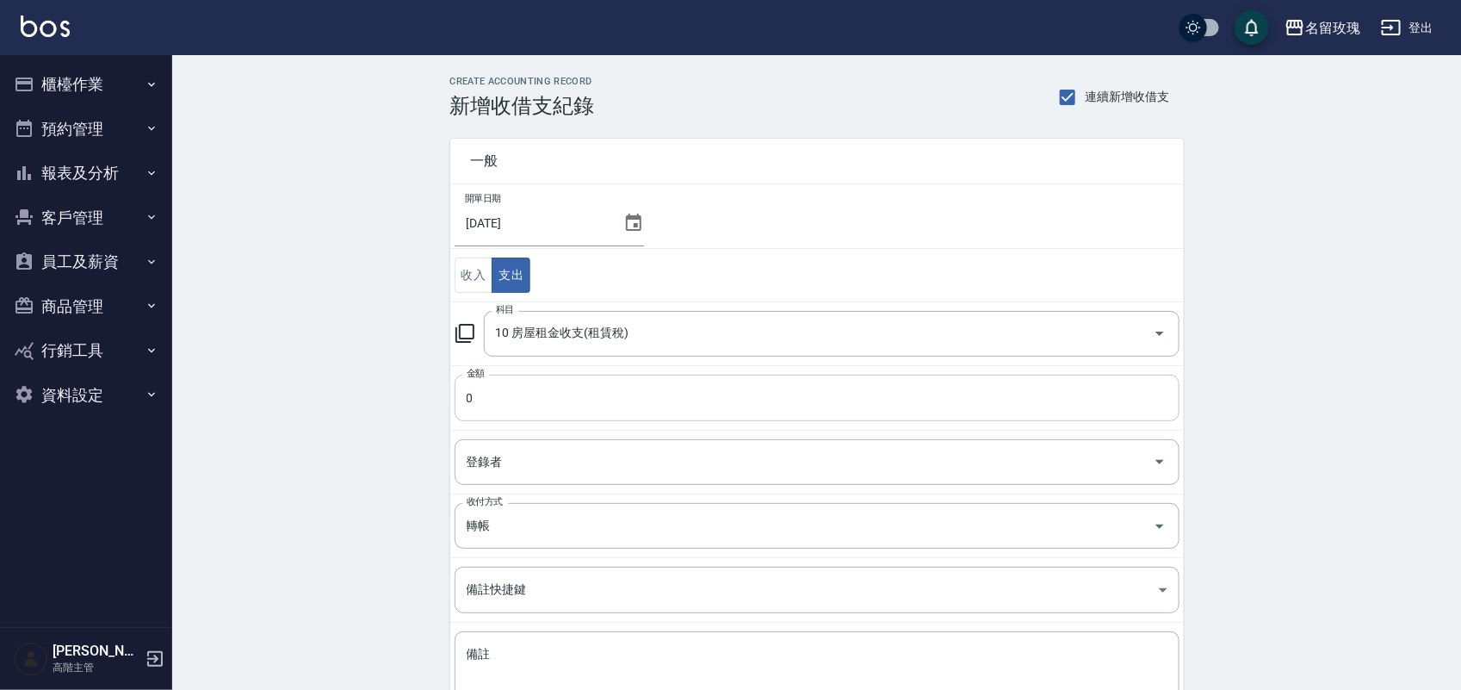
click at [492, 396] on input "0" at bounding box center [817, 397] width 725 height 46
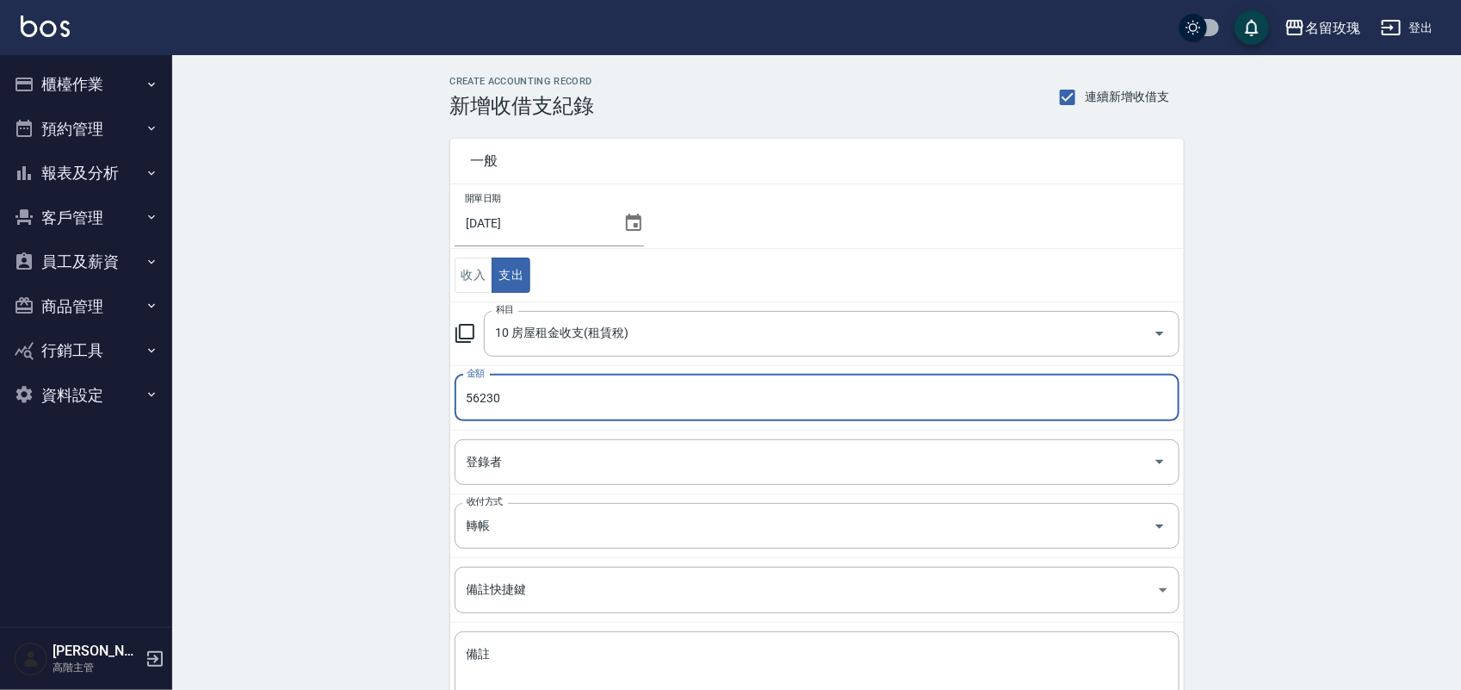
type input "56230"
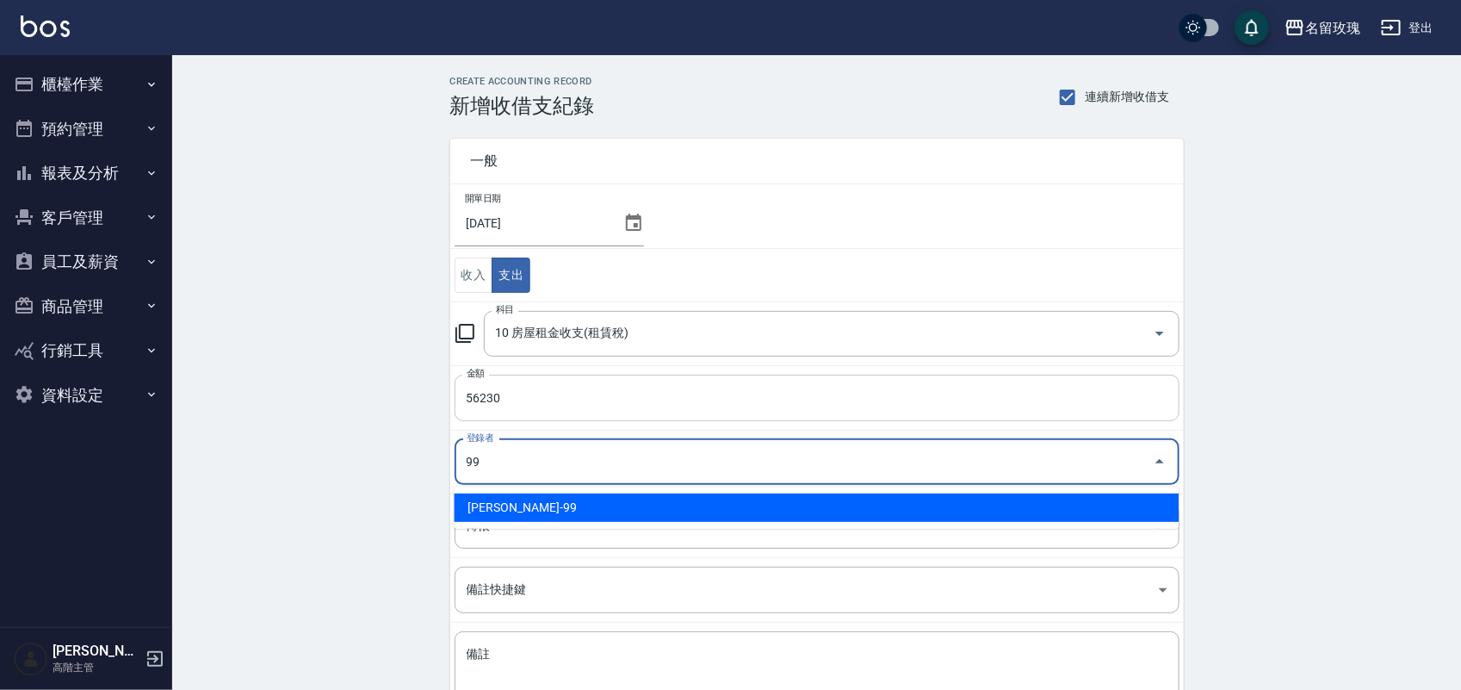
type input "[PERSON_NAME]-99"
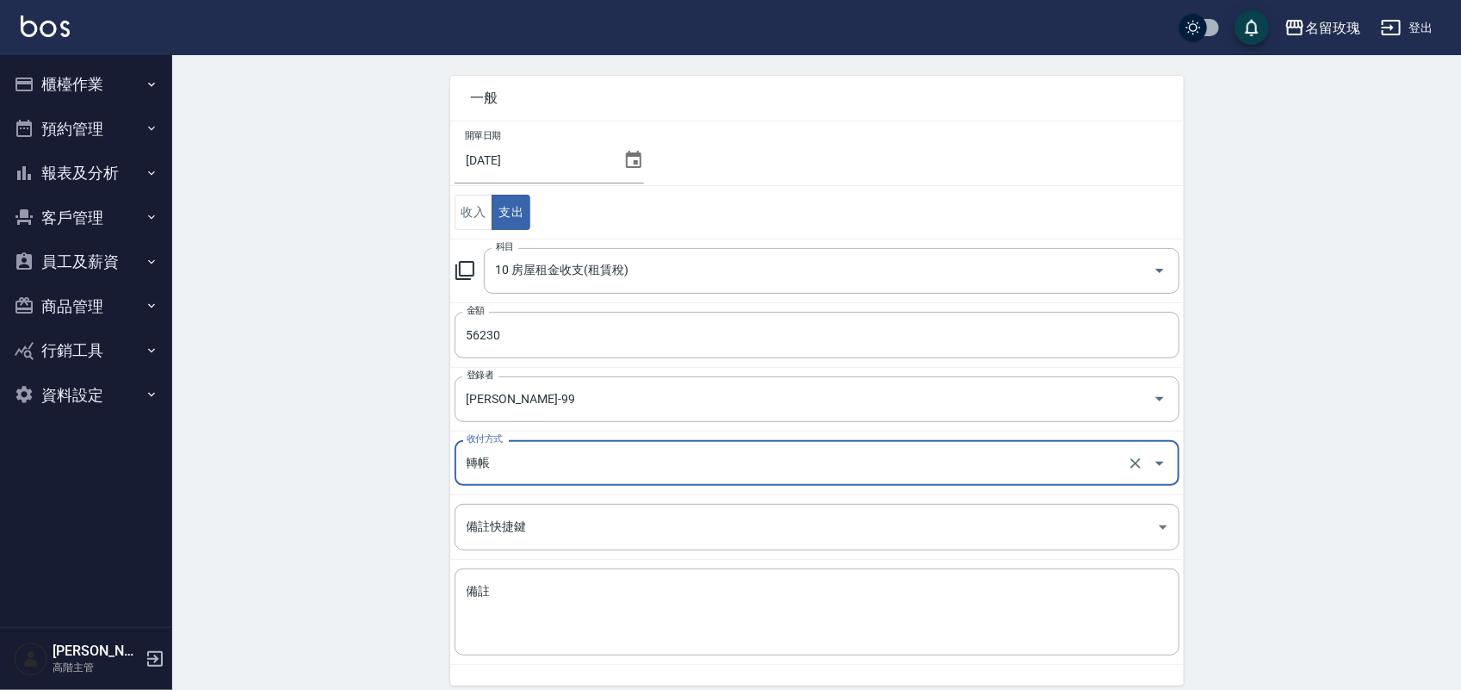
scroll to position [133, 0]
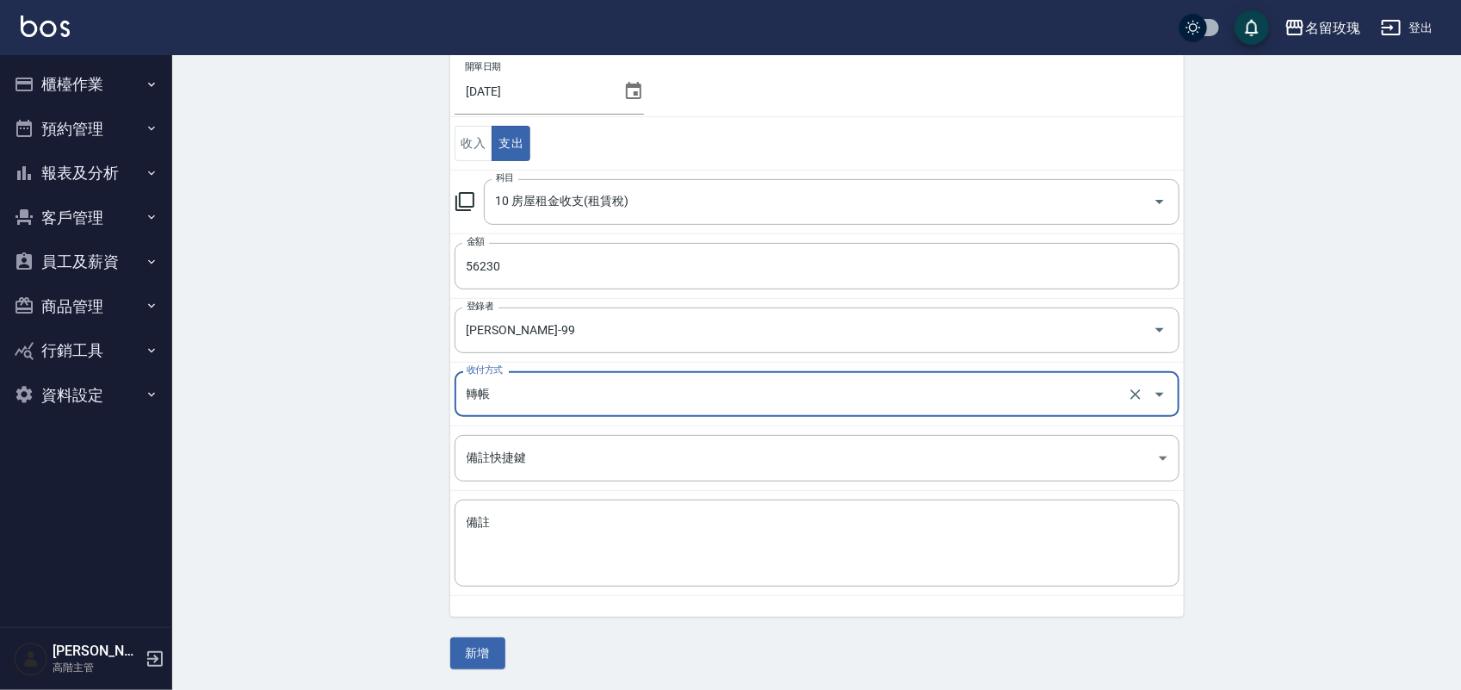
click at [486, 640] on button "新增" at bounding box center [477, 653] width 55 height 32
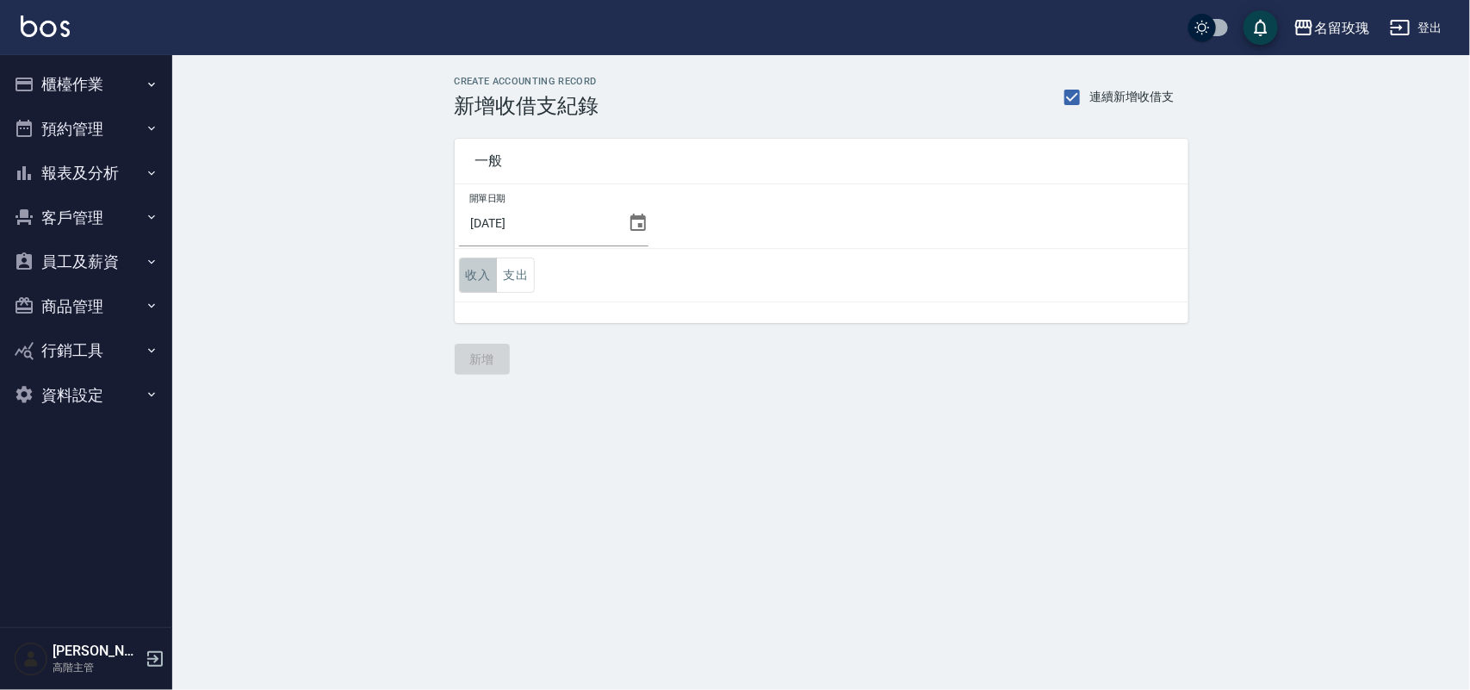
click at [467, 272] on button "收入" at bounding box center [478, 274] width 39 height 35
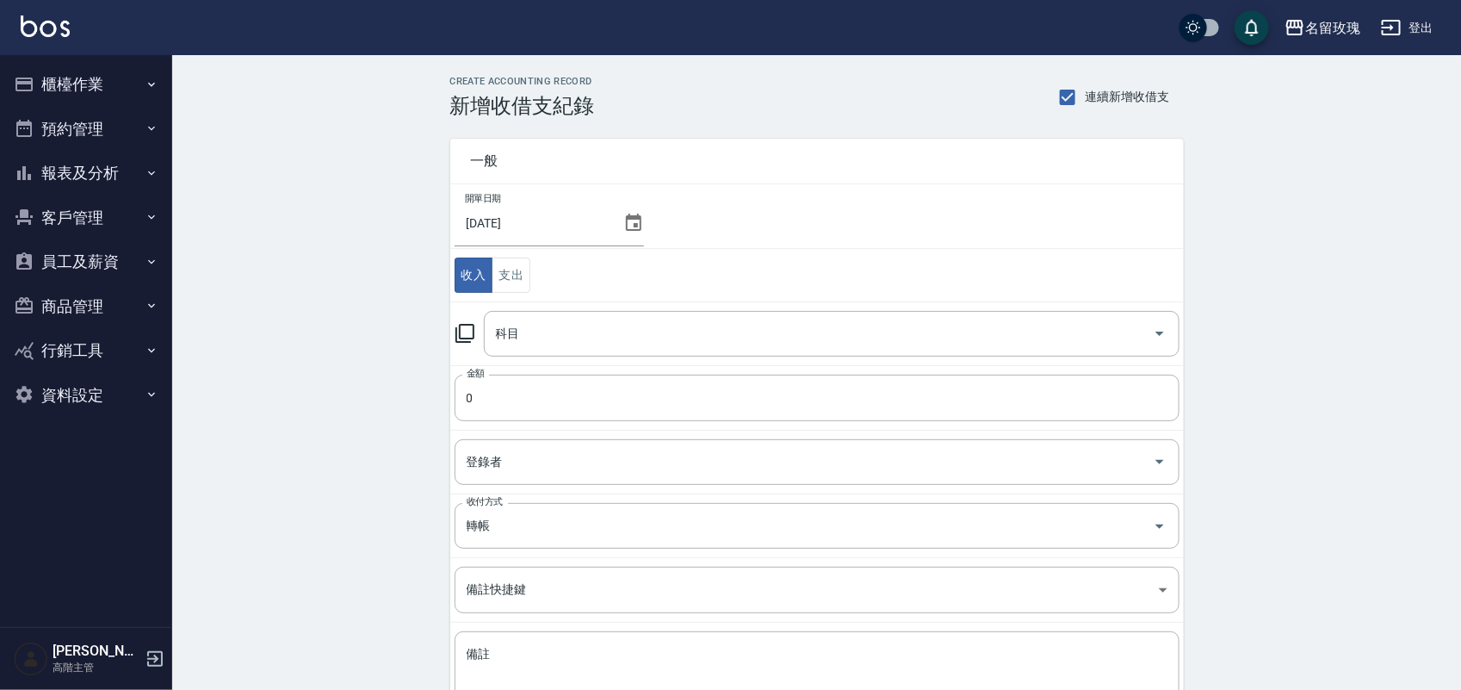
click at [469, 338] on icon at bounding box center [464, 333] width 19 height 19
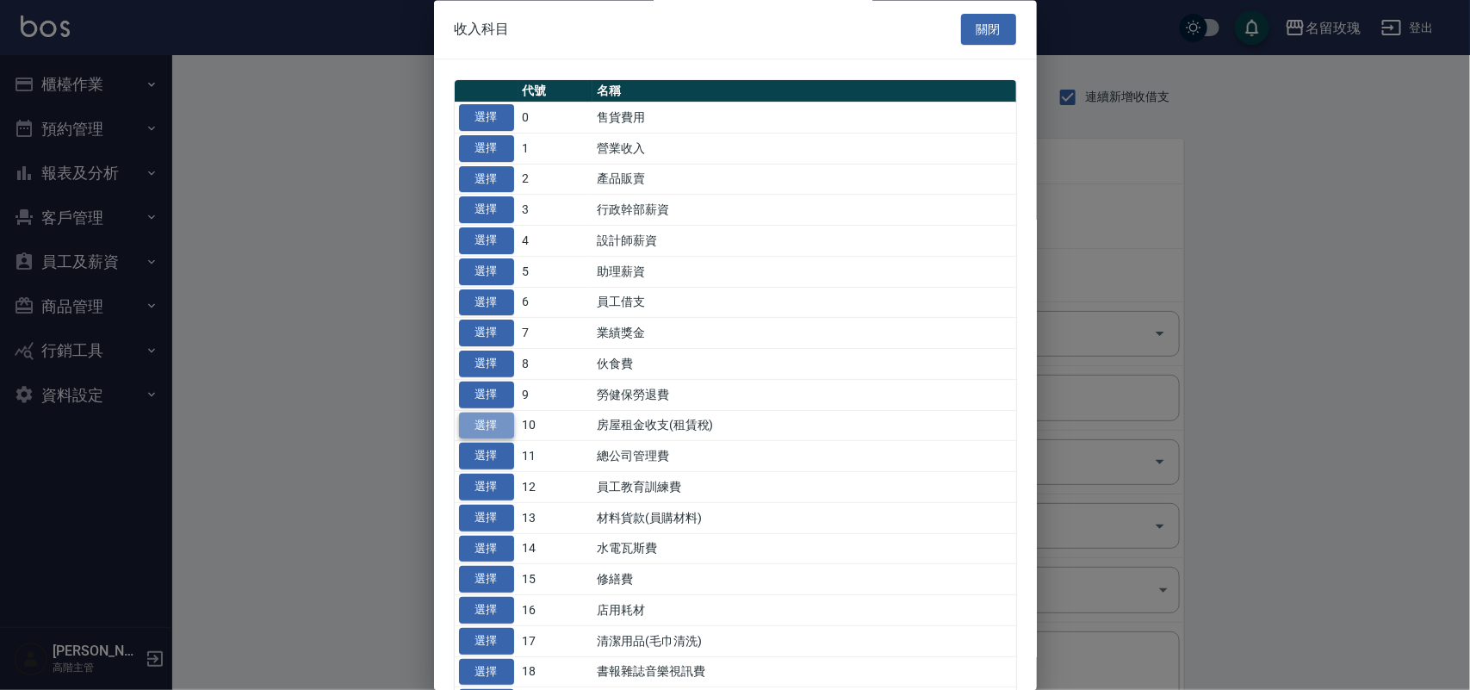
click at [496, 431] on button "選擇" at bounding box center [486, 425] width 55 height 27
type input "10 房屋租金收支(租賃稅)"
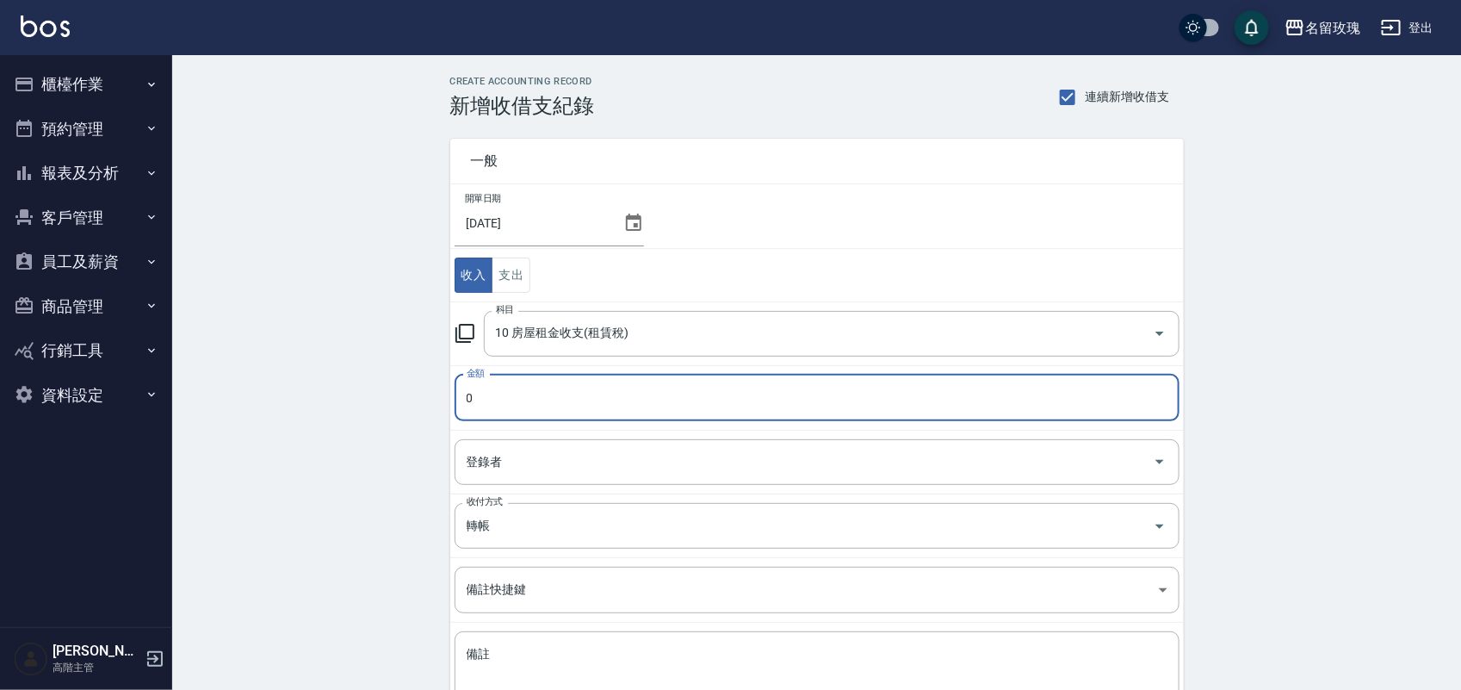
click at [504, 401] on input "0" at bounding box center [817, 397] width 725 height 46
type input "18000"
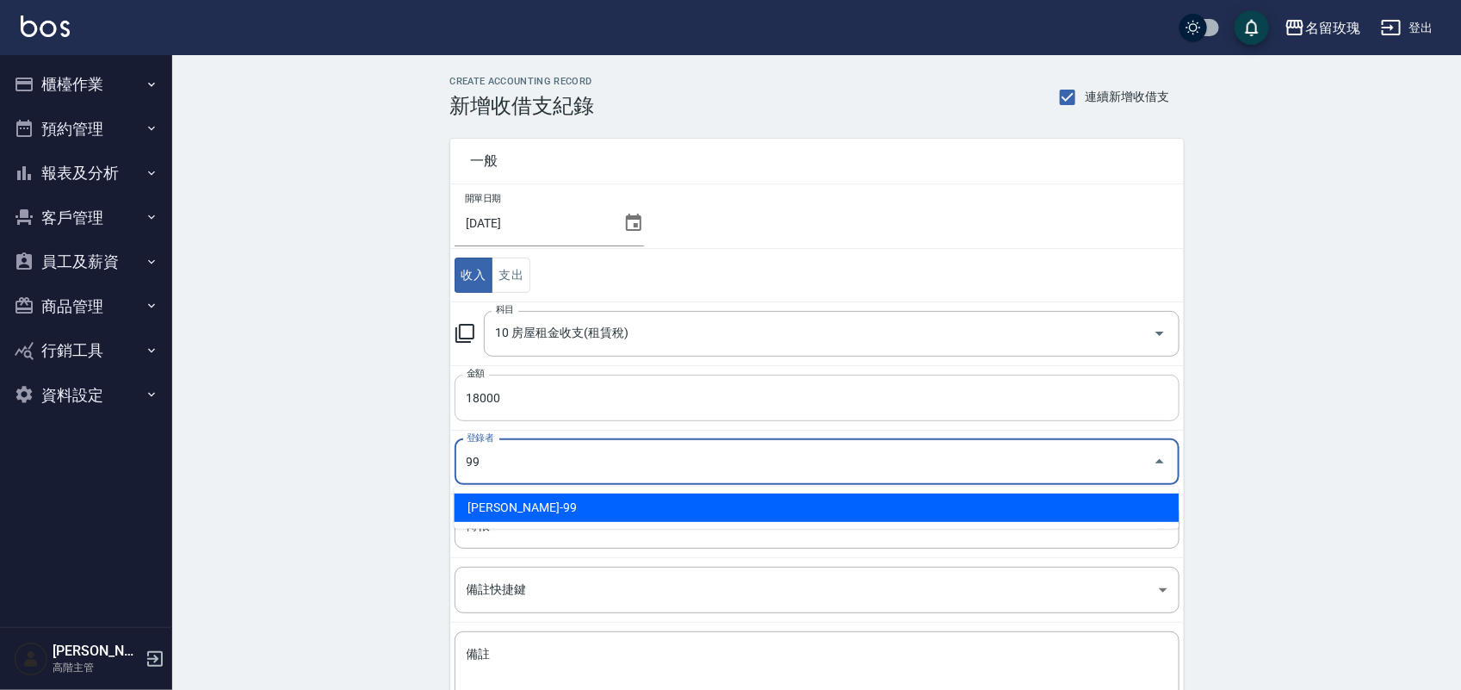
type input "[PERSON_NAME]-99"
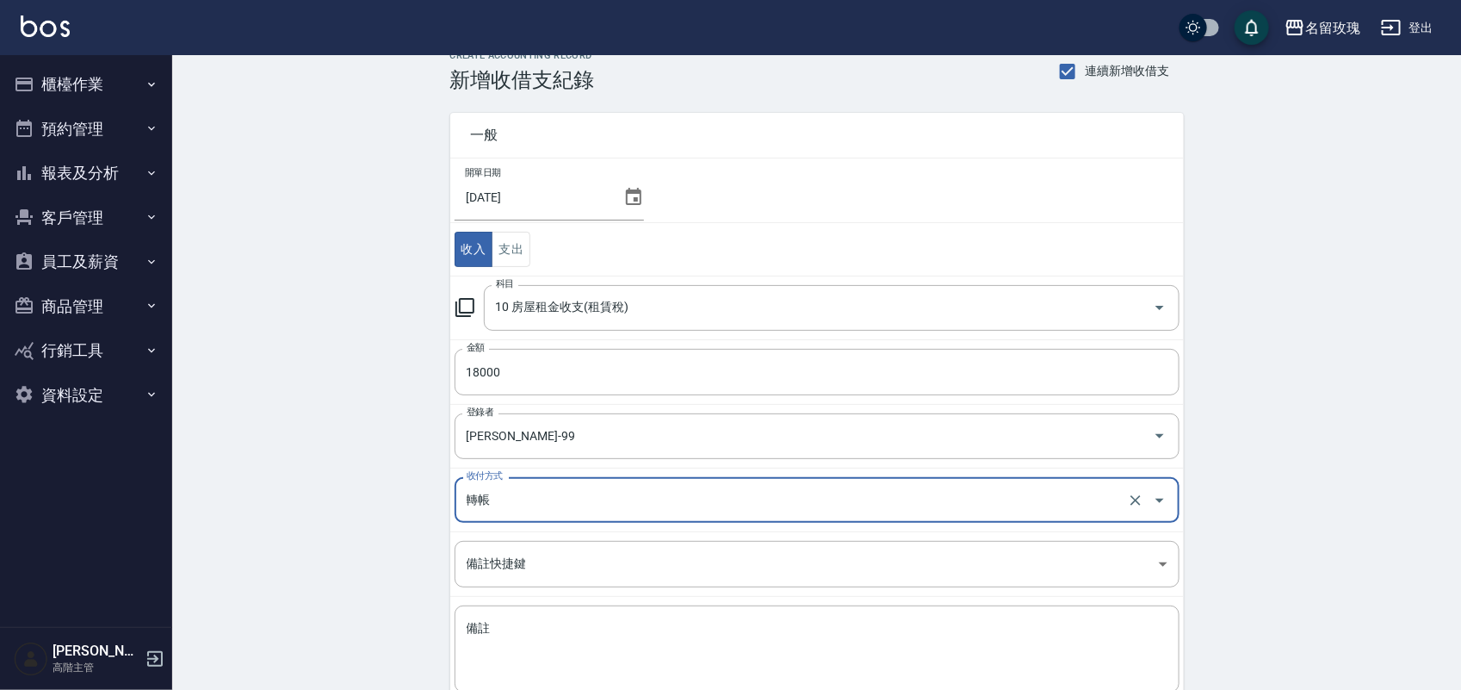
scroll to position [133, 0]
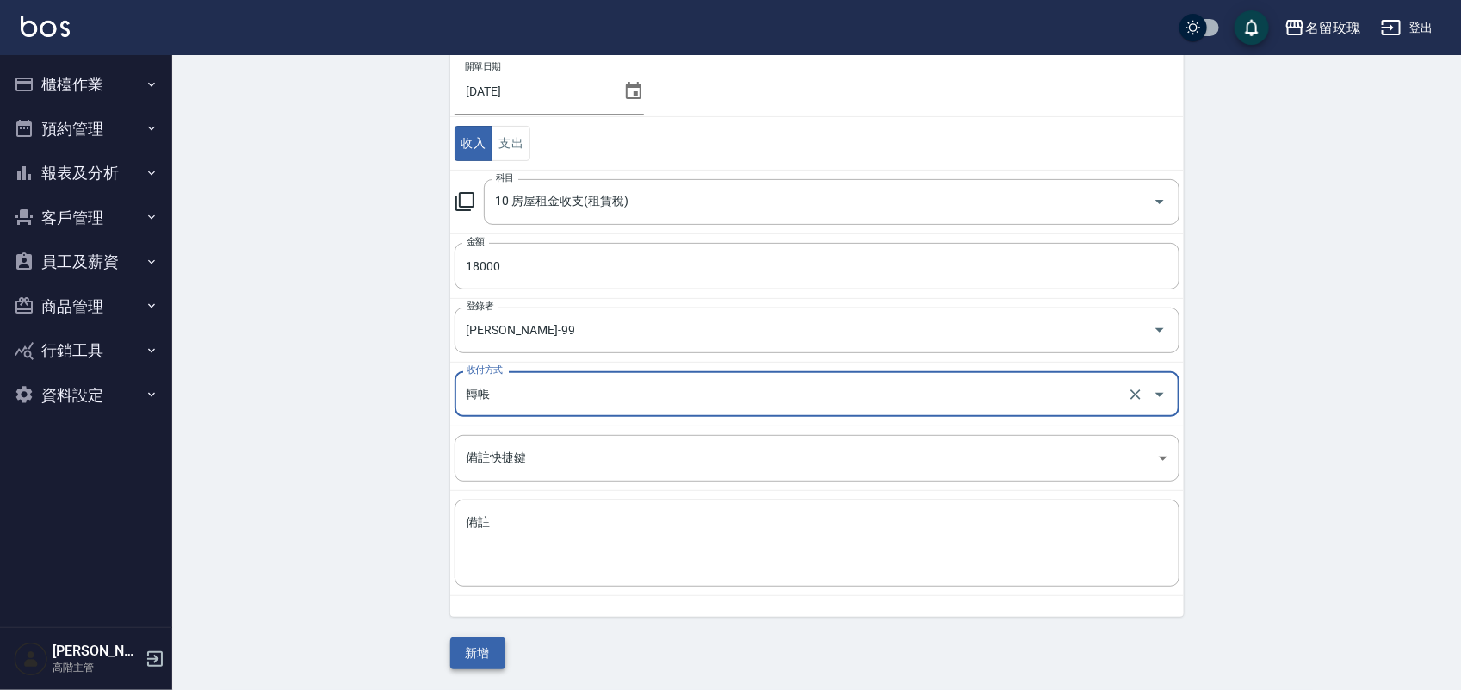
click at [467, 652] on button "新增" at bounding box center [477, 653] width 55 height 32
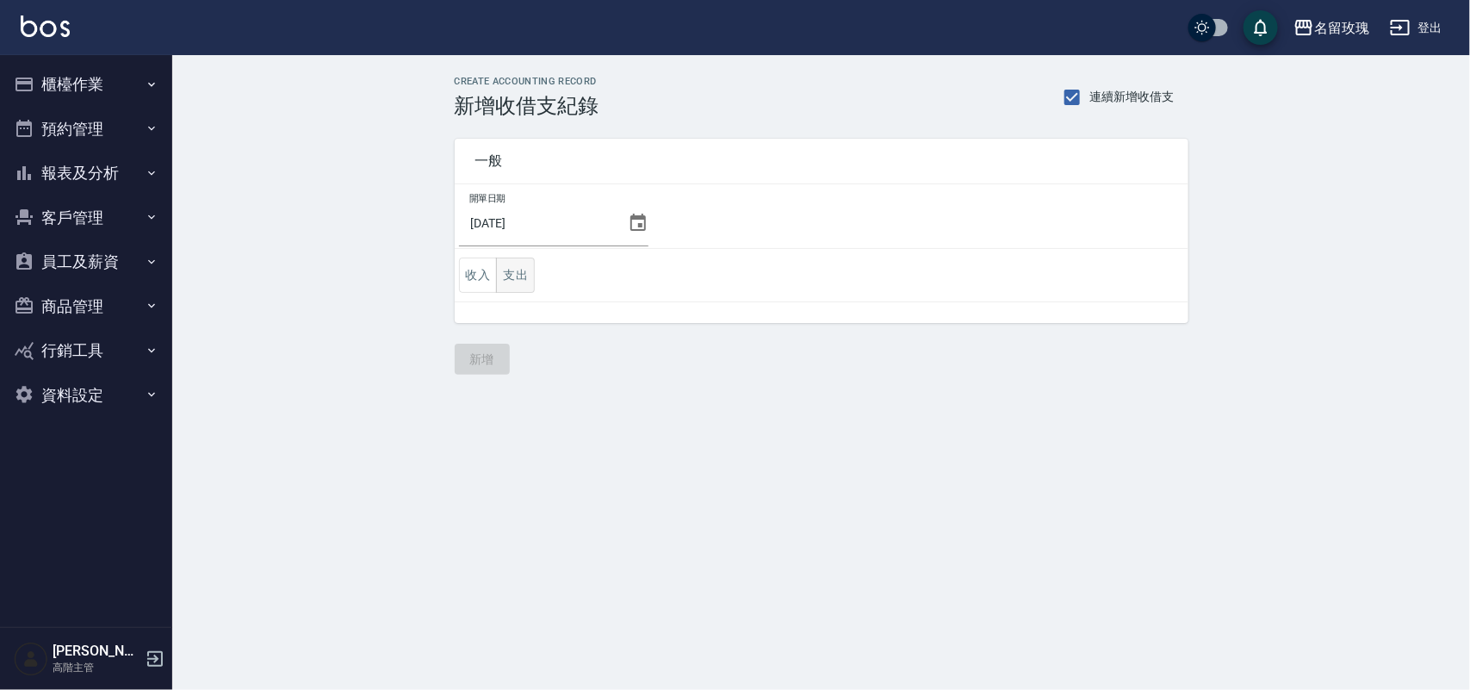
click at [522, 271] on button "支出" at bounding box center [515, 274] width 39 height 35
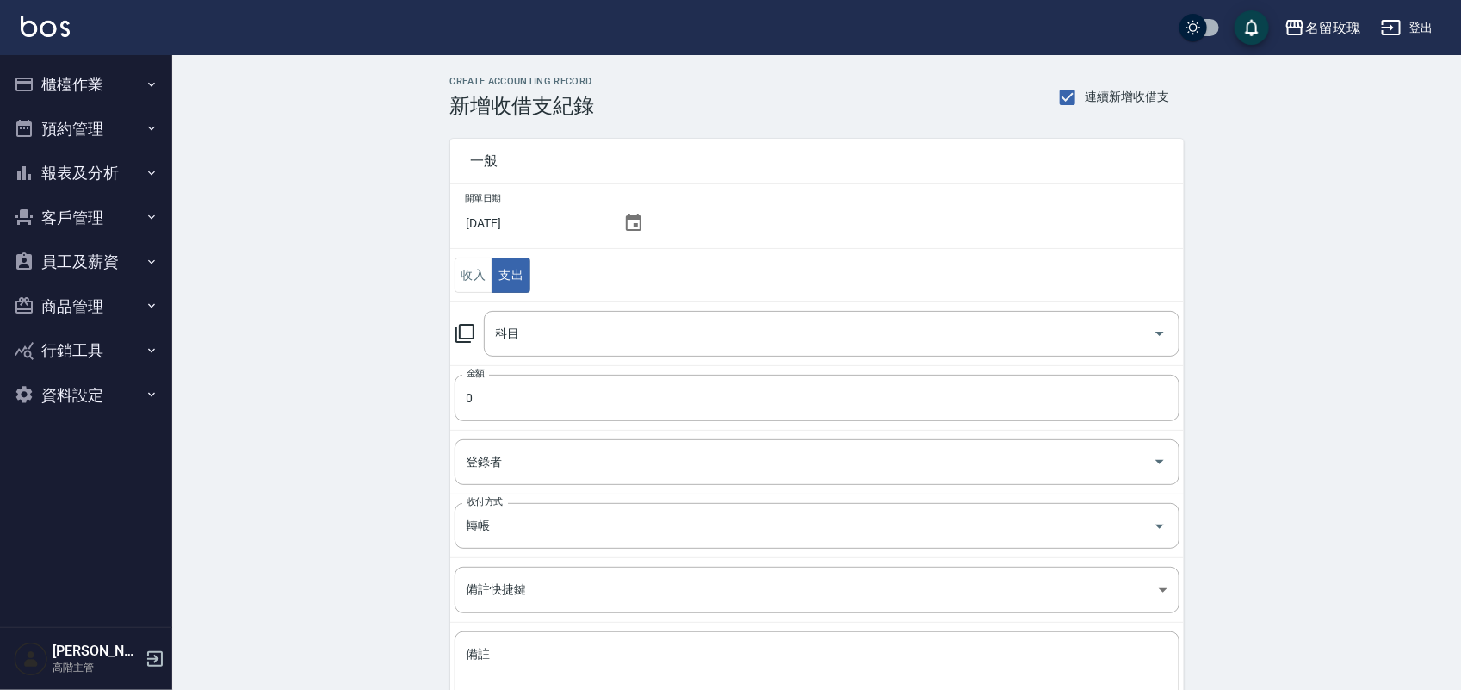
click at [469, 327] on icon at bounding box center [465, 333] width 21 height 21
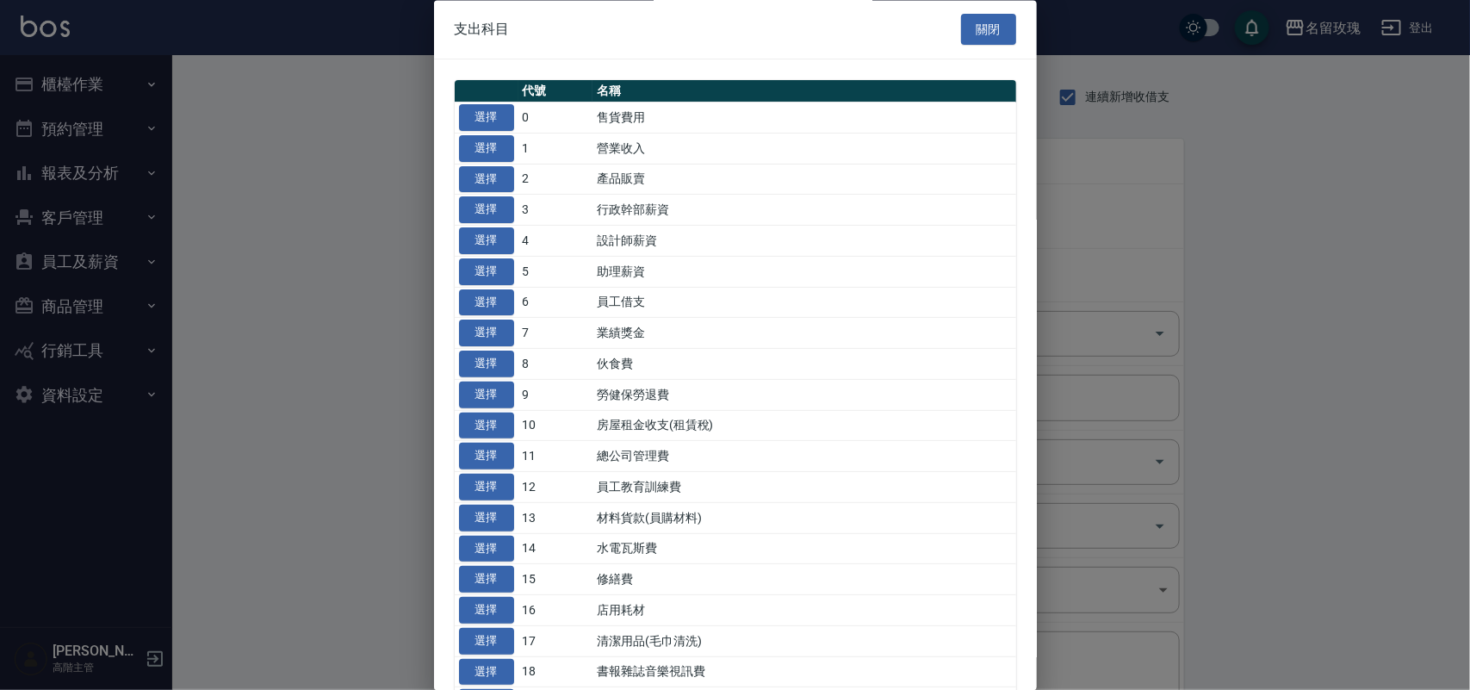
click at [519, 420] on td "10" at bounding box center [555, 426] width 75 height 31
click at [506, 424] on button "選擇" at bounding box center [486, 425] width 55 height 27
type input "10 房屋租金收支(租賃稅)"
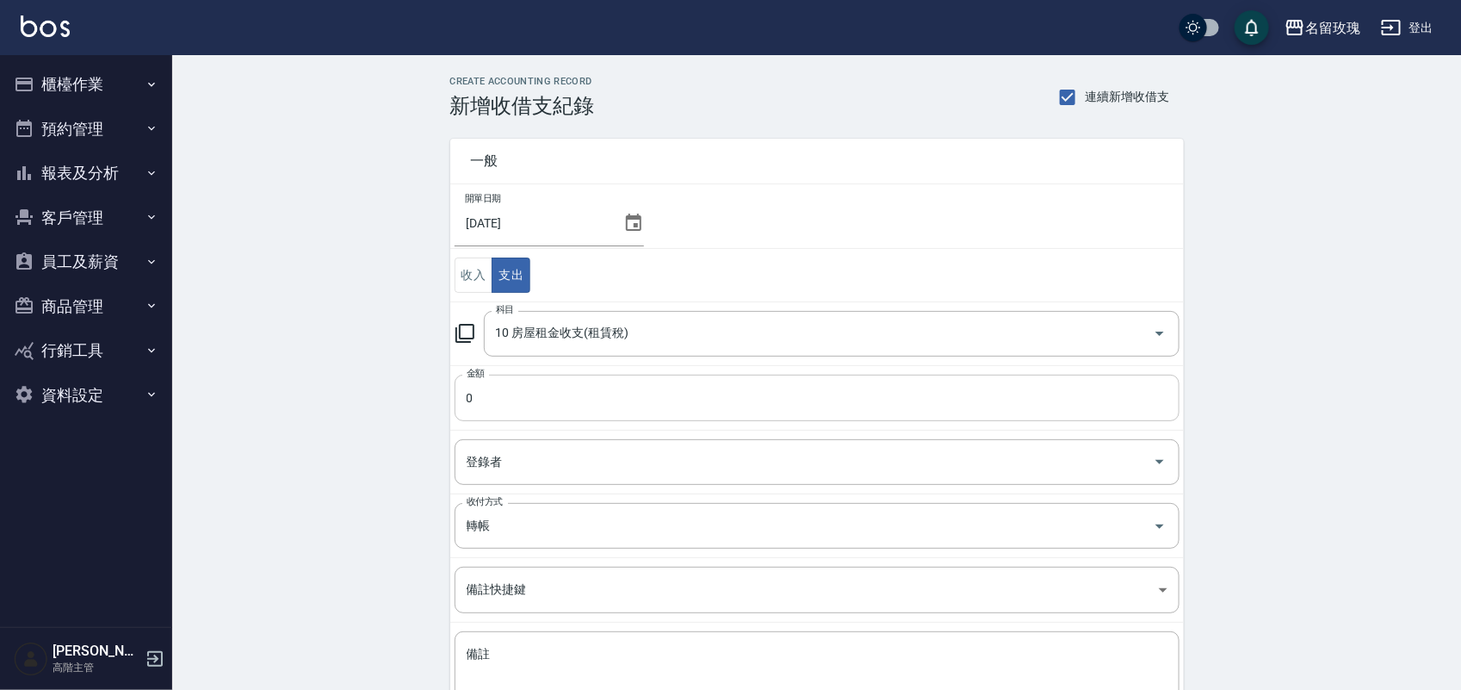
click at [496, 392] on input "0" at bounding box center [817, 397] width 725 height 46
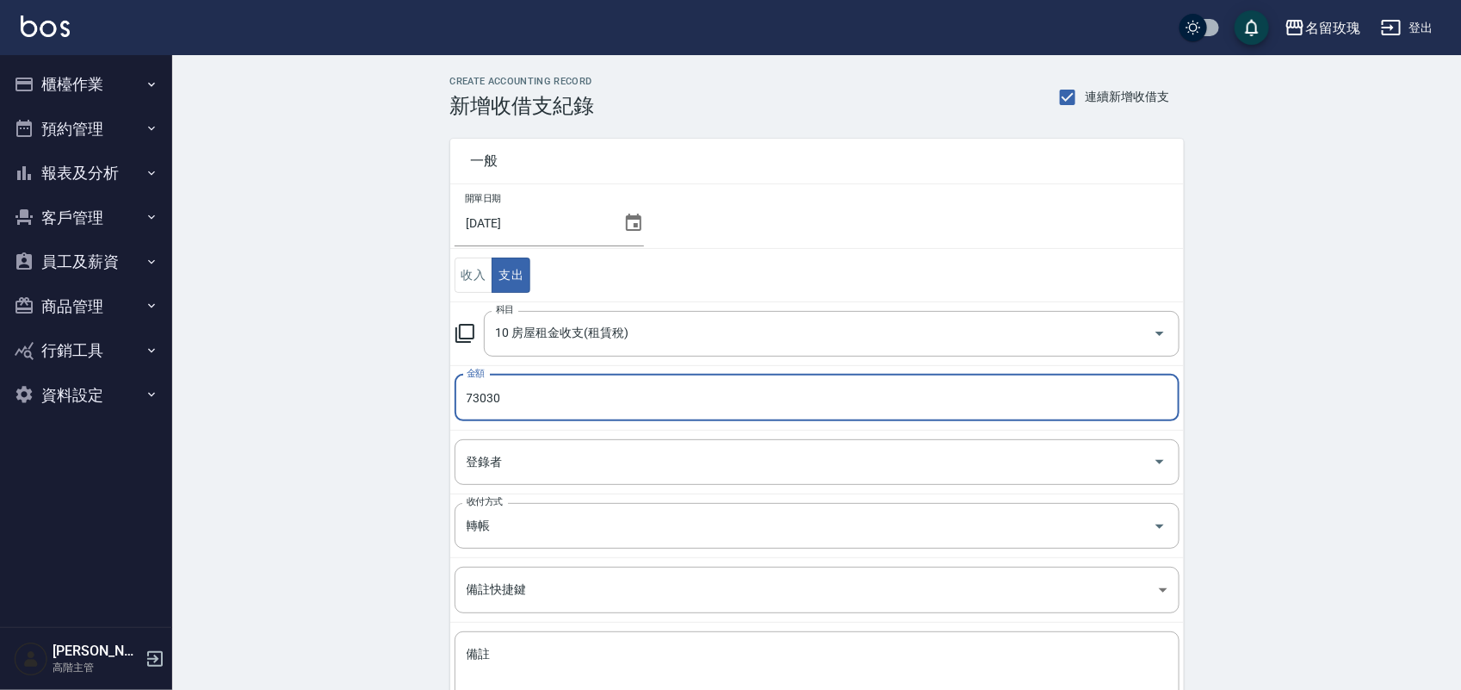
type input "73030"
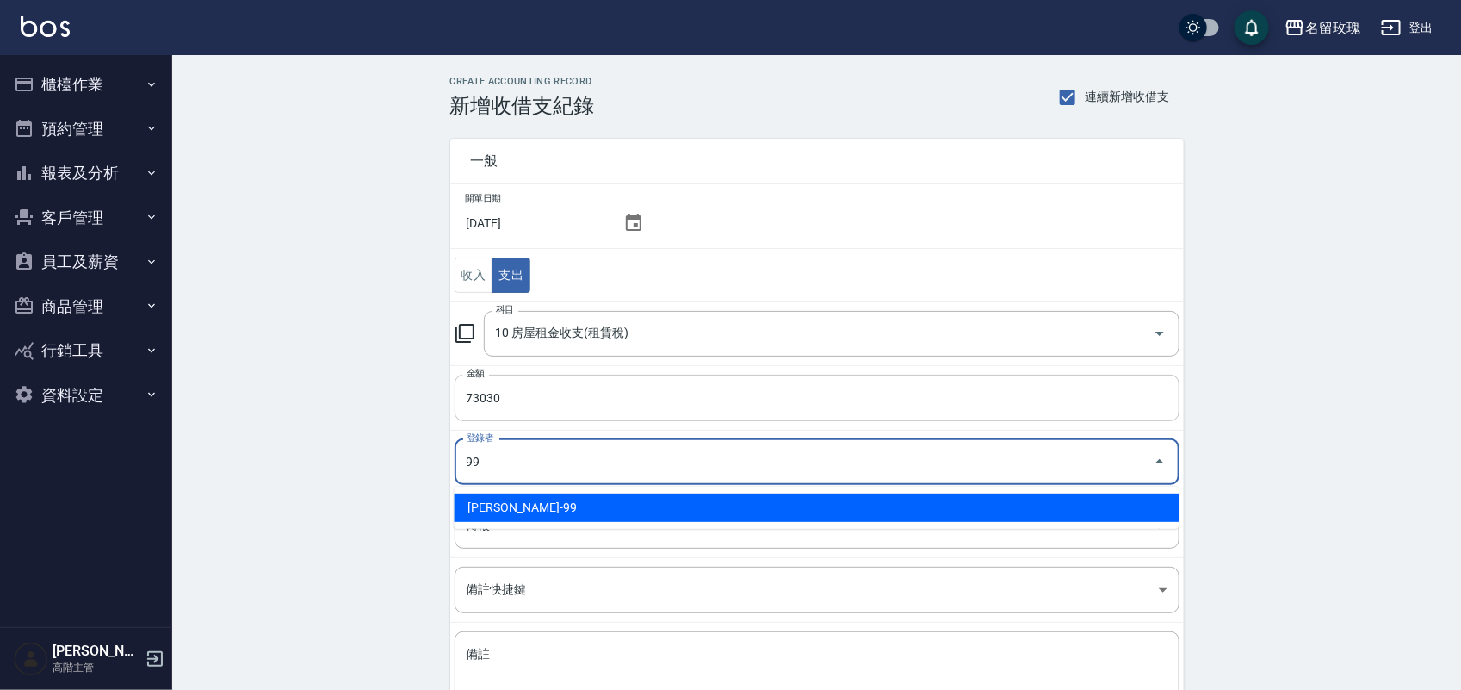
type input "劉期成-99"
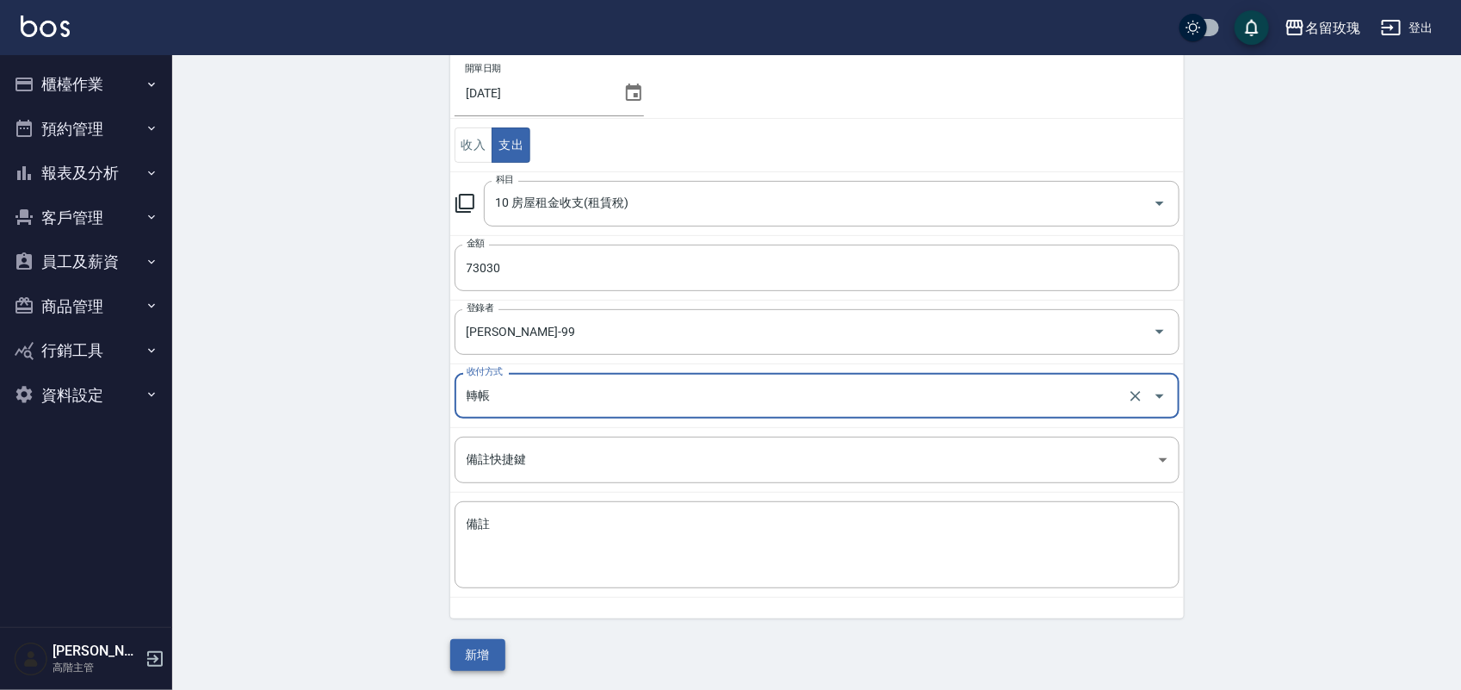
scroll to position [133, 0]
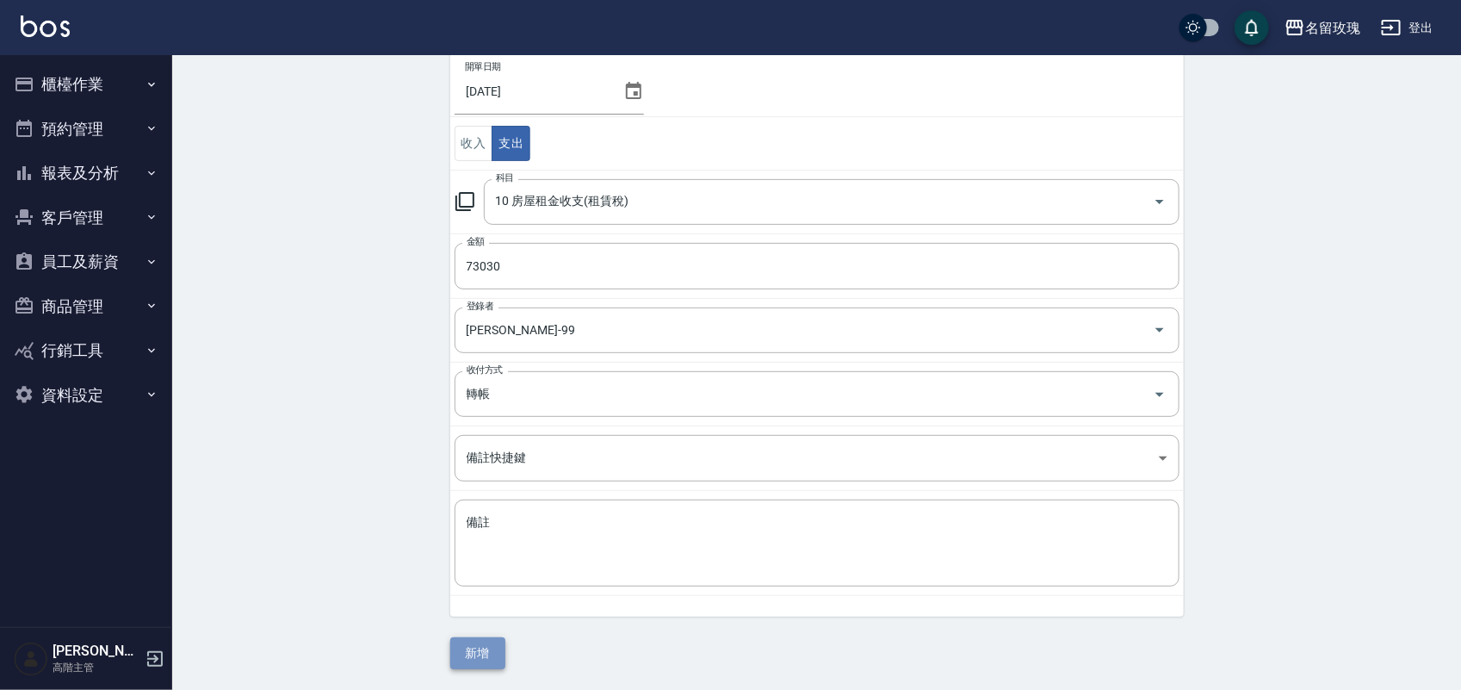
click at [473, 647] on button "新增" at bounding box center [477, 653] width 55 height 32
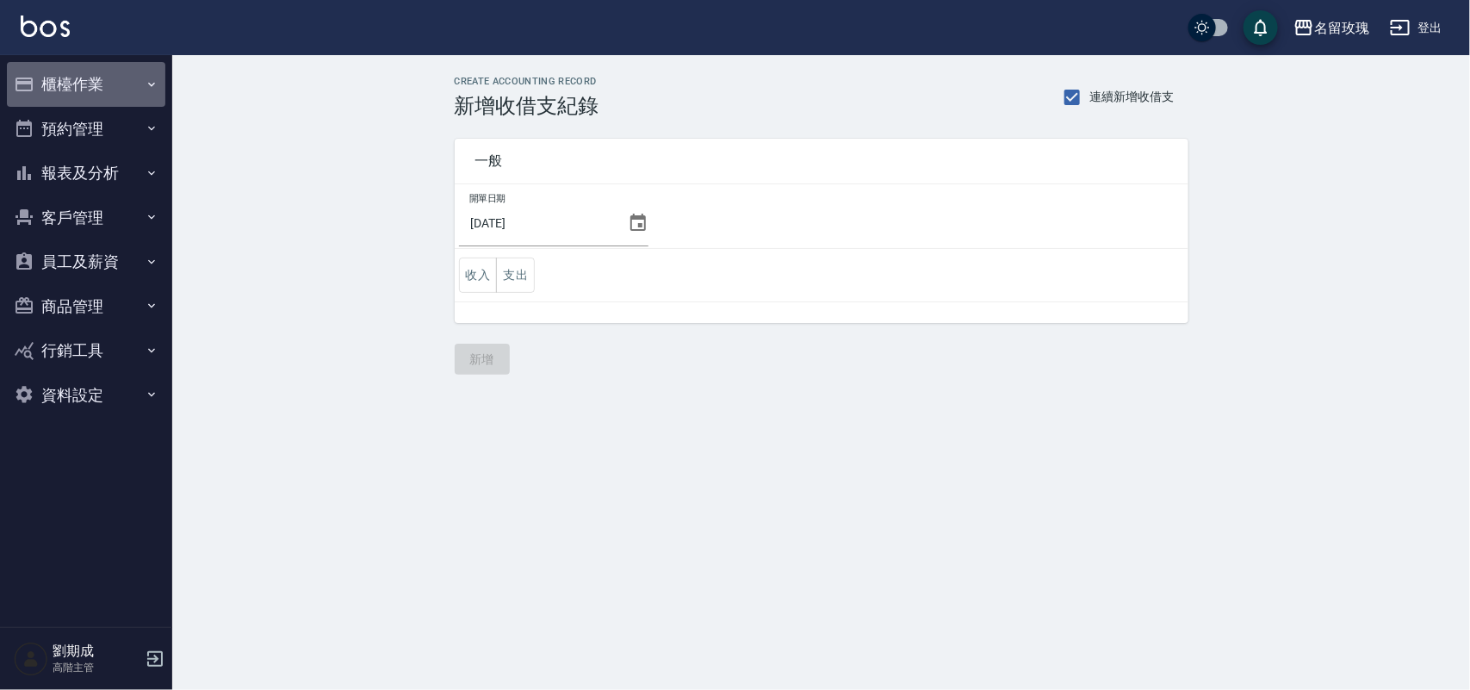
click at [86, 74] on button "櫃檯作業" at bounding box center [86, 84] width 158 height 45
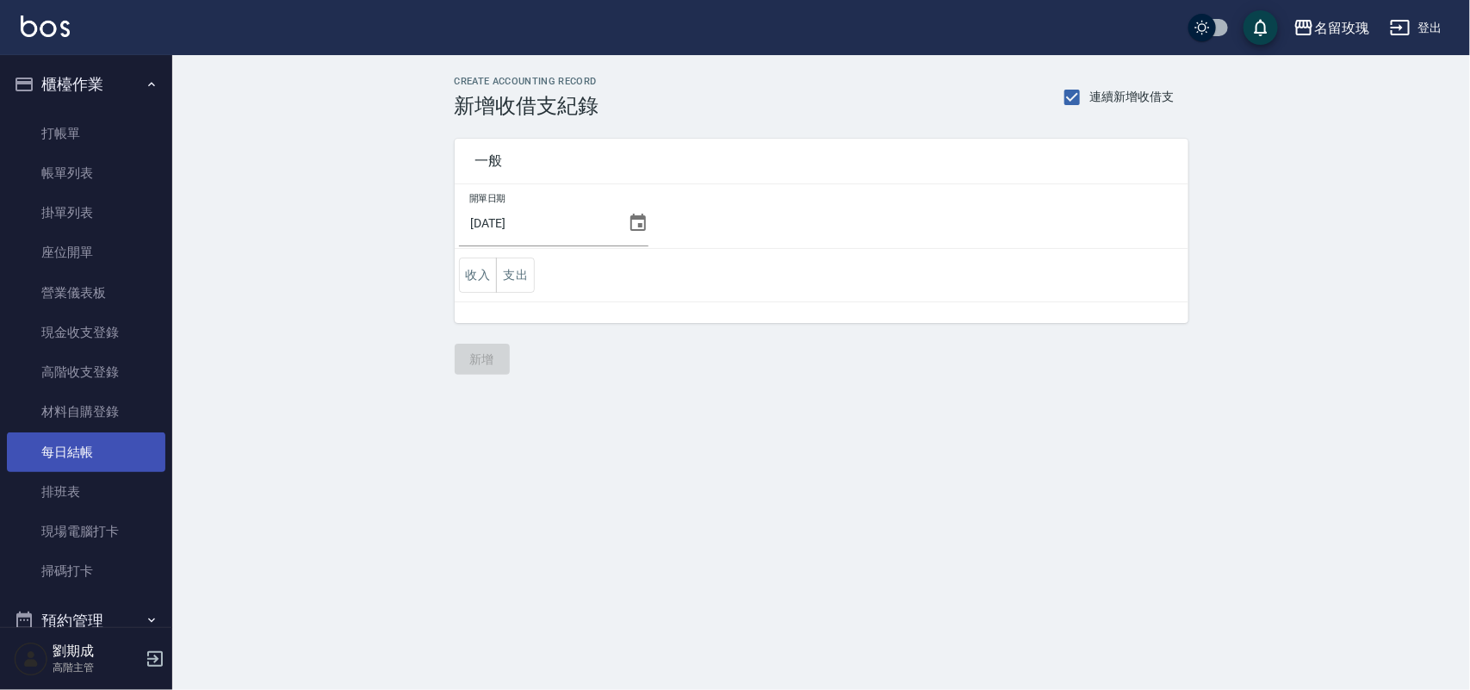
click at [97, 458] on link "每日結帳" at bounding box center [86, 452] width 158 height 40
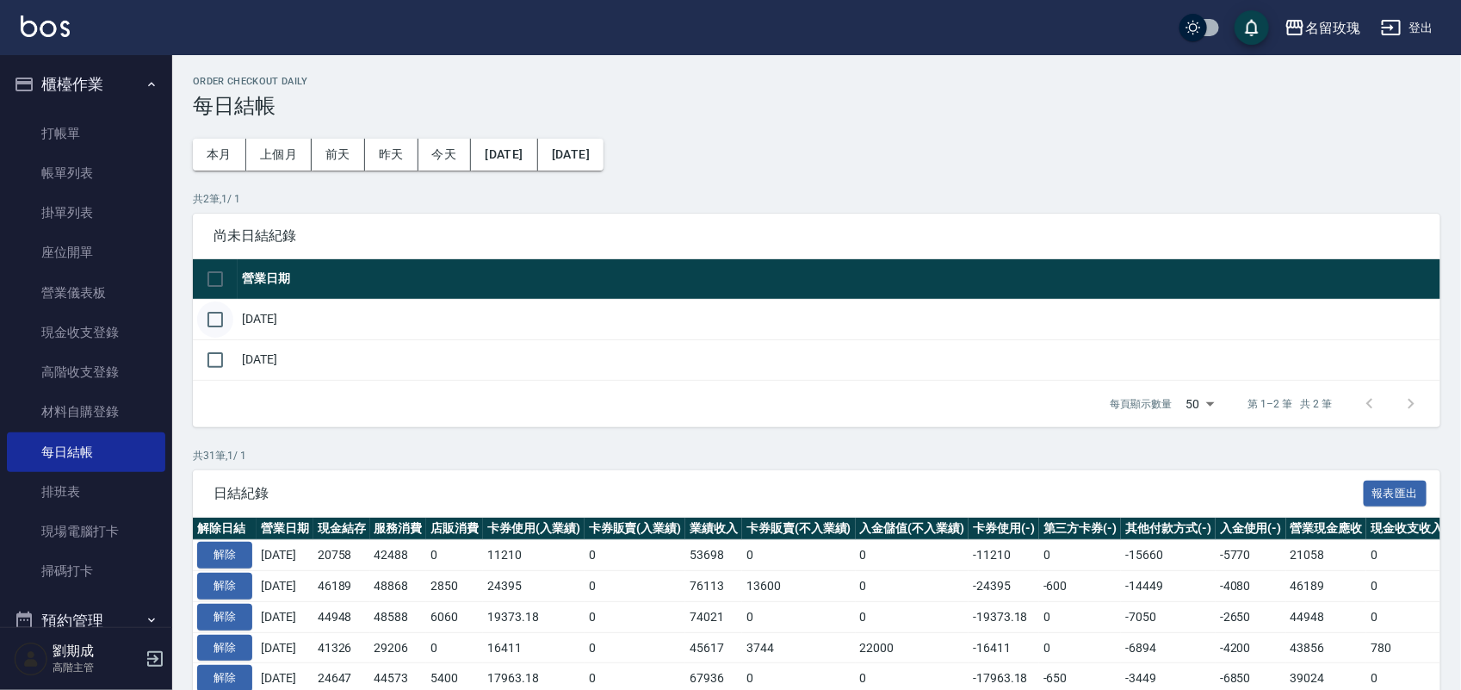
click at [214, 325] on input "checkbox" at bounding box center [215, 319] width 36 height 36
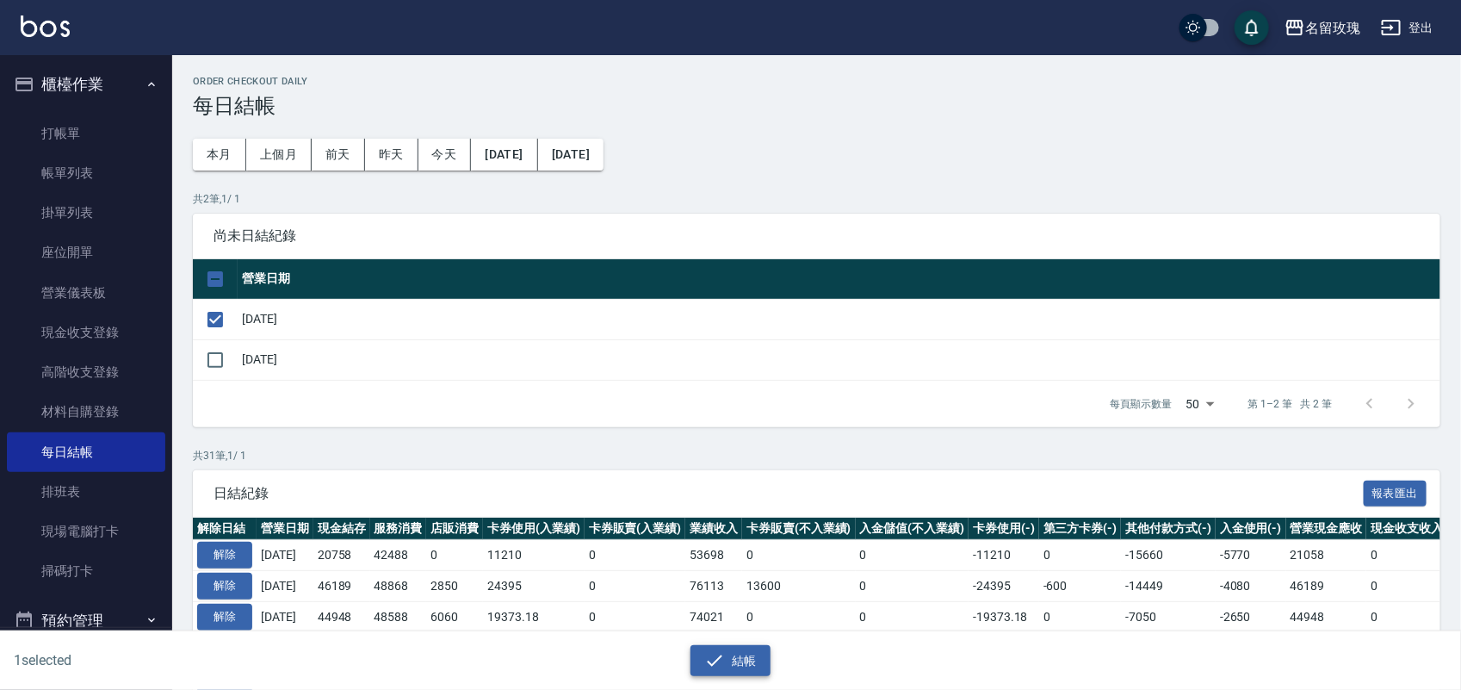
click at [743, 664] on button "結帳" at bounding box center [730, 661] width 80 height 32
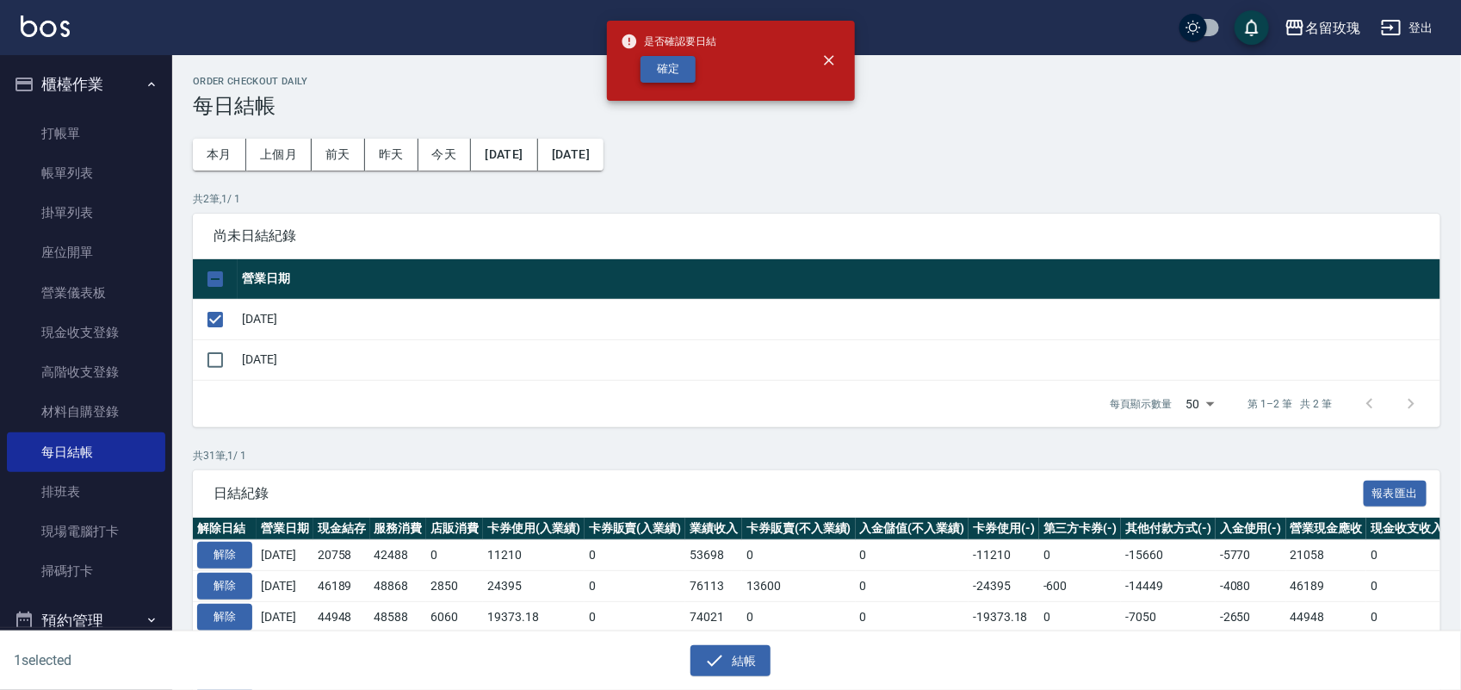
click at [672, 73] on button "確定" at bounding box center [668, 69] width 55 height 27
checkbox input "false"
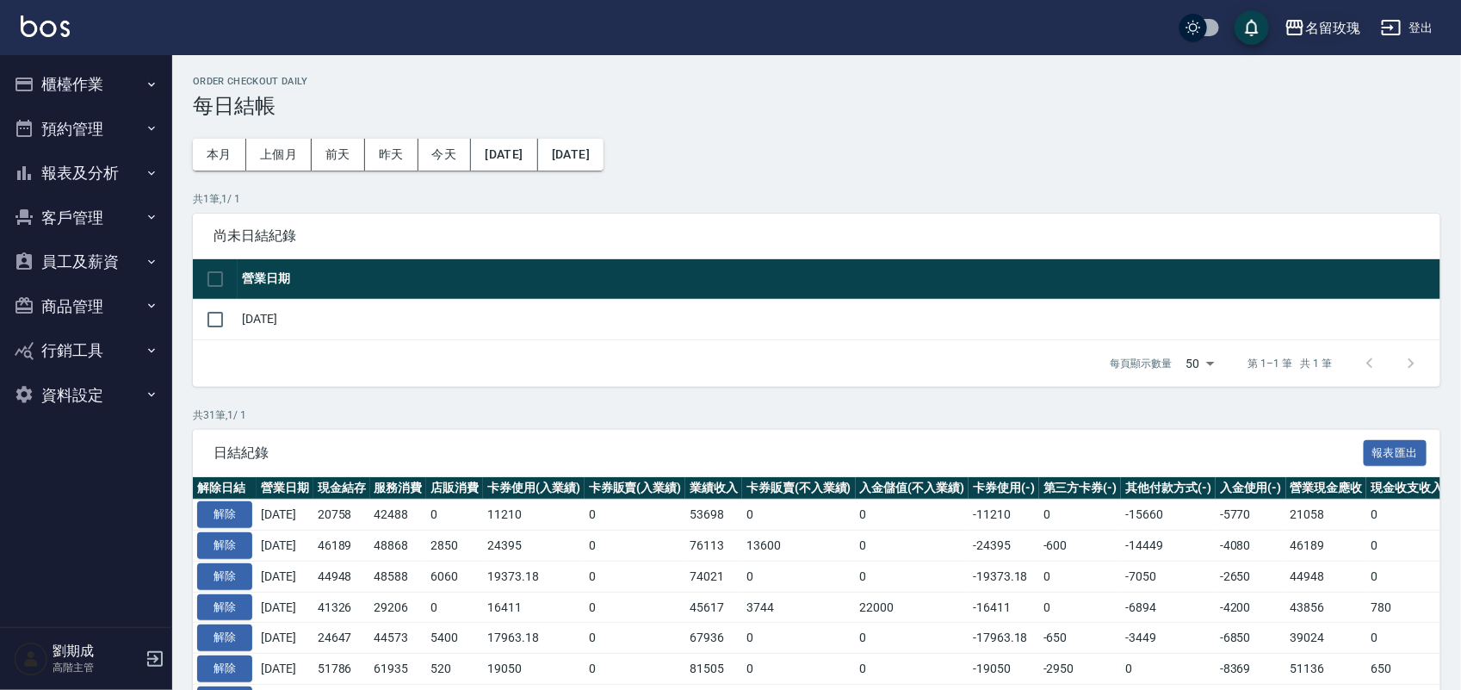
click at [1340, 33] on div "名留玫瑰" at bounding box center [1332, 28] width 55 height 22
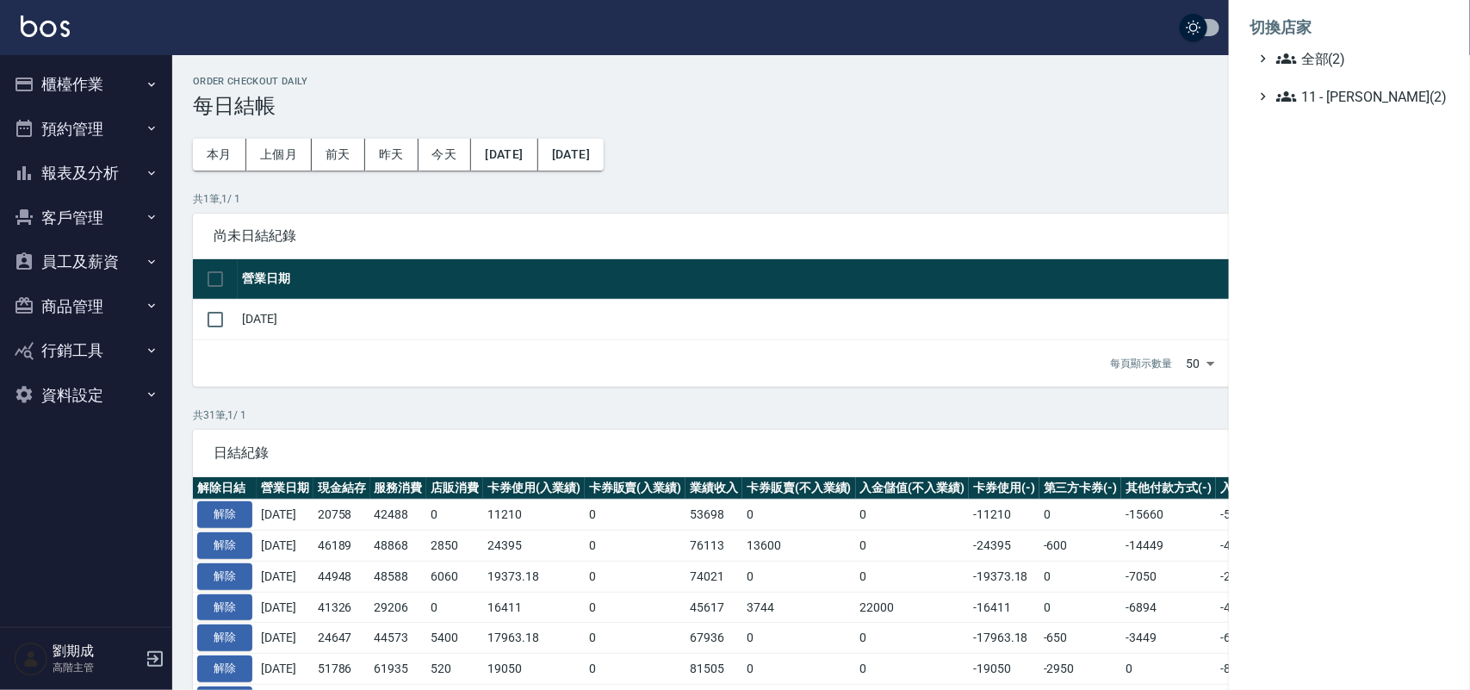
click at [1328, 40] on li "切換店家" at bounding box center [1349, 27] width 200 height 41
click at [1321, 59] on span "全部(2)" at bounding box center [1359, 58] width 166 height 21
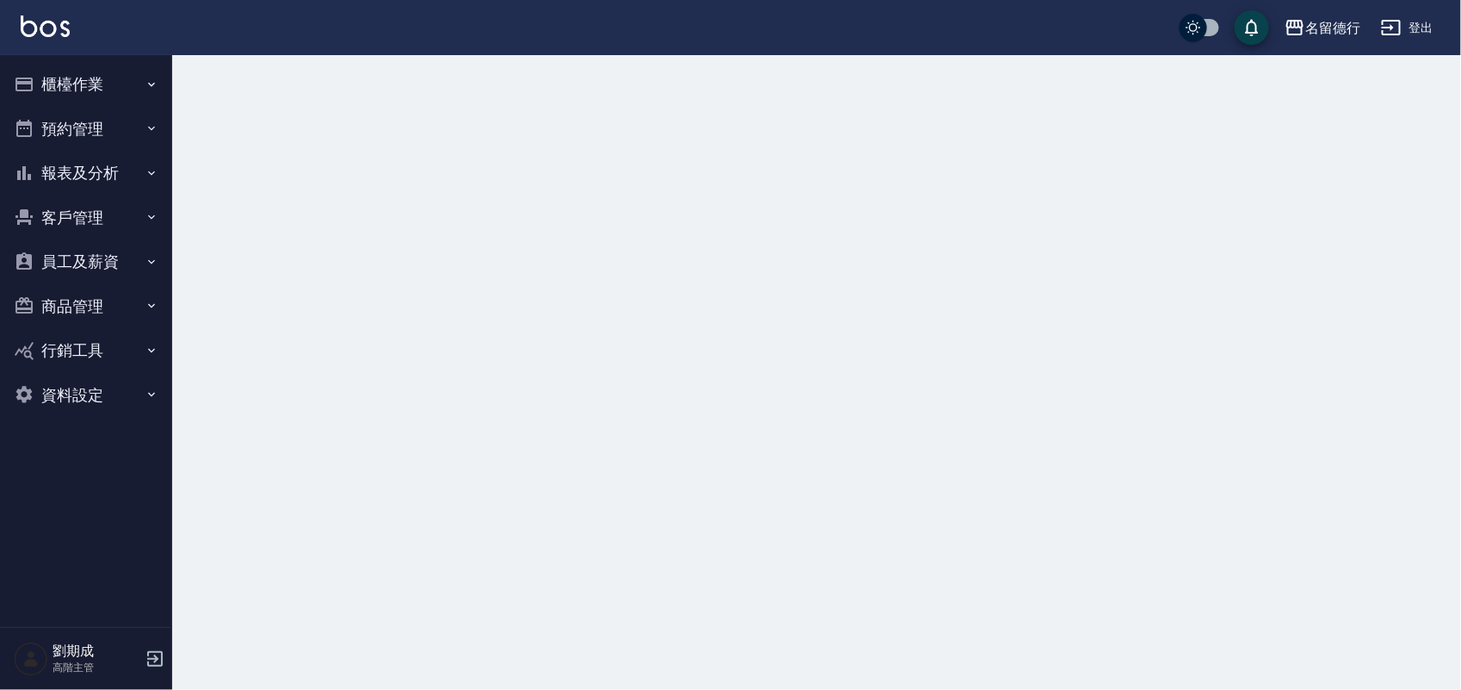
click at [1422, 15] on button "登出" at bounding box center [1407, 28] width 66 height 32
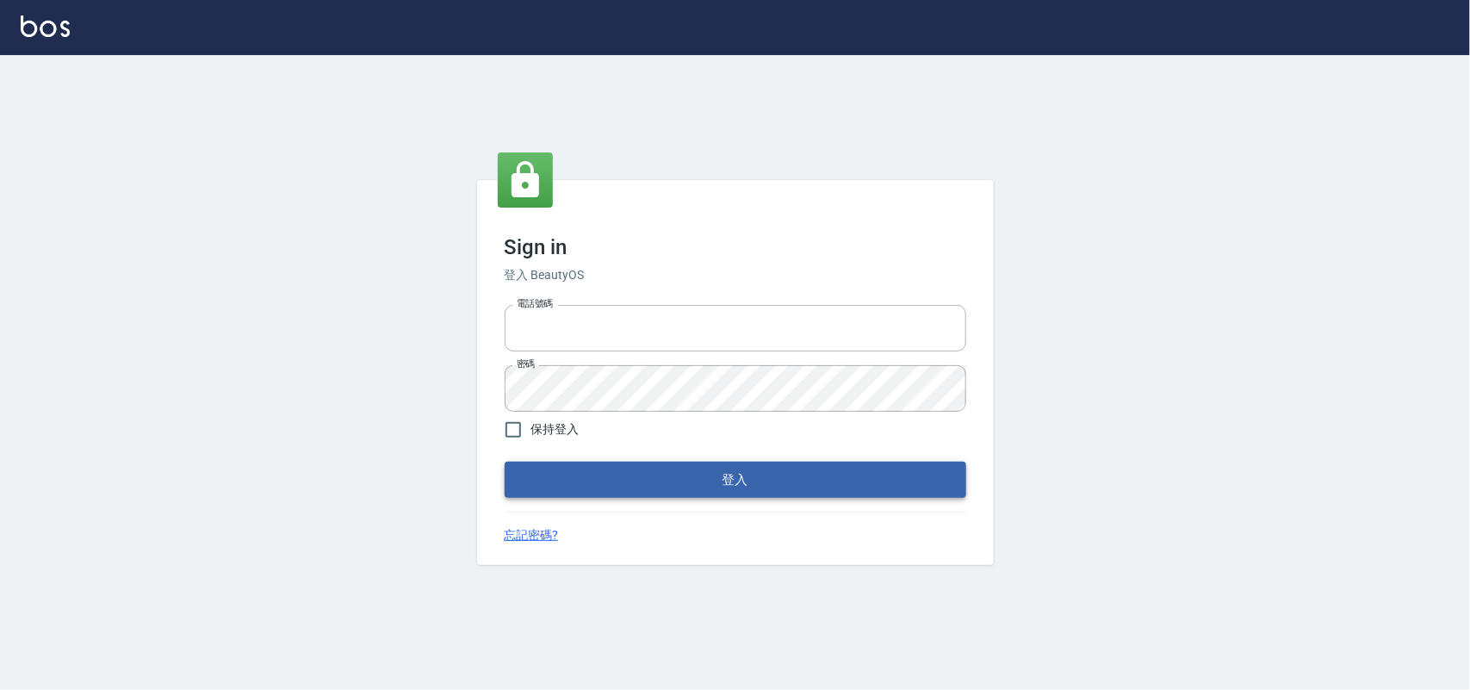
type input "28261007"
click at [741, 480] on button "登入" at bounding box center [734, 479] width 461 height 36
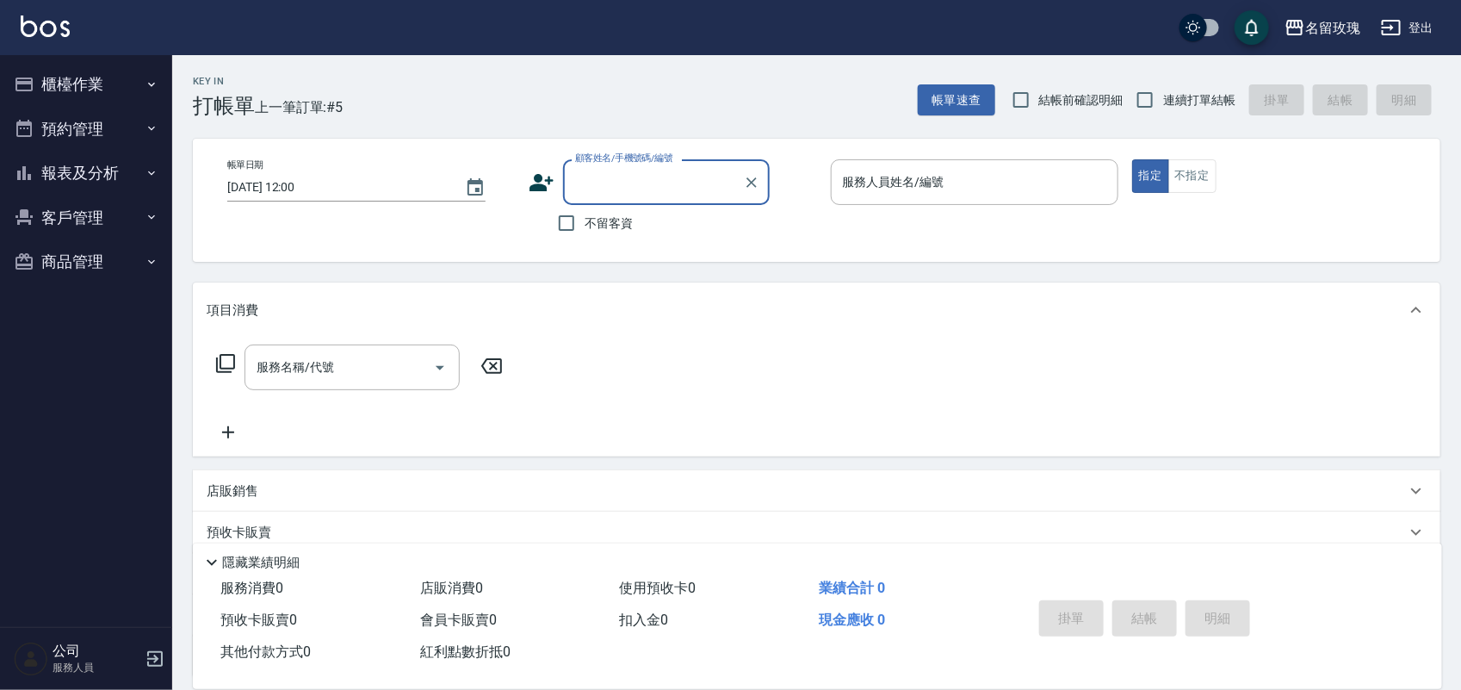
click at [1056, 101] on span "結帳前確認明細" at bounding box center [1081, 100] width 84 height 18
click at [1039, 101] on input "結帳前確認明細" at bounding box center [1021, 100] width 36 height 36
click at [1120, 100] on span "結帳前確認明細" at bounding box center [1081, 100] width 84 height 18
click at [1039, 100] on input "結帳前確認明細" at bounding box center [1021, 100] width 36 height 36
click at [1107, 88] on label "結帳前確認明細" at bounding box center [1063, 100] width 121 height 36
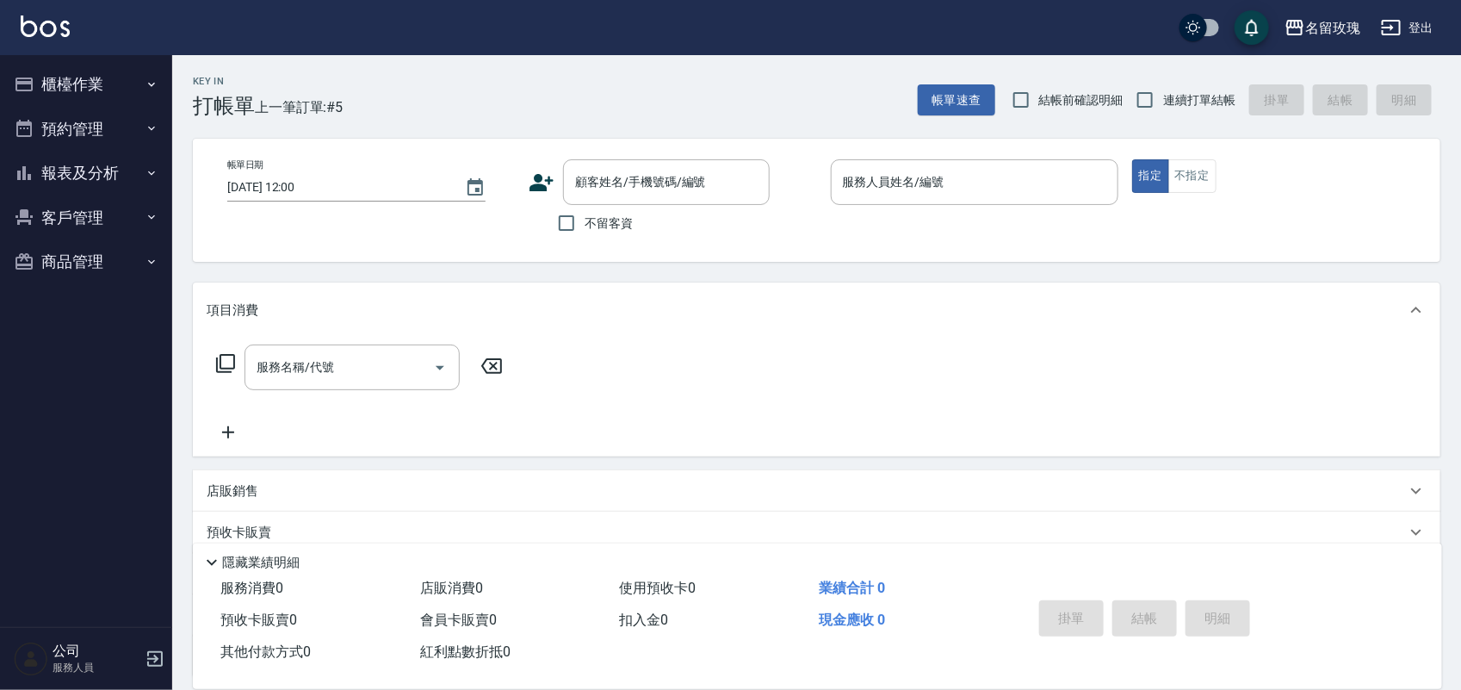
click at [1039, 88] on input "結帳前確認明細" at bounding box center [1021, 100] width 36 height 36
checkbox input "true"
click at [1155, 89] on input "連續打單結帳" at bounding box center [1145, 100] width 36 height 36
checkbox input "true"
click at [586, 217] on span "不留客資" at bounding box center [609, 223] width 48 height 18
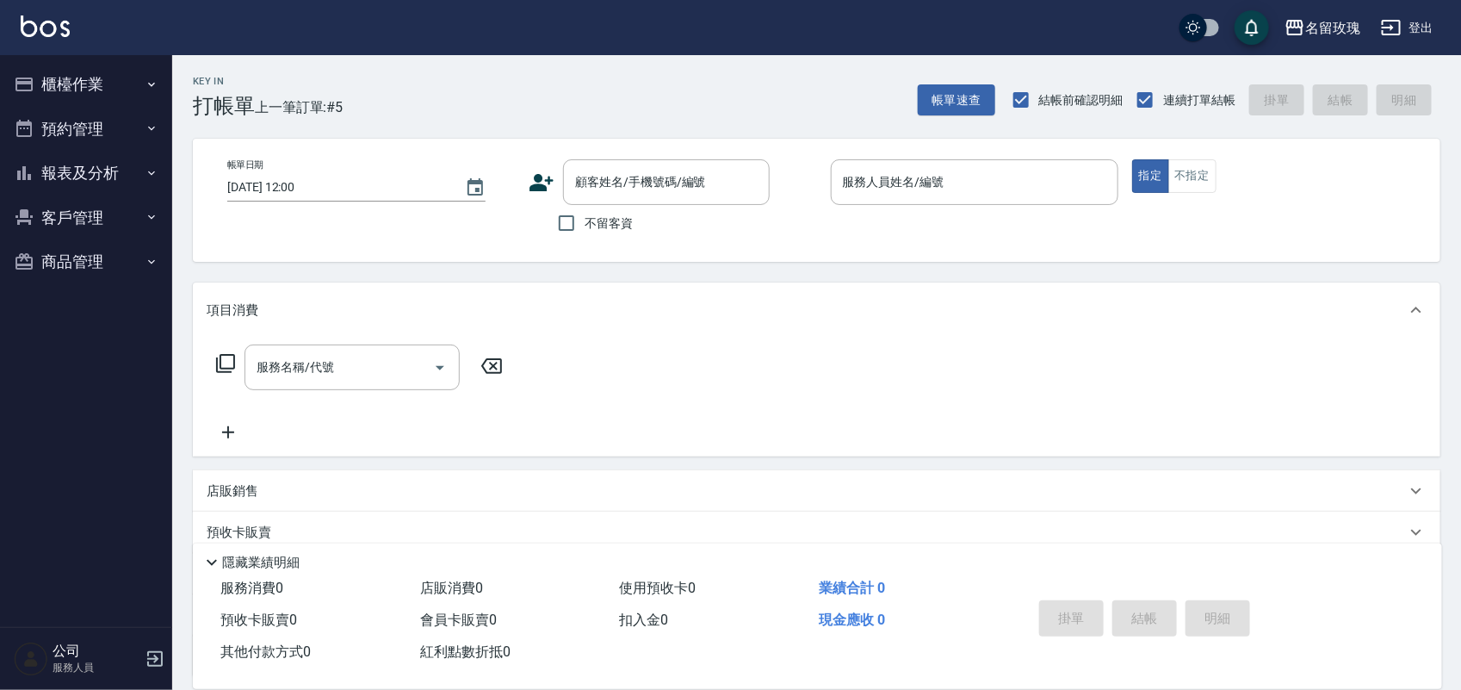
click at [585, 217] on input "不留客資" at bounding box center [566, 223] width 36 height 36
checkbox input "true"
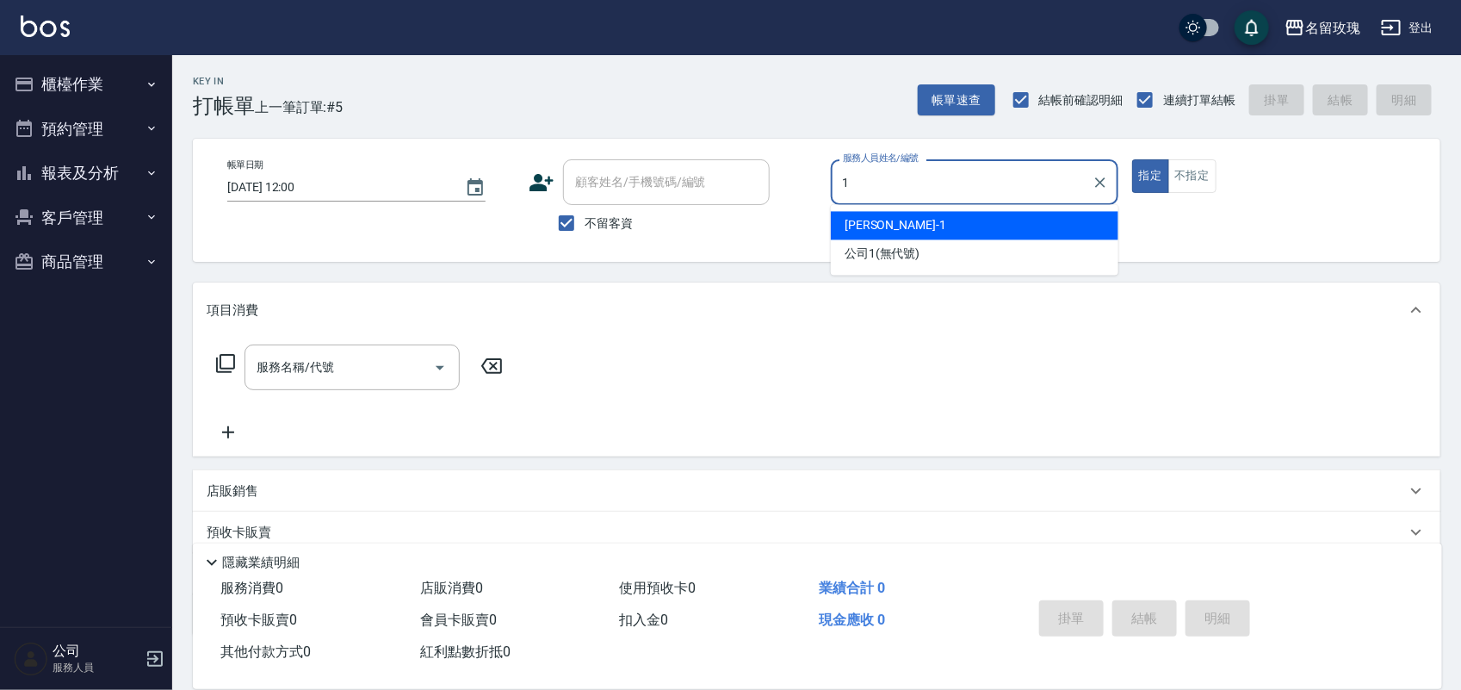
type input "[PERSON_NAME]-1"
type button "true"
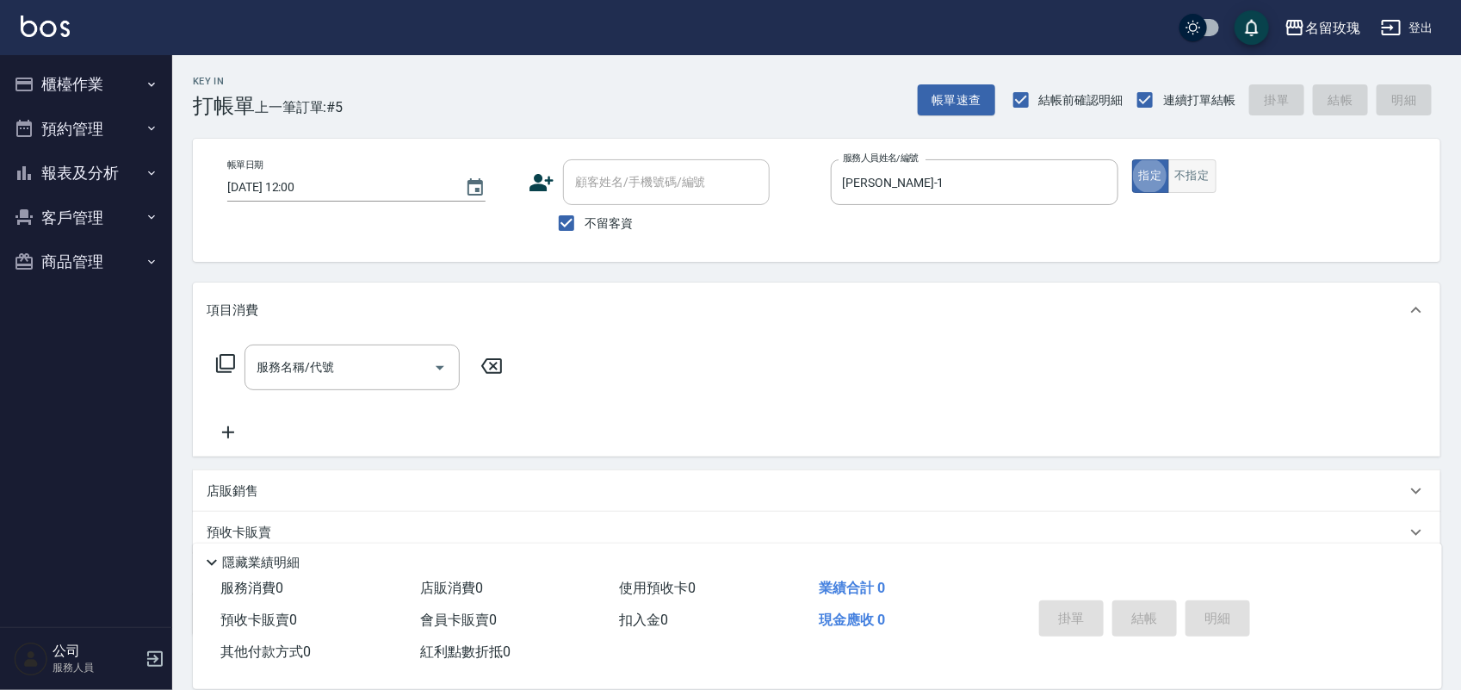
click at [1197, 170] on button "不指定" at bounding box center [1192, 176] width 48 height 34
click at [280, 363] on div "服務名稱/代號 服務名稱/代號" at bounding box center [351, 367] width 215 height 46
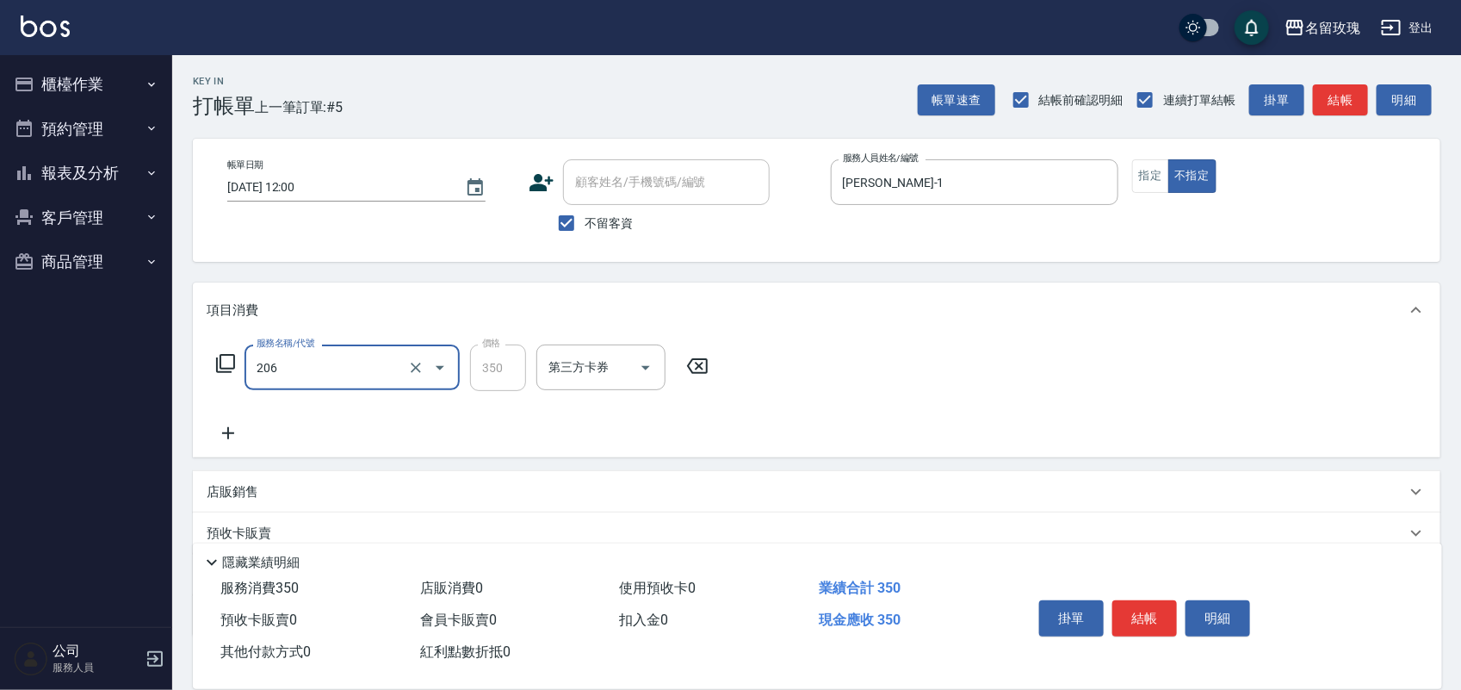
type input "洗髮精油(206)"
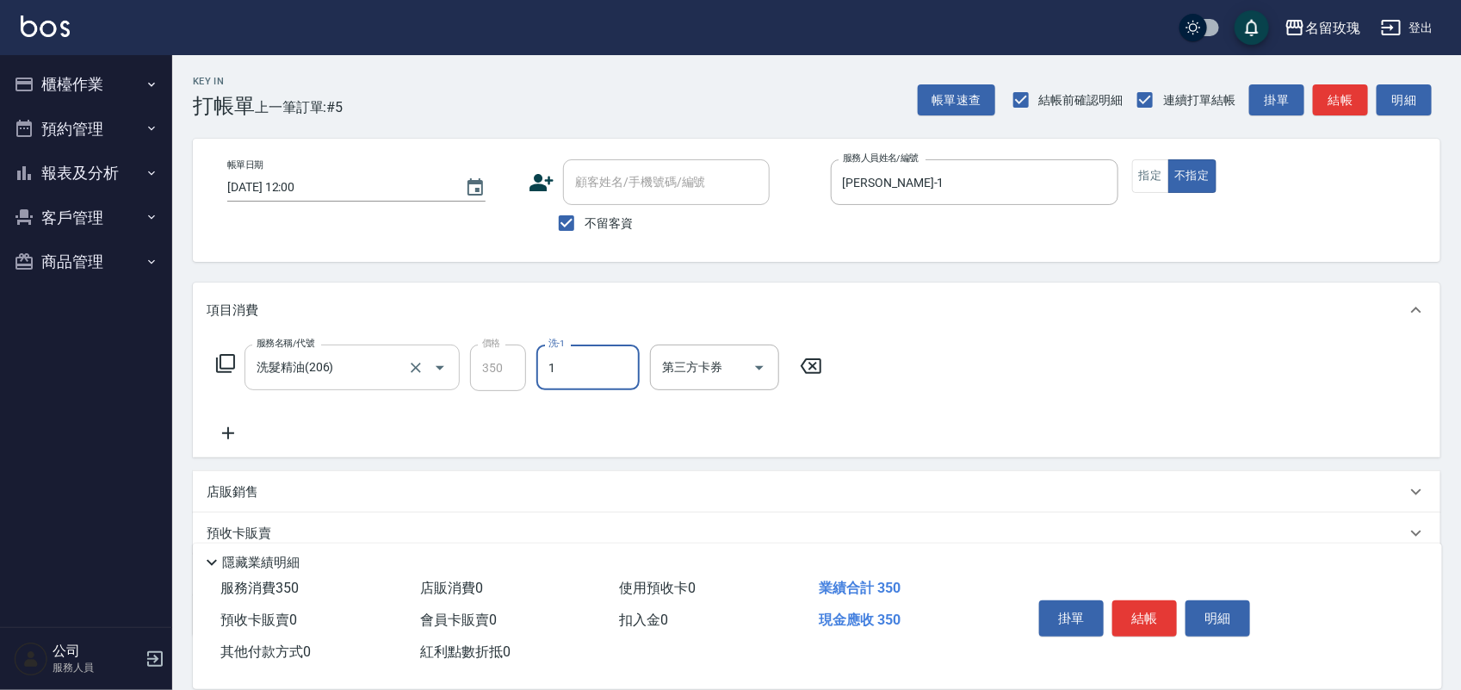
type input "[PERSON_NAME]-1"
click at [1142, 608] on button "結帳" at bounding box center [1144, 618] width 65 height 36
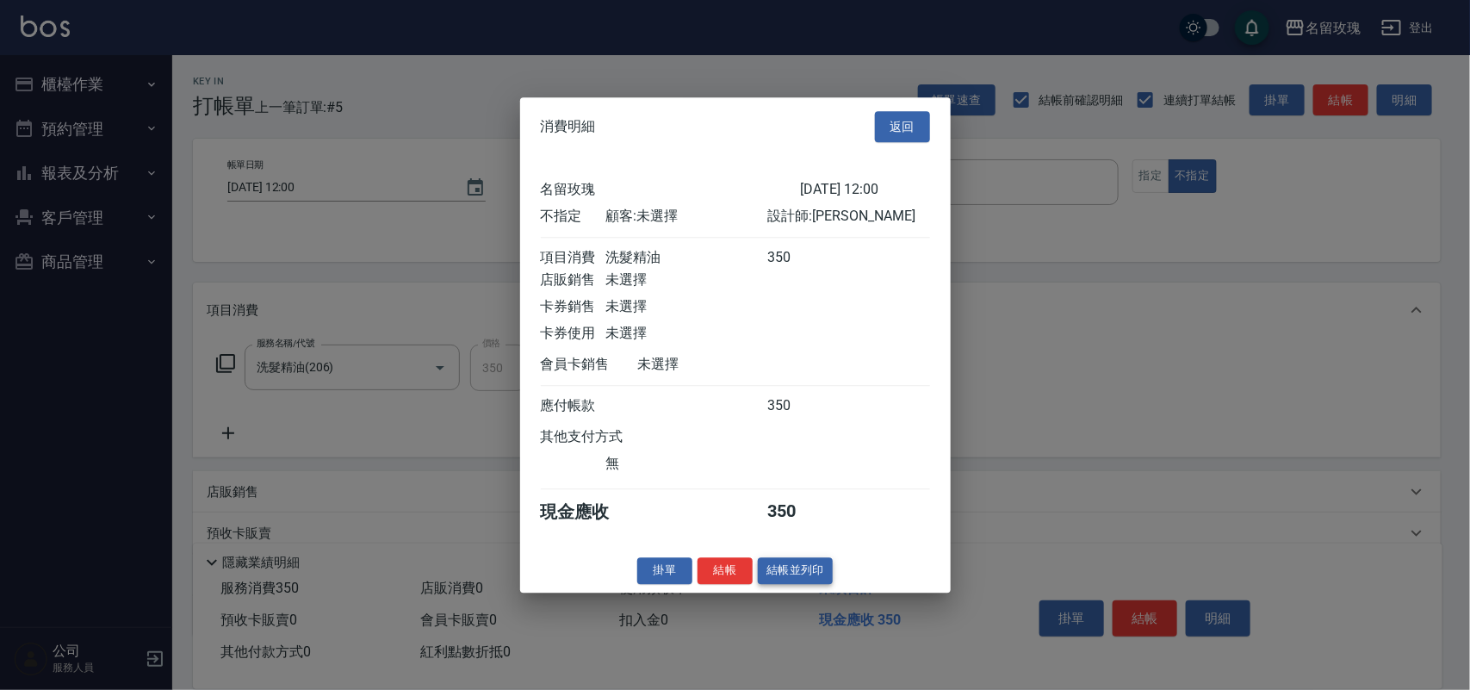
click at [779, 584] on button "結帳並列印" at bounding box center [795, 570] width 75 height 27
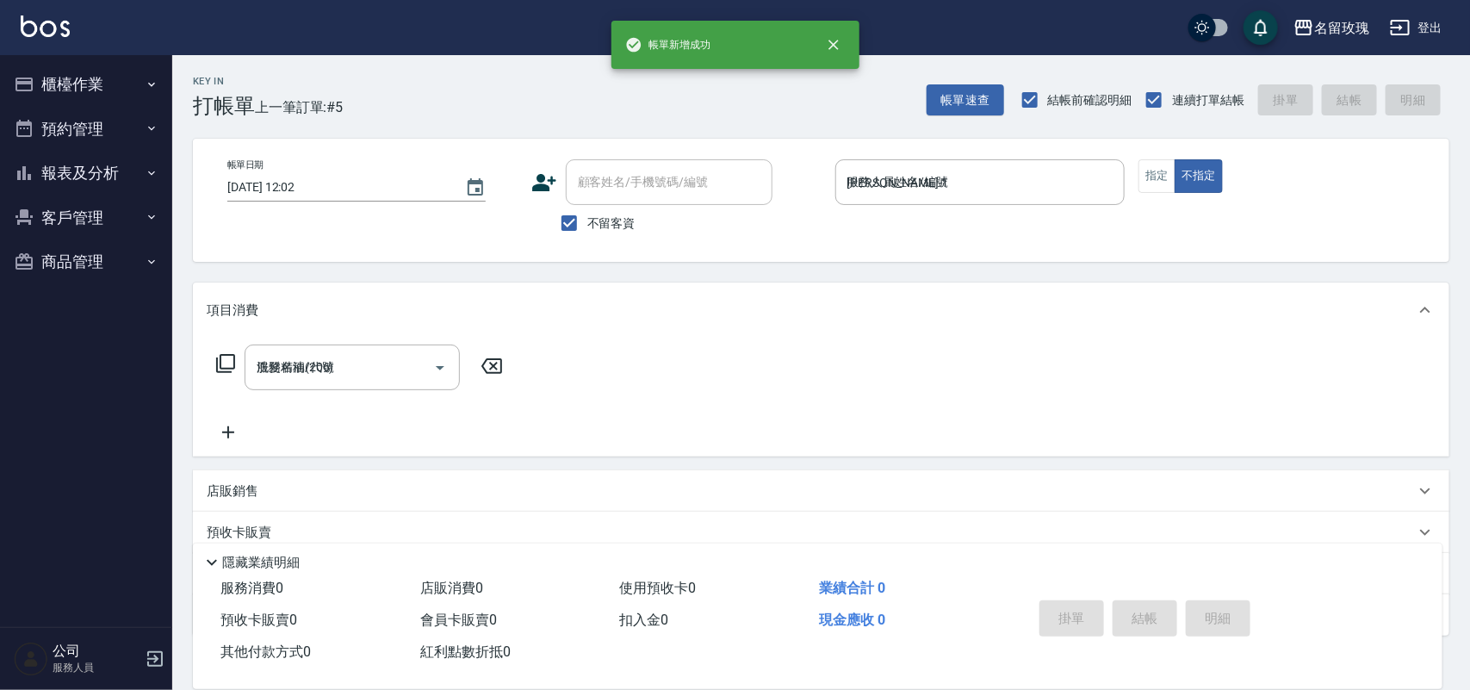
type input "[DATE] 12:02"
